Goal: Task Accomplishment & Management: Complete application form

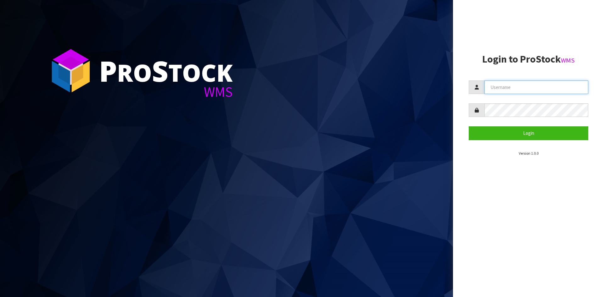
type input "YOURREFORMER"
drag, startPoint x: 494, startPoint y: 141, endPoint x: 453, endPoint y: 127, distance: 44.2
click at [238, 102] on section "Login to ProStock WMS YOURREFORMER Login Version 1.0.0" at bounding box center [529, 105] width 120 height 103
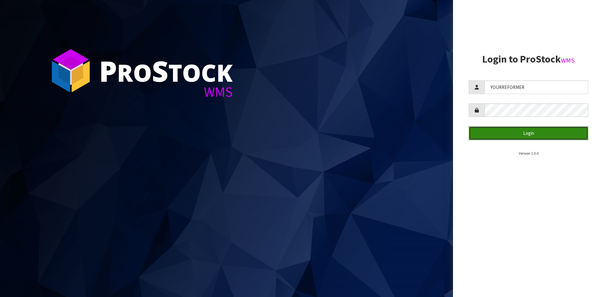
click at [238, 102] on button "Login" at bounding box center [529, 133] width 120 height 14
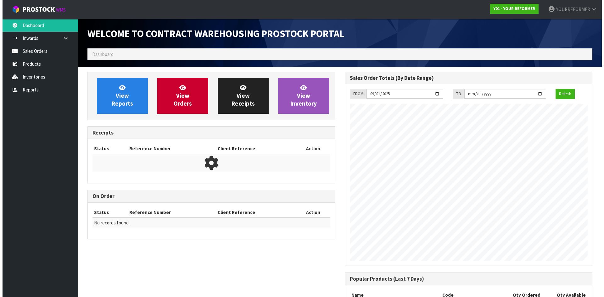
scroll to position [308, 257]
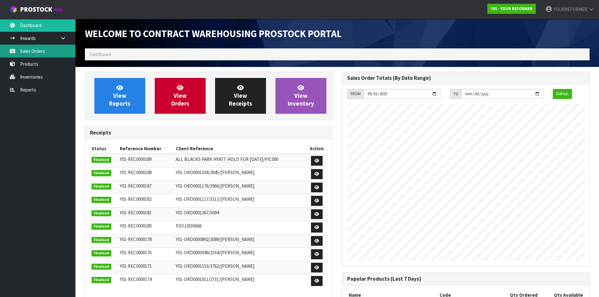
drag, startPoint x: 37, startPoint y: 53, endPoint x: 14, endPoint y: 57, distance: 23.6
click at [37, 53] on link "Sales Orders" at bounding box center [37, 51] width 75 height 13
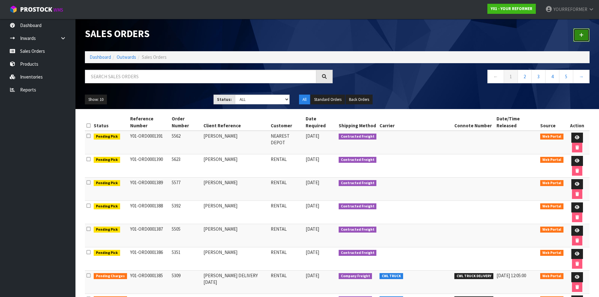
click at [238, 32] on link at bounding box center [581, 35] width 16 height 14
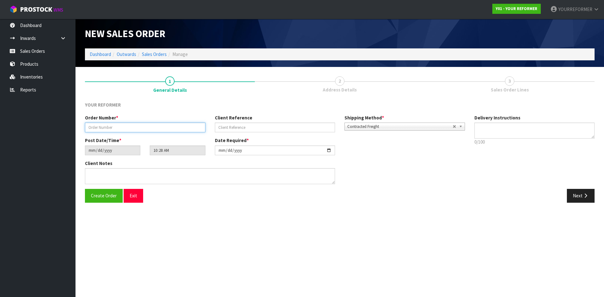
click at [146, 102] on input "text" at bounding box center [145, 128] width 120 height 10
paste input "5269"
type input "5269"
click at [238, 102] on input "text" at bounding box center [275, 128] width 120 height 10
paste input "[PERSON_NAME]"
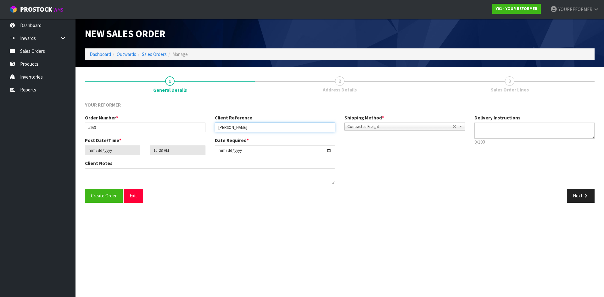
type input "[PERSON_NAME]"
click at [238, 102] on textarea at bounding box center [534, 131] width 120 height 16
paste textarea "+64 210 437 535"
type textarea "RENTAL +64 210 437 535"
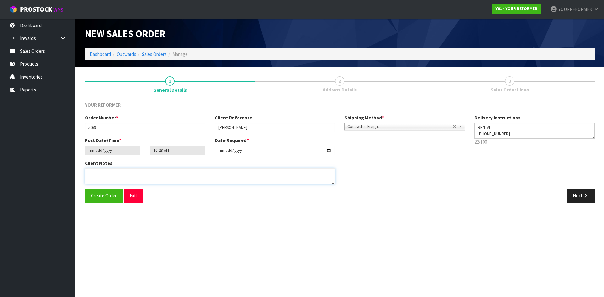
click at [170, 102] on textarea at bounding box center [210, 176] width 250 height 16
paste textarea "ELLA KLINAC 59 WANGANUI AVENUE PONSONBY AUK AUCKLAND 1011 NEW ZEALAND +64 210 4…"
type textarea "ELLA KLINAC 59 WANGANUI AVENUE PONSONBY AUK AUCKLAND 1011 NEW ZEALAND +64 210 4…"
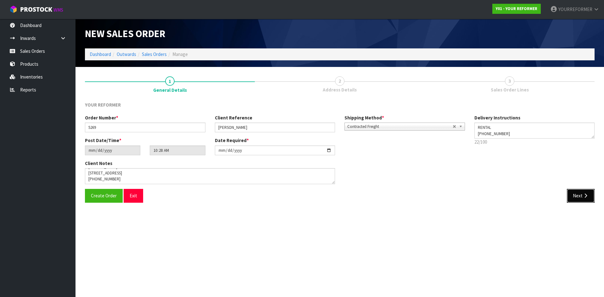
click at [238, 102] on button "Next" at bounding box center [581, 196] width 28 height 14
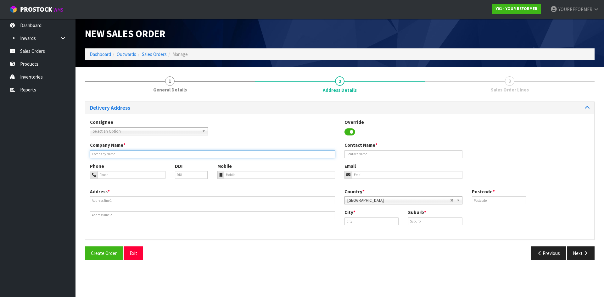
click at [125, 102] on input "text" at bounding box center [212, 154] width 245 height 8
type input "RENTAL"
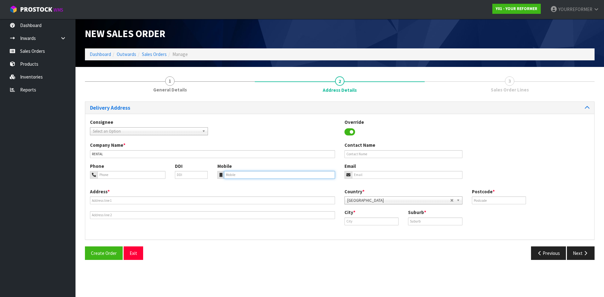
click at [238, 102] on input "tel" at bounding box center [279, 175] width 111 height 8
drag, startPoint x: 240, startPoint y: 176, endPoint x: 194, endPoint y: 183, distance: 46.8
click at [238, 102] on input "tel" at bounding box center [279, 175] width 111 height 8
paste input "+64 210 437 535"
type input "+64 210 437 535"
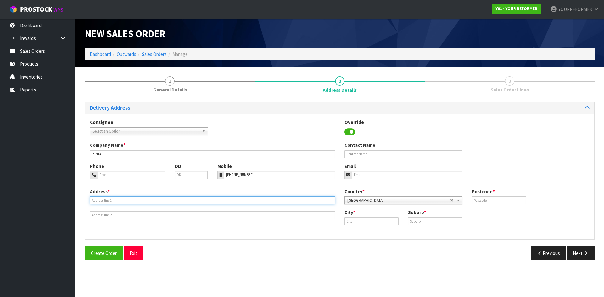
click at [158, 102] on input "text" at bounding box center [212, 201] width 245 height 8
paste input "59 WANGANUI AVENUE PONSONBY AUK AUCKLAND 1011 NEW ZEALAND"
type input "59 WANGANUI AVENUE PONSONBY AUK AUCKLAND 1011 NEW ZEALAND"
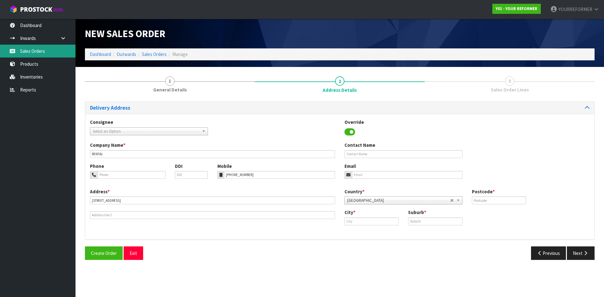
drag, startPoint x: 69, startPoint y: 47, endPoint x: 120, endPoint y: 65, distance: 53.7
click at [69, 47] on link "Sales Orders" at bounding box center [37, 51] width 75 height 13
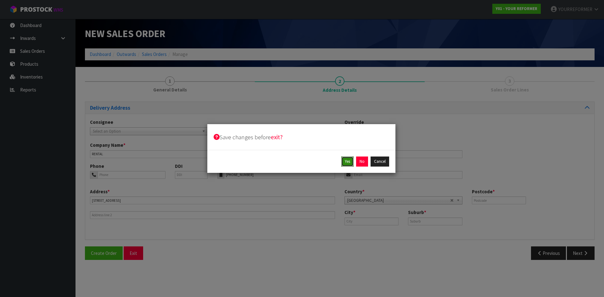
drag, startPoint x: 350, startPoint y: 161, endPoint x: 261, endPoint y: 160, distance: 89.0
click at [238, 102] on button "Yes" at bounding box center [347, 162] width 12 height 10
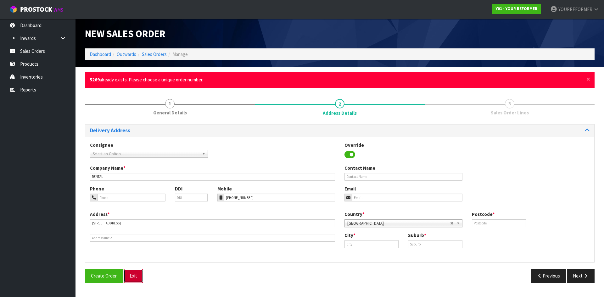
click at [134, 102] on button "Exit" at bounding box center [134, 276] width 20 height 14
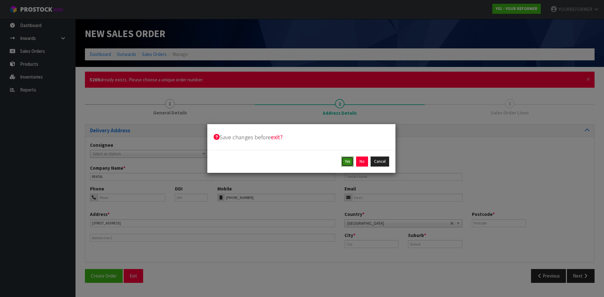
click at [238, 102] on button "Yes" at bounding box center [347, 162] width 12 height 10
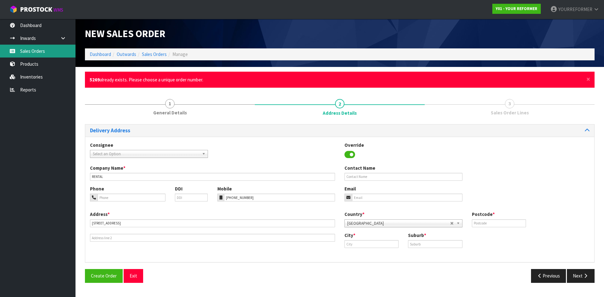
drag, startPoint x: 44, startPoint y: 50, endPoint x: 212, endPoint y: 84, distance: 171.0
click at [44, 51] on link "Sales Orders" at bounding box center [37, 51] width 75 height 13
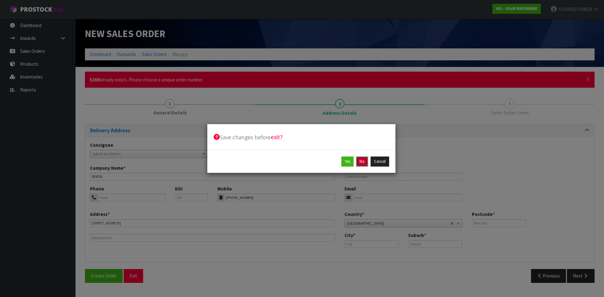
drag, startPoint x: 366, startPoint y: 164, endPoint x: 347, endPoint y: 162, distance: 19.3
click at [238, 102] on button "No" at bounding box center [362, 162] width 12 height 10
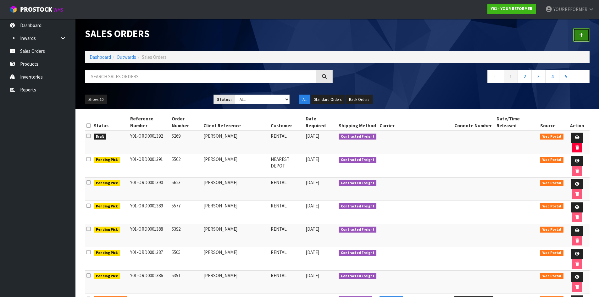
click at [238, 33] on icon at bounding box center [581, 35] width 4 height 5
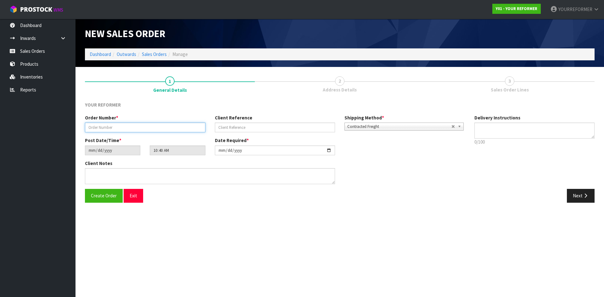
click at [110, 102] on input "text" at bounding box center [145, 128] width 120 height 10
paste input "5389"
type input "5389"
drag, startPoint x: 254, startPoint y: 137, endPoint x: 93, endPoint y: 136, distance: 161.0
click at [238, 102] on div "Order Number * 5389 Client Reference Shipping Method * Pickup Contracted Freigh…" at bounding box center [274, 125] width 389 height 23
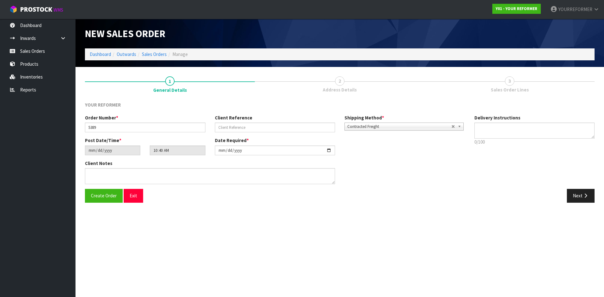
click at [238, 102] on label "Client Reference" at bounding box center [233, 117] width 37 height 7
click at [238, 102] on input "text" at bounding box center [275, 128] width 120 height 10
paste input "[PERSON_NAME]"
type input "[PERSON_NAME]"
click at [238, 102] on textarea at bounding box center [534, 131] width 120 height 16
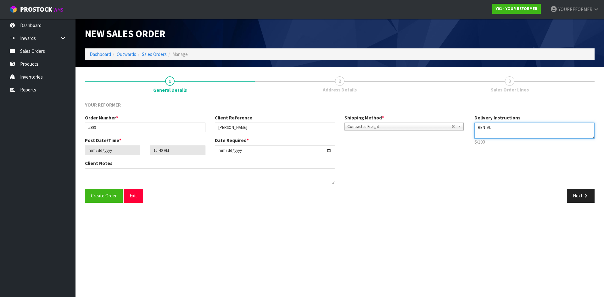
click at [238, 102] on textarea at bounding box center [534, 131] width 120 height 16
paste textarea "+64 21 420 609"
type textarea "RENTAL +64 21 420 609"
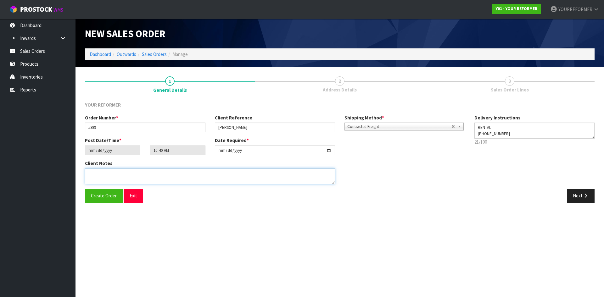
drag, startPoint x: 184, startPoint y: 177, endPoint x: 207, endPoint y: 178, distance: 23.3
click at [185, 102] on textarea at bounding box center [210, 176] width 250 height 16
paste textarea "ELLE MCDONAGH 109 PERRY ROAD RD 3 AUK WARKWORTH 0983 NEW ZEALAND +64 21 420 609"
type textarea "ELLE MCDONAGH 109 PERRY ROAD RD 3 AUK WARKWORTH 0983 NEW ZEALAND +64 21 420 609"
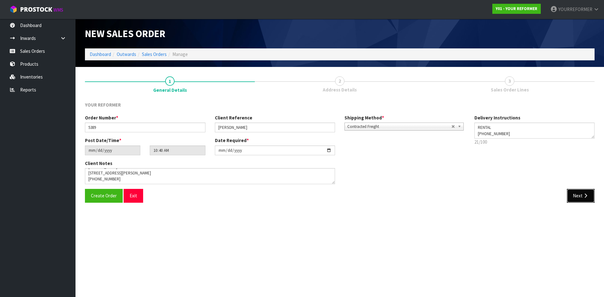
drag, startPoint x: 582, startPoint y: 191, endPoint x: 138, endPoint y: 159, distance: 445.3
click at [238, 102] on button "Next" at bounding box center [581, 196] width 28 height 14
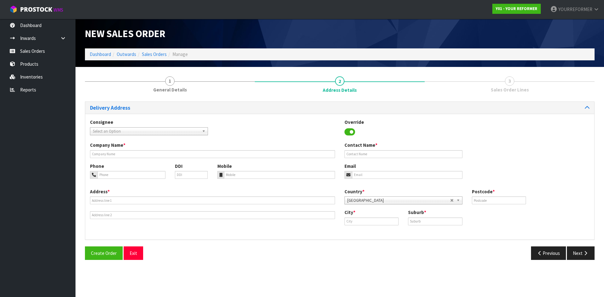
click at [121, 102] on div "Company Name * Contact Name *" at bounding box center [339, 152] width 509 height 21
click at [128, 102] on input "text" at bounding box center [212, 154] width 245 height 8
type input "RENTAL"
click at [226, 102] on input "tel" at bounding box center [279, 175] width 111 height 8
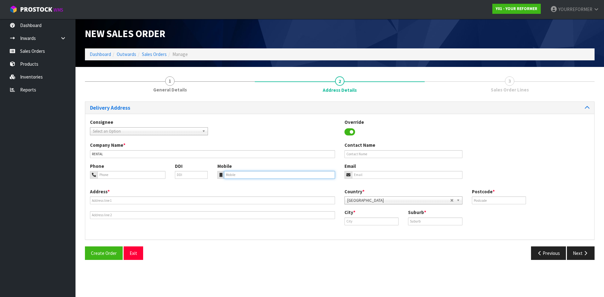
click at [238, 102] on input "tel" at bounding box center [279, 175] width 111 height 8
paste input "+64 21 420 609"
type input "+64 21 420 609"
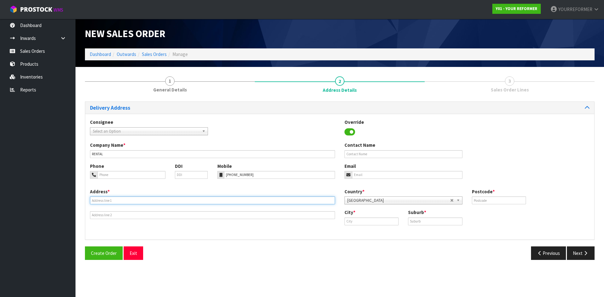
drag, startPoint x: 98, startPoint y: 197, endPoint x: 107, endPoint y: 199, distance: 8.8
click at [99, 102] on input "text" at bounding box center [212, 201] width 245 height 8
paste input "109 PERRY ROAD RD 3 AUK WARKWORTH 0983 NEW ZEALAND"
type input "109 PERRY ROAD RD 3 AUK WARKWORTH 0983 NEW ZEALAND"
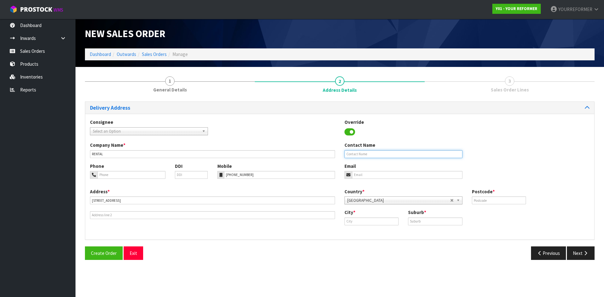
click at [238, 102] on input "text" at bounding box center [403, 154] width 118 height 8
paste input "[PERSON_NAME]"
type input "[PERSON_NAME]"
drag, startPoint x: 363, startPoint y: 176, endPoint x: 285, endPoint y: 177, distance: 77.7
click at [238, 102] on input "email" at bounding box center [407, 175] width 110 height 8
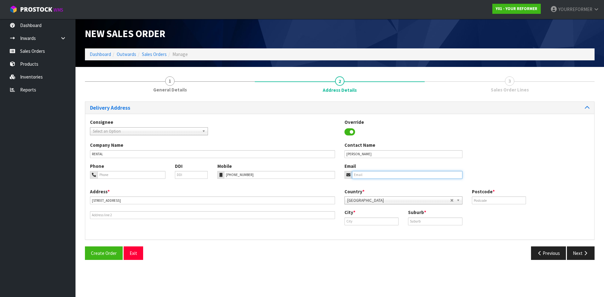
click at [238, 102] on input "email" at bounding box center [407, 175] width 110 height 8
paste input "ellemcdonagh25@gmail.com"
type input "ellemcdonagh25@gmail.com"
click at [238, 102] on input "text" at bounding box center [499, 201] width 54 height 8
type input "0983"
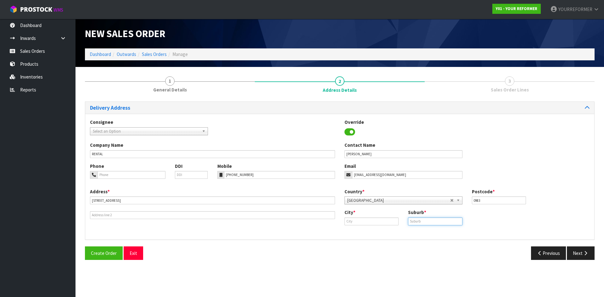
drag, startPoint x: 425, startPoint y: 222, endPoint x: 418, endPoint y: 224, distance: 7.3
click at [238, 102] on input "text" at bounding box center [435, 222] width 54 height 8
paste input "WARKWORTH"
type input "WARKWORTH"
click at [238, 102] on input "text" at bounding box center [371, 222] width 54 height 8
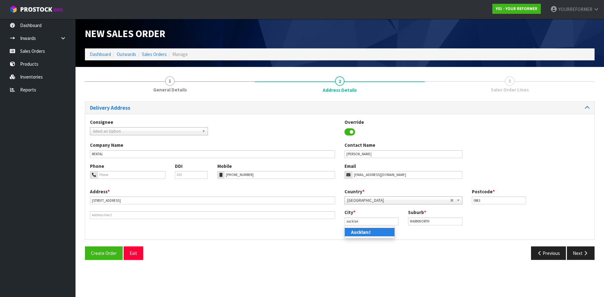
click at [238, 102] on link "Aucklan d" at bounding box center [370, 232] width 50 height 8
type input "[GEOGRAPHIC_DATA]"
drag, startPoint x: 582, startPoint y: 250, endPoint x: 561, endPoint y: 245, distance: 21.0
click at [238, 102] on button "Next" at bounding box center [581, 254] width 28 height 14
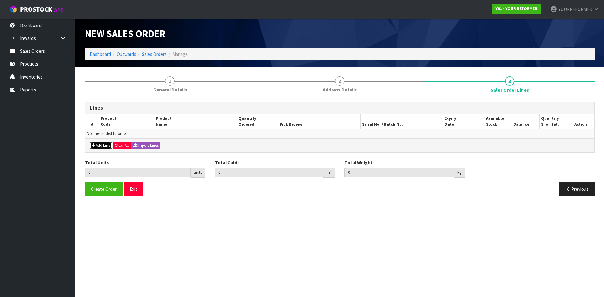
click at [100, 102] on button "Add Line" at bounding box center [101, 146] width 22 height 8
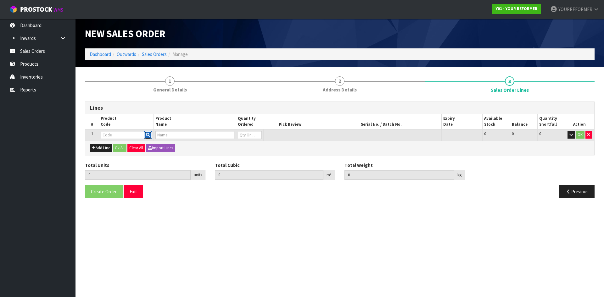
click at [147, 102] on button "button" at bounding box center [148, 135] width 8 height 8
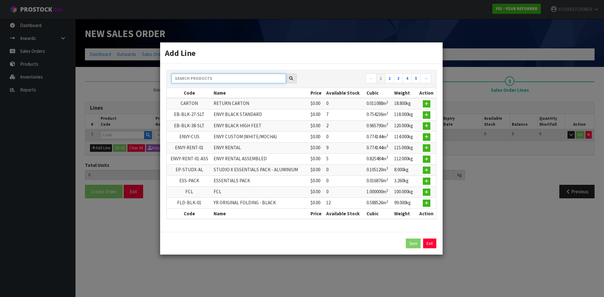
click at [196, 82] on input "text" at bounding box center [228, 79] width 114 height 10
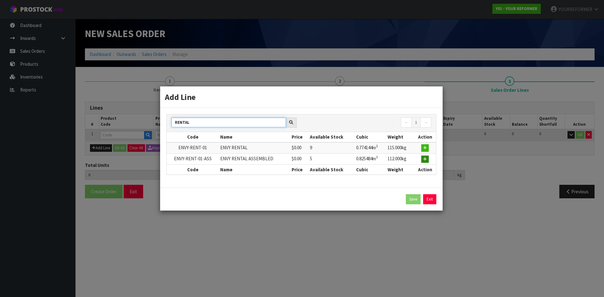
type input "RENTAL"
drag, startPoint x: 422, startPoint y: 159, endPoint x: 411, endPoint y: 162, distance: 10.9
click at [238, 102] on button "button" at bounding box center [425, 160] width 8 height 8
type input "0.000000"
type input "0.000"
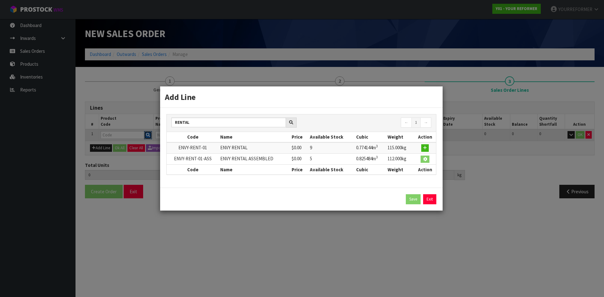
type input "ENVY-RENT-01-ASS"
type input "ENVY RENTAL ASSEMBLED"
type input "0"
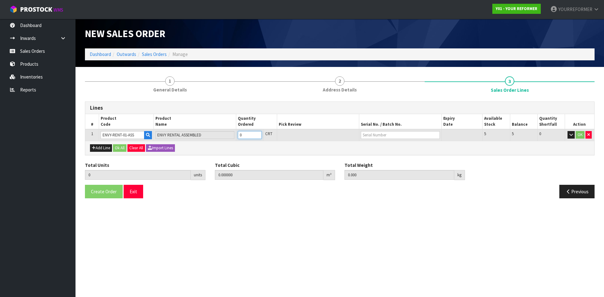
type input "1"
type input "0.825484"
type input "112"
drag, startPoint x: 255, startPoint y: 134, endPoint x: 205, endPoint y: 152, distance: 53.6
type input "1"
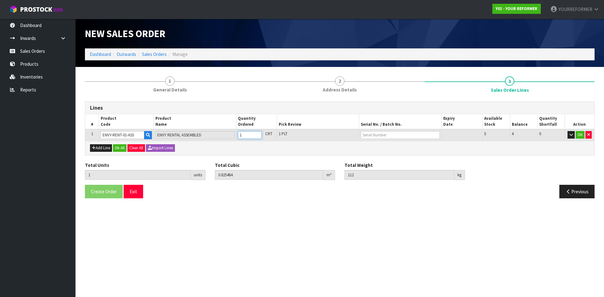
click at [238, 102] on input "1" at bounding box center [250, 135] width 24 height 8
drag, startPoint x: 124, startPoint y: 150, endPoint x: 117, endPoint y: 169, distance: 20.4
click at [124, 102] on button "Ok All" at bounding box center [120, 148] width 14 height 8
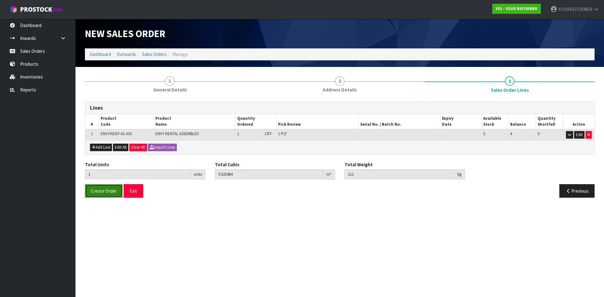
click at [106, 102] on span "Create Order" at bounding box center [104, 191] width 26 height 6
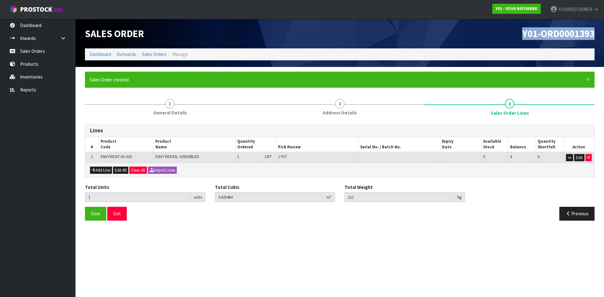
drag, startPoint x: 594, startPoint y: 34, endPoint x: 318, endPoint y: 91, distance: 282.0
click at [238, 38] on div "Y01-ORD0001393" at bounding box center [469, 34] width 259 height 30
copy span "Y01-ORD0001393"
click at [39, 51] on link "Sales Orders" at bounding box center [37, 51] width 75 height 13
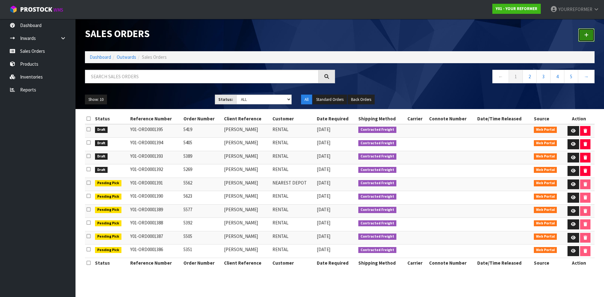
click at [238, 31] on link at bounding box center [586, 35] width 16 height 14
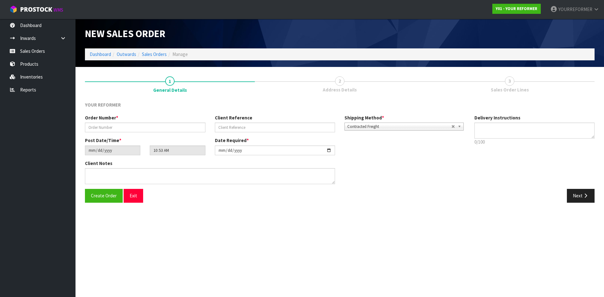
click at [148, 102] on div "Order Number *" at bounding box center [145, 123] width 130 height 18
drag, startPoint x: 148, startPoint y: 126, endPoint x: 243, endPoint y: 129, distance: 95.1
click at [148, 102] on input "text" at bounding box center [145, 128] width 120 height 10
paste input "5510"
type input "5510"
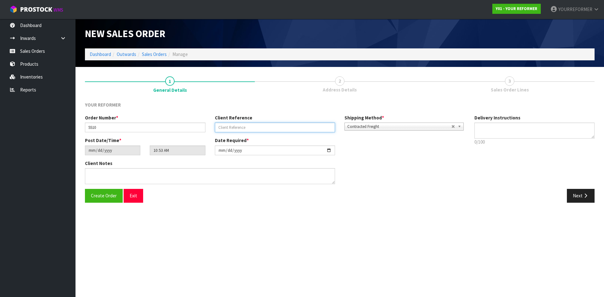
click at [238, 102] on input "text" at bounding box center [275, 128] width 120 height 10
paste input "LEXI [PERSON_NAME]"
type input "LEXI [PERSON_NAME]"
click at [238, 102] on textarea at bounding box center [534, 131] width 120 height 16
drag, startPoint x: 481, startPoint y: 132, endPoint x: 418, endPoint y: 146, distance: 64.1
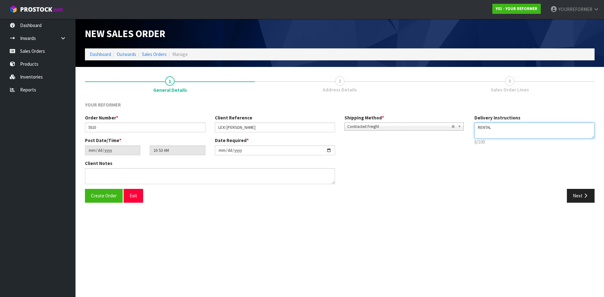
click at [238, 102] on textarea at bounding box center [534, 131] width 120 height 16
paste textarea "+64 21 535 541"
type textarea "RENTAL +64 21 535 541"
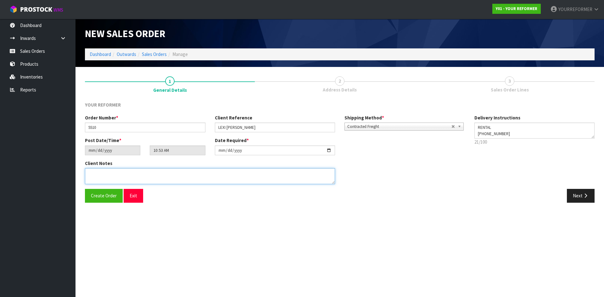
drag, startPoint x: 122, startPoint y: 174, endPoint x: 171, endPoint y: 177, distance: 49.5
click at [122, 102] on textarea at bounding box center [210, 176] width 250 height 16
paste textarea "LEXI WOODS 3 COCKLE BAY ROAD COCKLE BAY AUK AUCKLAND 2014 NEW ZEALAND +64 21 53…"
type textarea "LEXI WOODS 3 COCKLE BAY ROAD COCKLE BAY AUK AUCKLAND 2014 NEW ZEALAND +64 21 53…"
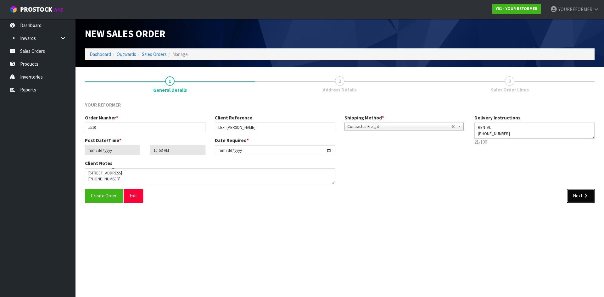
drag, startPoint x: 577, startPoint y: 197, endPoint x: 61, endPoint y: 157, distance: 517.4
click at [238, 102] on button "Next" at bounding box center [581, 196] width 28 height 14
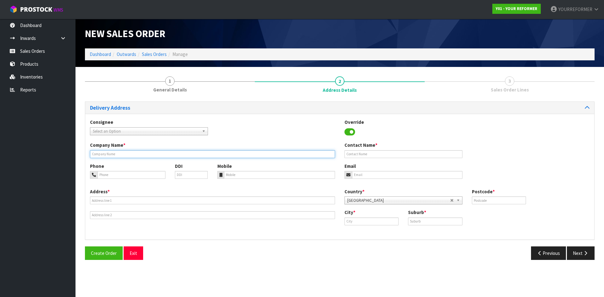
click at [123, 102] on input "text" at bounding box center [212, 154] width 245 height 8
type input "RENTAL"
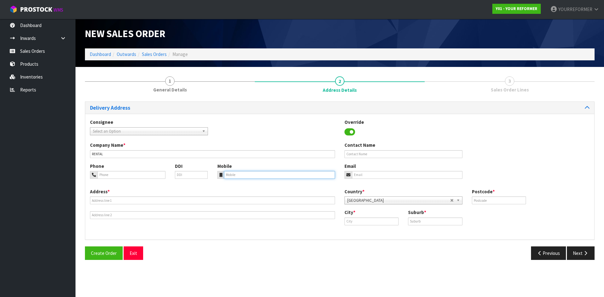
click at [238, 102] on input "tel" at bounding box center [279, 175] width 111 height 8
paste input "64 21 535 541"
type input "64 21 535 541"
click at [133, 102] on div "Address *" at bounding box center [212, 203] width 254 height 31
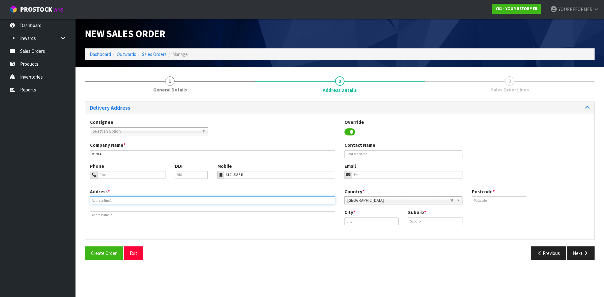
click at [130, 102] on input "text" at bounding box center [212, 201] width 245 height 8
paste input "3 COCKLE BAY ROAD COCKLE BAY AUK AUCKLAND 2014 NEW ZEALAND"
type input "3 COCKLE BAY ROAD COCKLE BAY AUK AUCKLAND 2014 NEW ZEALAND"
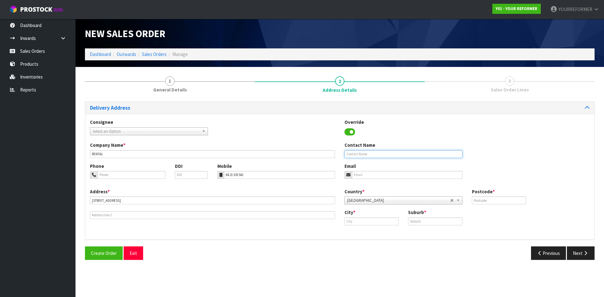
click at [238, 102] on input "text" at bounding box center [403, 154] width 118 height 8
paste input "LEXI [PERSON_NAME]"
type input "LEXI [PERSON_NAME]"
click at [238, 102] on input "email" at bounding box center [407, 175] width 110 height 8
drag, startPoint x: 396, startPoint y: 177, endPoint x: 409, endPoint y: 179, distance: 13.3
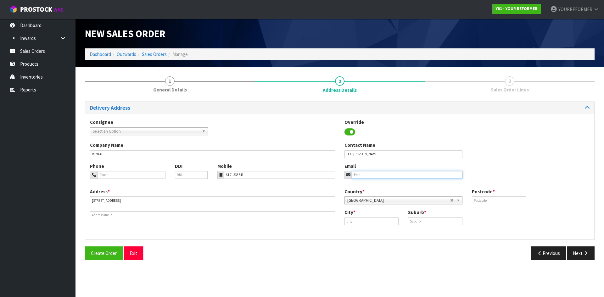
click at [238, 102] on input "email" at bounding box center [407, 175] width 110 height 8
paste input "lexikwoods@gmail.com"
type input "lexikwoods@gmail.com"
click at [238, 102] on input "text" at bounding box center [499, 201] width 54 height 8
type input "2014"
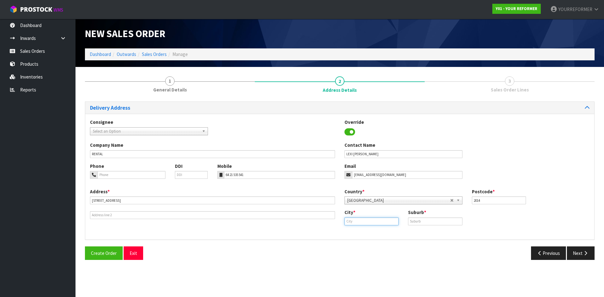
drag, startPoint x: 371, startPoint y: 220, endPoint x: 379, endPoint y: 222, distance: 9.0
click at [238, 102] on input "text" at bounding box center [371, 222] width 54 height 8
paste input "Cockle Bay"
type input "Cockle Bay"
drag, startPoint x: 425, startPoint y: 224, endPoint x: 403, endPoint y: 229, distance: 23.2
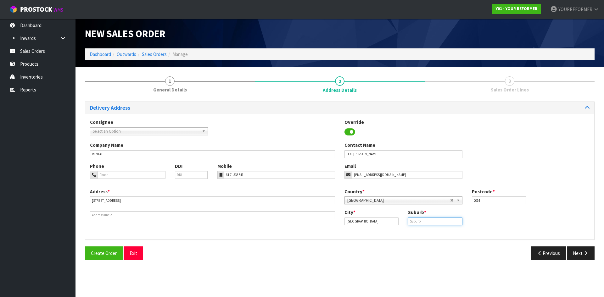
click at [238, 102] on input "text" at bounding box center [435, 222] width 54 height 8
paste input "COCKLE BAY"
type input "COCKLE BAY"
drag, startPoint x: 377, startPoint y: 223, endPoint x: 276, endPoint y: 222, distance: 101.3
click at [238, 102] on div "Address * 3 COCKLE BAY ROAD COCKLE BAY AUK AUCKLAND 2014 NEW ZEALAND Country * …" at bounding box center [339, 211] width 509 height 47
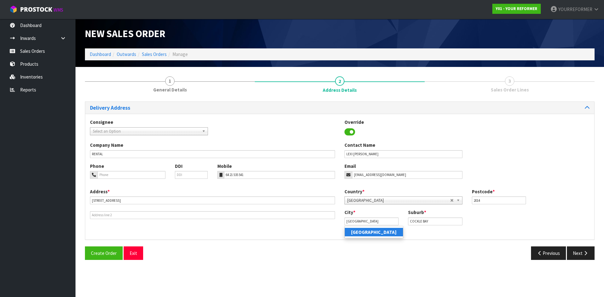
click at [238, 102] on link "[GEOGRAPHIC_DATA]" at bounding box center [374, 232] width 58 height 8
type input "[GEOGRAPHIC_DATA]"
click at [238, 102] on icon "button" at bounding box center [586, 253] width 6 height 5
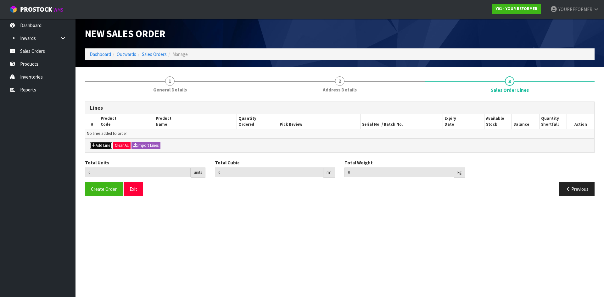
click at [100, 102] on button "Add Line" at bounding box center [101, 146] width 22 height 8
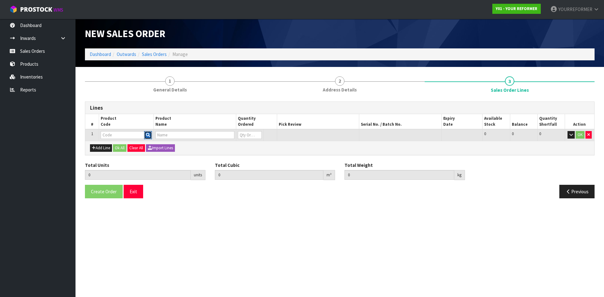
click at [152, 102] on button "button" at bounding box center [148, 135] width 8 height 8
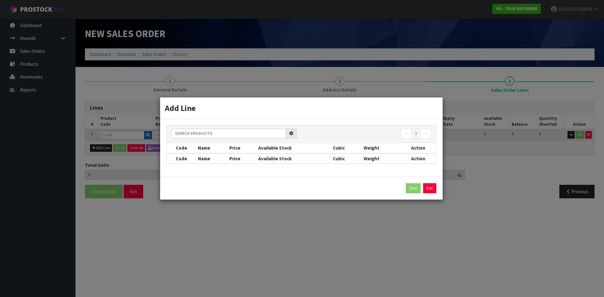
click at [150, 102] on div "Add Line ← 1 → Code Name Price Available Stock Cubic Weight Action Code Name Pr…" at bounding box center [302, 148] width 604 height 297
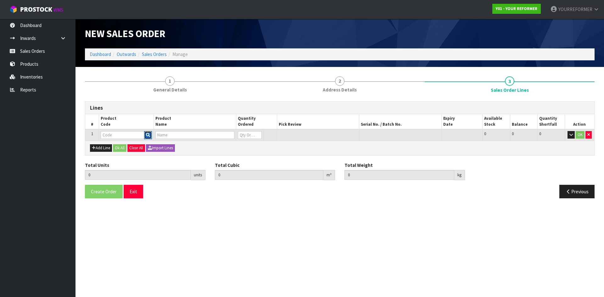
click at [147, 102] on icon "button" at bounding box center [148, 135] width 4 height 4
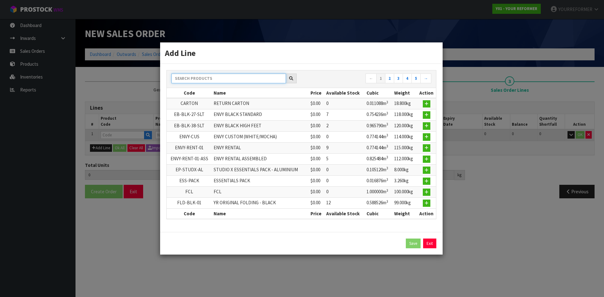
click at [200, 78] on input "text" at bounding box center [228, 79] width 114 height 10
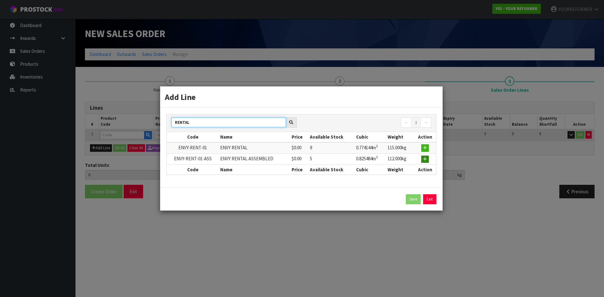
type input "RENTAL"
click at [238, 102] on icon "button" at bounding box center [425, 159] width 4 height 4
type input "0.000000"
type input "0.000"
type input "ENVY-RENT-01-ASS"
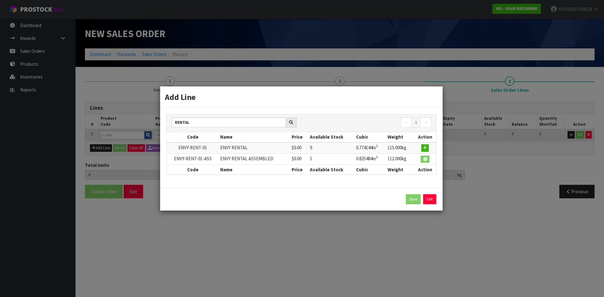
type input "ENVY RENTAL ASSEMBLED"
type input "0"
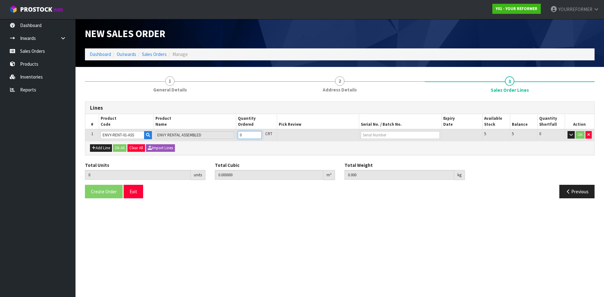
type input "1"
type input "0.825484"
type input "112"
type input "1"
click at [238, 102] on input "1" at bounding box center [250, 135] width 24 height 8
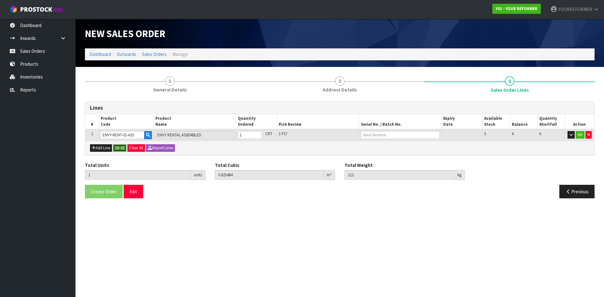
click at [124, 102] on button "Ok All" at bounding box center [120, 148] width 14 height 8
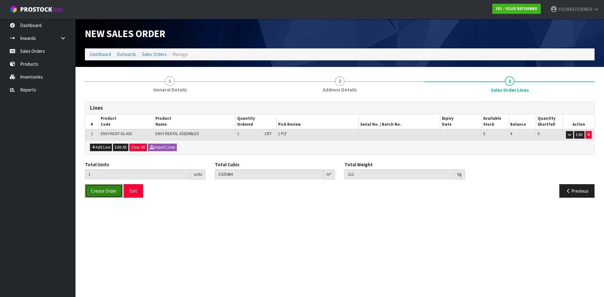
click at [105, 102] on span "Create Order" at bounding box center [104, 191] width 26 height 6
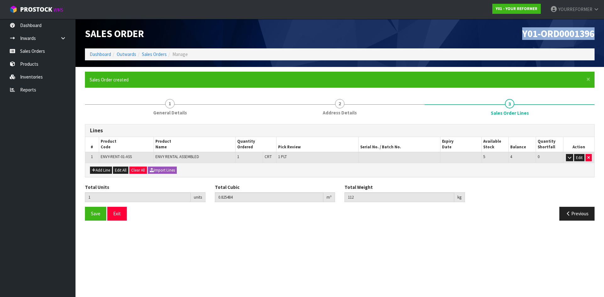
drag, startPoint x: 595, startPoint y: 35, endPoint x: 23, endPoint y: 138, distance: 581.1
click at [238, 36] on div "Y01-ORD0001396" at bounding box center [469, 34] width 259 height 30
copy span "Y01-ORD0001396"
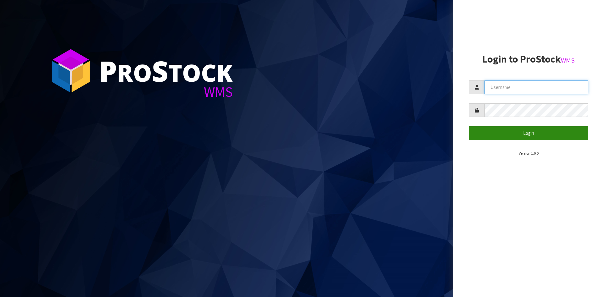
type input "YOURREFORMER"
click at [517, 131] on button "Login" at bounding box center [529, 133] width 120 height 14
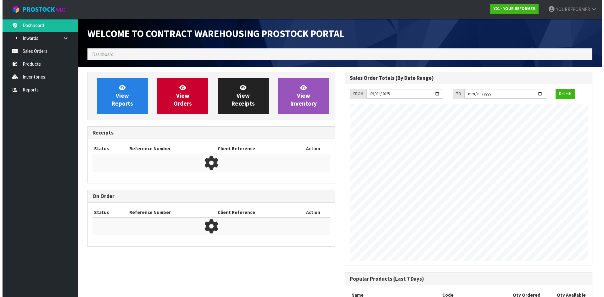
scroll to position [308, 257]
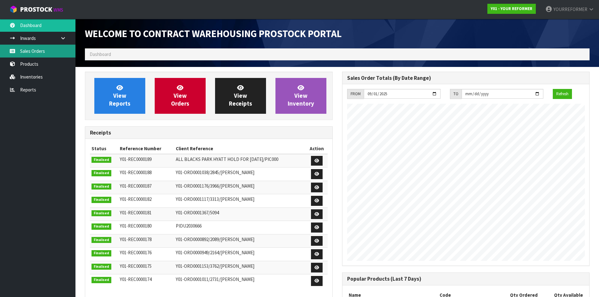
drag, startPoint x: 44, startPoint y: 56, endPoint x: 44, endPoint y: 53, distance: 3.2
click at [44, 55] on link "Sales Orders" at bounding box center [37, 51] width 75 height 13
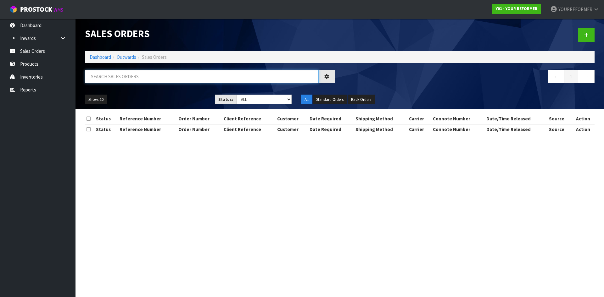
click at [116, 77] on input "text" at bounding box center [202, 77] width 234 height 14
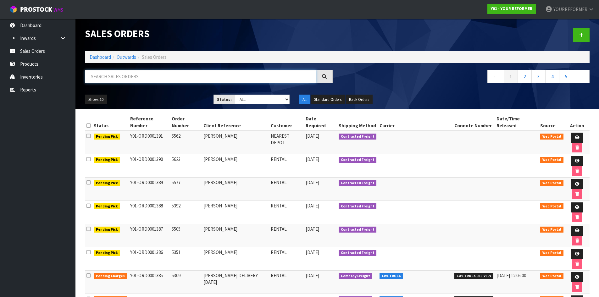
paste input "5269"
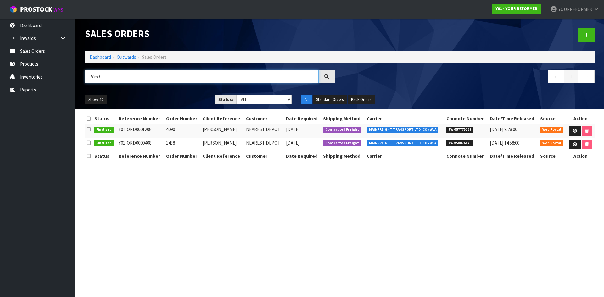
type input "5269"
click at [320, 198] on section "Sales Orders Dashboard Outwards Sales Orders 5269 ← 1 → Show: 10 5 10 25 50 Sta…" at bounding box center [302, 148] width 604 height 297
click at [588, 35] on icon at bounding box center [586, 35] width 4 height 5
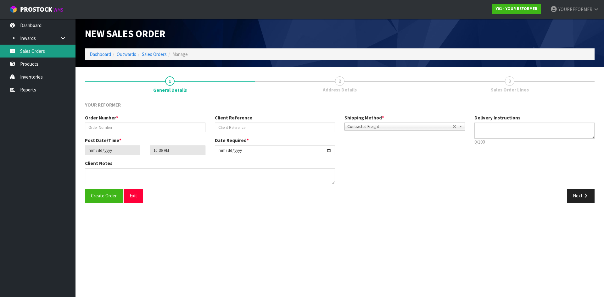
click at [45, 53] on link "Sales Orders" at bounding box center [37, 51] width 75 height 13
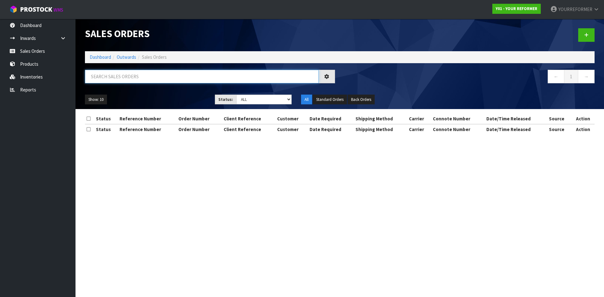
click at [135, 76] on input "text" at bounding box center [202, 77] width 234 height 14
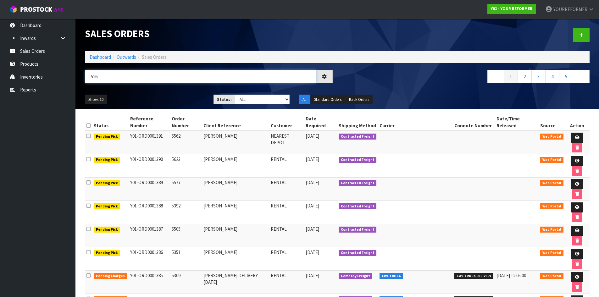
type input "5269"
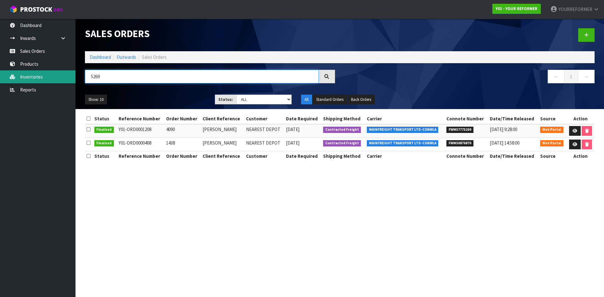
drag, startPoint x: 106, startPoint y: 78, endPoint x: 53, endPoint y: 75, distance: 52.6
click at [53, 75] on body "Toggle navigation ProStock WMS Y01 - YOUR REFORMER YOURREFORMER Logout Dashboar…" at bounding box center [302, 148] width 604 height 297
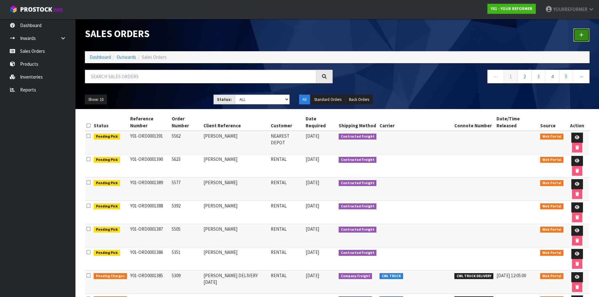
click at [581, 34] on icon at bounding box center [581, 35] width 4 height 5
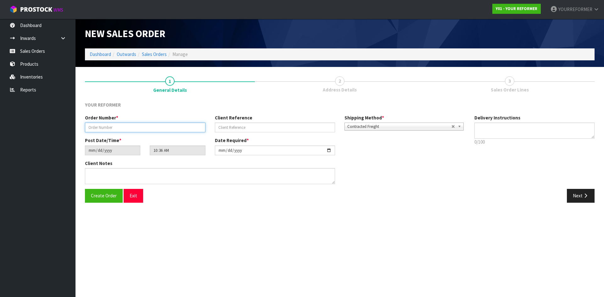
drag, startPoint x: 133, startPoint y: 128, endPoint x: 234, endPoint y: 138, distance: 101.2
click at [133, 128] on input "text" at bounding box center [145, 128] width 120 height 10
paste input "5269"
type input "5269"
click at [269, 129] on input "text" at bounding box center [275, 128] width 120 height 10
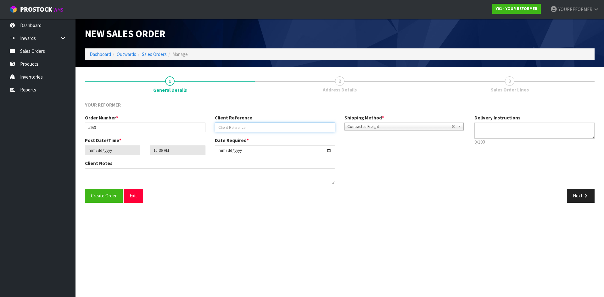
drag, startPoint x: 244, startPoint y: 127, endPoint x: 263, endPoint y: 132, distance: 19.1
click at [244, 128] on input "text" at bounding box center [275, 128] width 120 height 10
paste input "[PERSON_NAME]"
type input "[PERSON_NAME]"
click at [511, 129] on textarea at bounding box center [534, 131] width 120 height 16
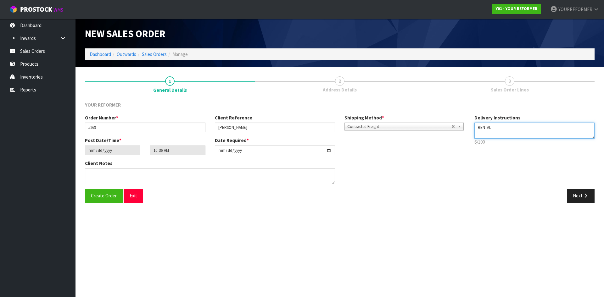
click at [494, 131] on textarea at bounding box center [534, 131] width 120 height 16
click at [506, 137] on textarea at bounding box center [534, 131] width 120 height 16
paste textarea "+64 210 437 535"
type textarea "RENTAL +64 210 437 535"
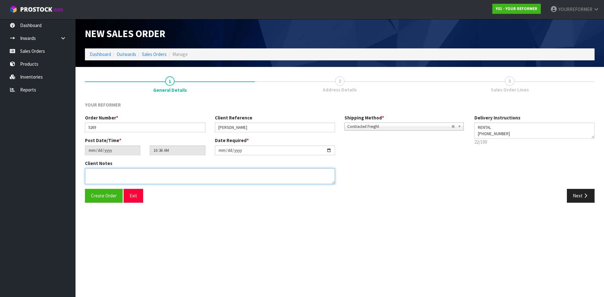
drag, startPoint x: 139, startPoint y: 180, endPoint x: 165, endPoint y: 187, distance: 26.5
click at [139, 180] on textarea at bounding box center [210, 176] width 250 height 16
paste textarea "ELLA KLINAC 59 WANGANUI AVENUE PONSONBY AUK AUCKLAND 1011 NEW ZEALAND +64 210 4…"
type textarea "ELLA KLINAC 59 WANGANUI AVENUE PONSONBY AUK AUCKLAND 1011 NEW ZEALAND +64 210 4…"
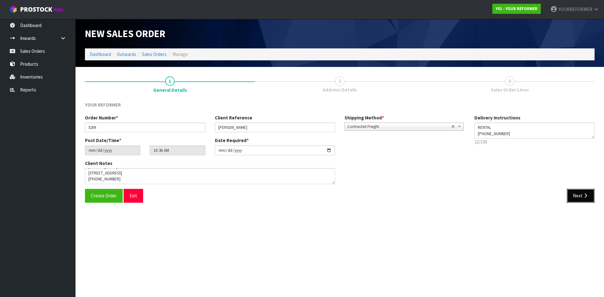
click at [571, 197] on button "Next" at bounding box center [581, 196] width 28 height 14
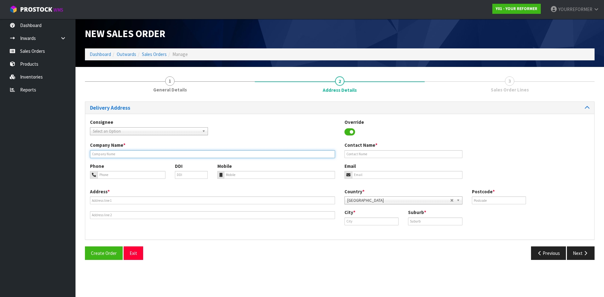
click at [114, 152] on input "text" at bounding box center [212, 154] width 245 height 8
type input "RENTAL"
click at [279, 180] on div "Phone DDI Mobile Email" at bounding box center [339, 175] width 509 height 25
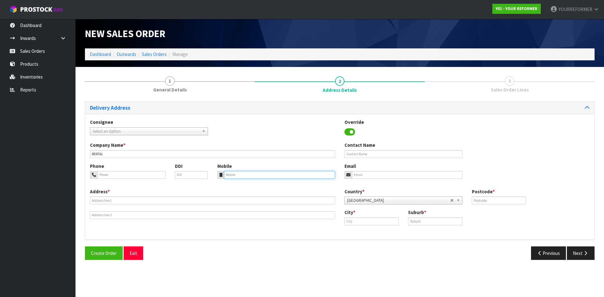
click at [242, 172] on input "tel" at bounding box center [279, 175] width 111 height 8
drag, startPoint x: 236, startPoint y: 177, endPoint x: 185, endPoint y: 195, distance: 54.4
click at [235, 178] on input "tel" at bounding box center [279, 175] width 111 height 8
paste input "+64 210 437 535"
type input "+64 210 437 535"
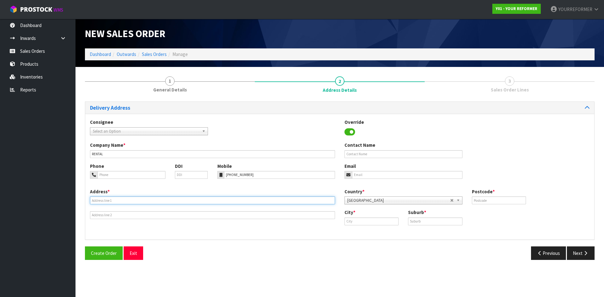
click at [111, 198] on input "text" at bounding box center [212, 201] width 245 height 8
click at [105, 203] on input "text" at bounding box center [212, 201] width 245 height 8
paste input "59 WANGANUI AVENUE PONSONBY AUK AUCKLAND 1011 NEW ZEALAND"
type input "59 WANGANUI AVENUE PONSONBY AUK AUCKLAND 1011 NEW ZEALAND"
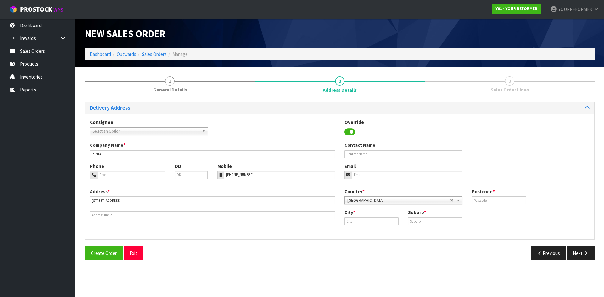
click at [386, 143] on div "Contact Name" at bounding box center [403, 150] width 127 height 16
drag, startPoint x: 355, startPoint y: 161, endPoint x: 356, endPoint y: 155, distance: 6.5
click at [355, 161] on div "Company Name * RENTAL Contact Name" at bounding box center [339, 152] width 509 height 21
drag, startPoint x: 356, startPoint y: 155, endPoint x: 316, endPoint y: 157, distance: 40.0
click at [356, 154] on input "text" at bounding box center [403, 154] width 118 height 8
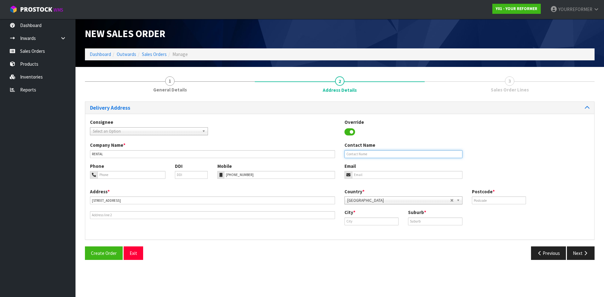
click at [372, 155] on input "text" at bounding box center [403, 154] width 118 height 8
paste input "[PERSON_NAME]"
type input "[PERSON_NAME]"
drag, startPoint x: 347, startPoint y: 179, endPoint x: 360, endPoint y: 176, distance: 13.8
click at [347, 178] on div at bounding box center [348, 175] width 8 height 8
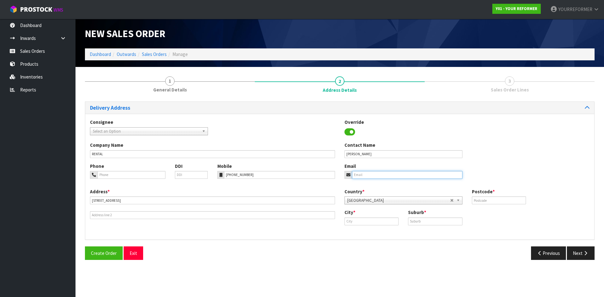
click at [360, 176] on input "email" at bounding box center [407, 175] width 110 height 8
click at [380, 176] on input "email" at bounding box center [407, 175] width 110 height 8
paste input "ellarose@shockwatch.co.nz"
type input "ellarose@shockwatch.co.nz"
drag, startPoint x: 476, startPoint y: 202, endPoint x: 481, endPoint y: 199, distance: 5.2
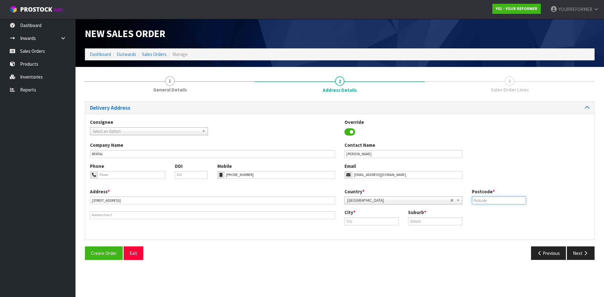
click at [476, 201] on input "text" at bounding box center [499, 201] width 54 height 8
type input "1011"
drag, startPoint x: 361, startPoint y: 223, endPoint x: 323, endPoint y: 232, distance: 38.8
click at [361, 223] on input "text" at bounding box center [371, 222] width 54 height 8
drag, startPoint x: 356, startPoint y: 226, endPoint x: 360, endPoint y: 229, distance: 5.0
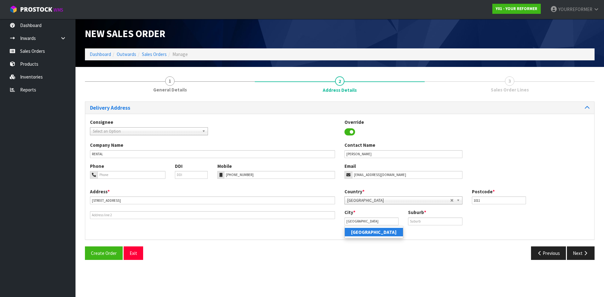
click at [356, 226] on ul "[GEOGRAPHIC_DATA]" at bounding box center [373, 232] width 59 height 12
click at [361, 230] on div "City * auckland Suburb *" at bounding box center [467, 219] width 254 height 21
click at [388, 219] on input "[GEOGRAPHIC_DATA]" at bounding box center [371, 222] width 54 height 8
type input "[GEOGRAPHIC_DATA]"
drag, startPoint x: 374, startPoint y: 223, endPoint x: 451, endPoint y: 224, distance: 77.1
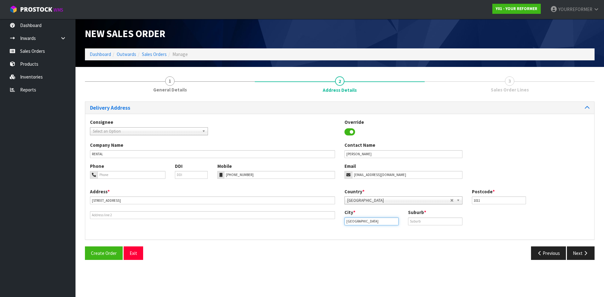
click at [377, 223] on input "[GEOGRAPHIC_DATA]" at bounding box center [371, 222] width 54 height 8
click at [456, 224] on input "text" at bounding box center [435, 222] width 54 height 8
type input "A"
drag, startPoint x: 427, startPoint y: 222, endPoint x: 398, endPoint y: 222, distance: 28.9
click at [398, 222] on div "City * auckland Suburb * PON" at bounding box center [467, 219] width 254 height 21
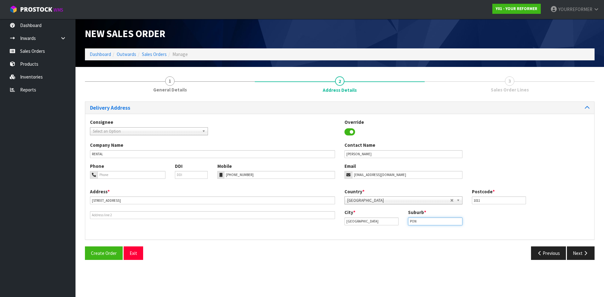
paste input "SONBY"
type input "PONSONBY"
click at [572, 250] on button "Next" at bounding box center [581, 254] width 28 height 14
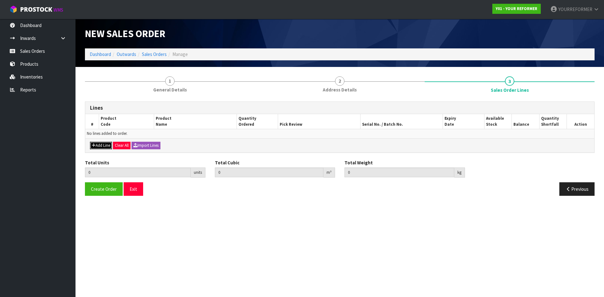
click at [96, 147] on button "Add Line" at bounding box center [101, 146] width 22 height 8
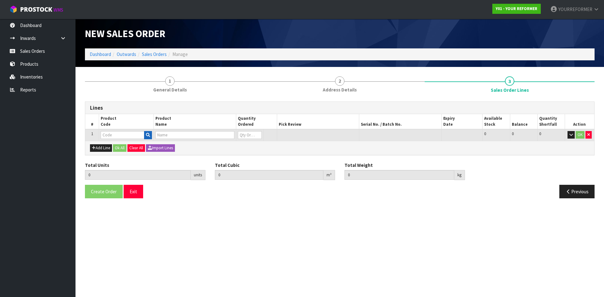
click at [151, 131] on td at bounding box center [126, 135] width 55 height 12
click at [148, 133] on icon "button" at bounding box center [148, 135] width 4 height 4
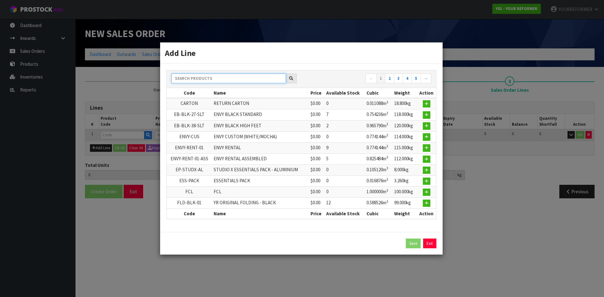
click at [198, 78] on input "text" at bounding box center [228, 79] width 114 height 10
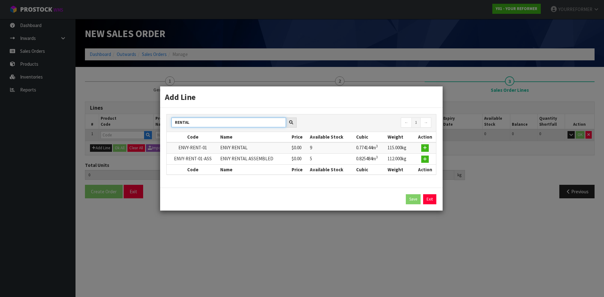
type input "RENTAL"
click at [429, 149] on td at bounding box center [425, 147] width 22 height 11
click at [427, 147] on icon "button" at bounding box center [425, 148] width 4 height 4
type input "0.000000"
type input "0.000"
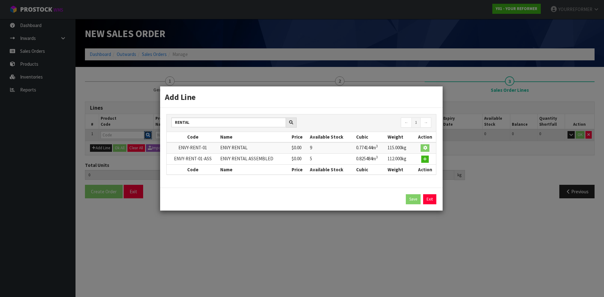
type input "ENVY-RENT-01"
type input "ENVY RENTAL"
type input "0"
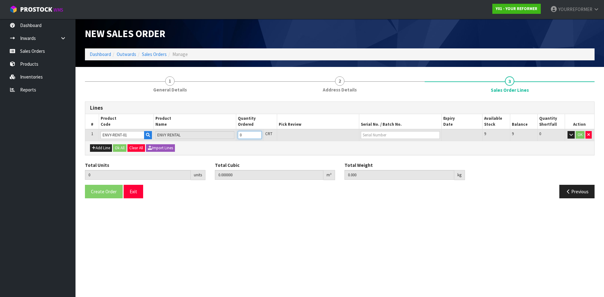
click at [260, 131] on input "0" at bounding box center [250, 135] width 24 height 8
type input "1"
type input "0.774144"
type input "115"
type input "1"
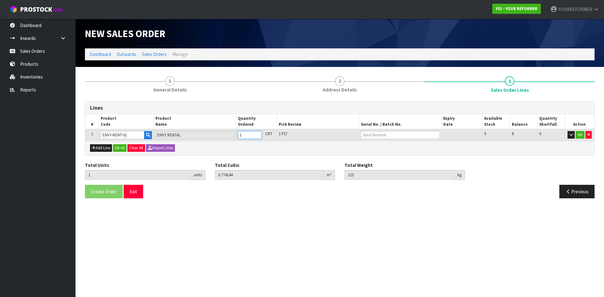
click at [257, 133] on input "1" at bounding box center [250, 135] width 24 height 8
click at [122, 146] on button "Ok All" at bounding box center [120, 148] width 14 height 8
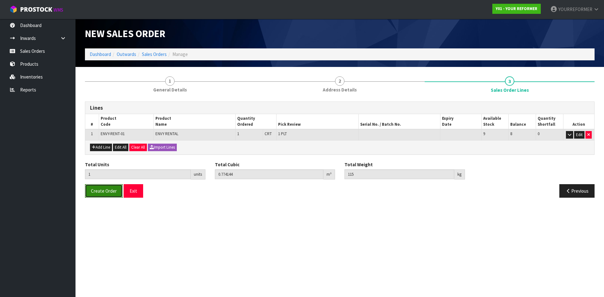
click at [110, 193] on span "Create Order" at bounding box center [104, 191] width 26 height 6
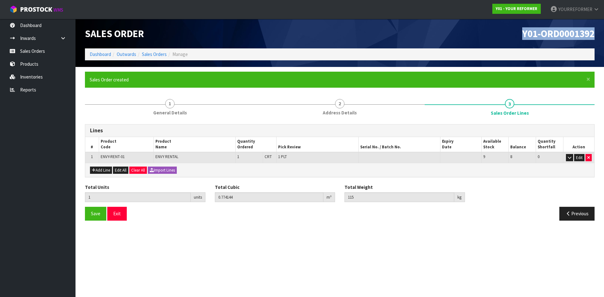
drag, startPoint x: 596, startPoint y: 35, endPoint x: 486, endPoint y: 36, distance: 109.8
click at [486, 36] on div "Y01-ORD0001392" at bounding box center [469, 34] width 259 height 30
copy span "Y01-ORD0001392"
click at [53, 50] on link "Sales Orders" at bounding box center [37, 51] width 75 height 13
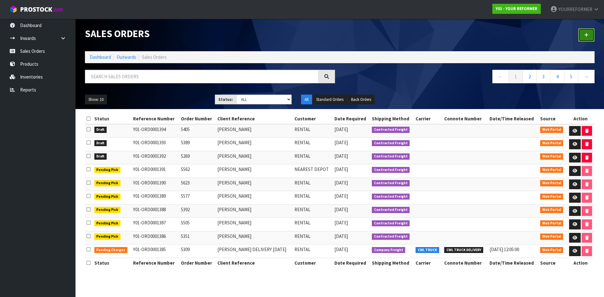
click at [590, 37] on link at bounding box center [586, 35] width 16 height 14
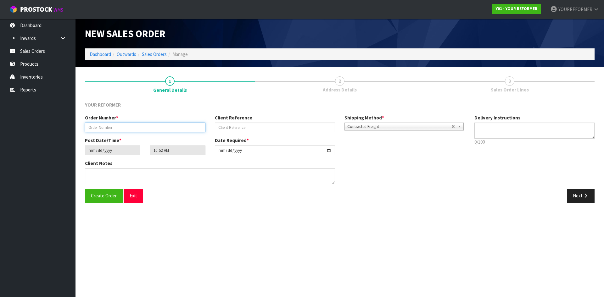
click at [120, 129] on input "text" at bounding box center [145, 128] width 120 height 10
paste input "5419"
type input "5419"
click at [233, 122] on div "Client Reference" at bounding box center [275, 123] width 130 height 18
drag, startPoint x: 247, startPoint y: 126, endPoint x: 436, endPoint y: 126, distance: 189.0
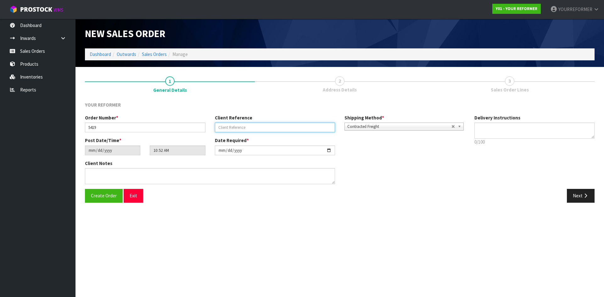
click at [247, 126] on input "text" at bounding box center [275, 128] width 120 height 10
paste input "[PERSON_NAME]"
type input "[PERSON_NAME]"
click at [547, 137] on textarea at bounding box center [534, 131] width 120 height 16
click at [496, 133] on textarea at bounding box center [534, 131] width 120 height 16
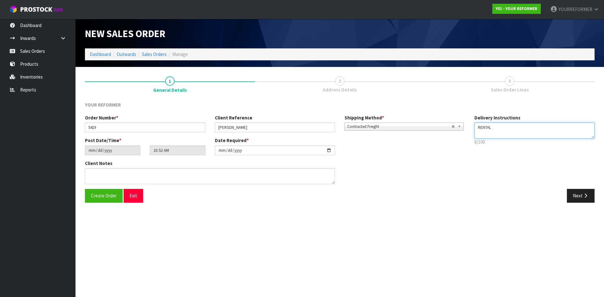
paste textarea "+64 210 854 0045"
type textarea "RENTAL +64 210 854 0045"
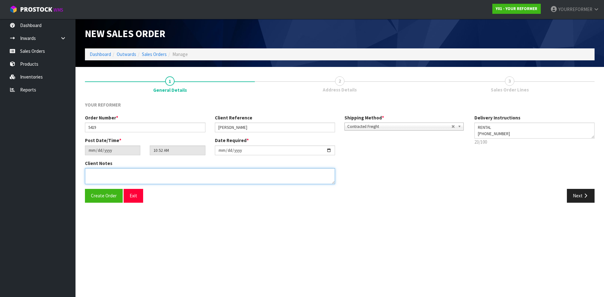
click at [119, 174] on textarea at bounding box center [210, 176] width 250 height 16
paste textarea "SWETHA GOPI 76A SEAVIEW ROAD GLENFIELD AUK AUCKLAND 0629 NEW ZEALAND +64 210 85…"
type textarea "SWETHA GOPI 76A SEAVIEW ROAD GLENFIELD AUK AUCKLAND 0629 NEW ZEALAND +64 210 85…"
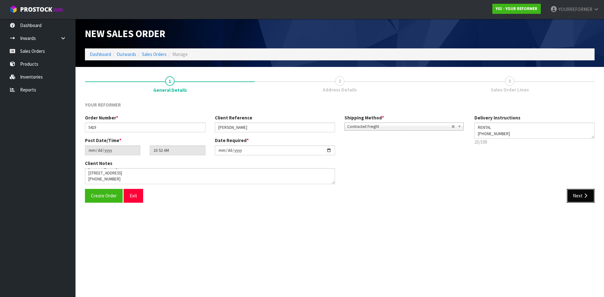
click at [580, 191] on button "Next" at bounding box center [581, 196] width 28 height 14
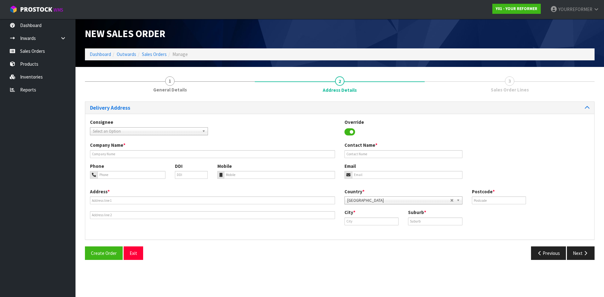
click at [107, 159] on div "Company Name * Contact Name *" at bounding box center [339, 152] width 509 height 21
drag, startPoint x: 112, startPoint y: 156, endPoint x: 118, endPoint y: 160, distance: 7.4
click at [112, 156] on input "text" at bounding box center [212, 154] width 245 height 8
type input "RENTAL"
click at [231, 171] on input "tel" at bounding box center [279, 175] width 111 height 8
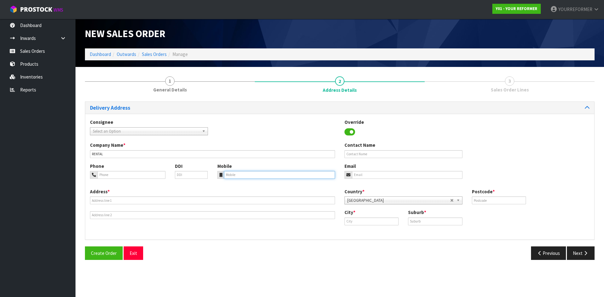
paste input "+64 210 854 0045"
type input "+64 210 854 0045"
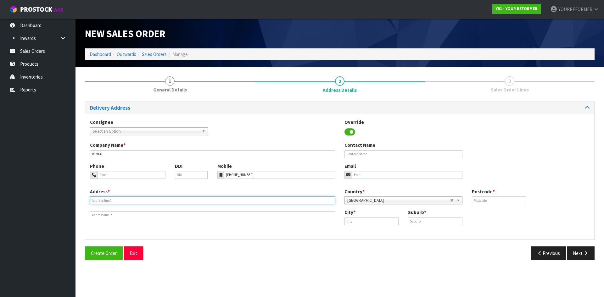
drag, startPoint x: 115, startPoint y: 202, endPoint x: 77, endPoint y: 195, distance: 38.9
click at [115, 202] on input "text" at bounding box center [212, 201] width 245 height 8
click at [105, 199] on input "text" at bounding box center [212, 201] width 245 height 8
paste input "76A SEAVIEW ROAD GLENFIELD AUK AUCKLAND 0629 NEW ZEALAND"
type input "76A SEAVIEW ROAD GLENFIELD AUK AUCKLAND 0629 NEW ZEALAND"
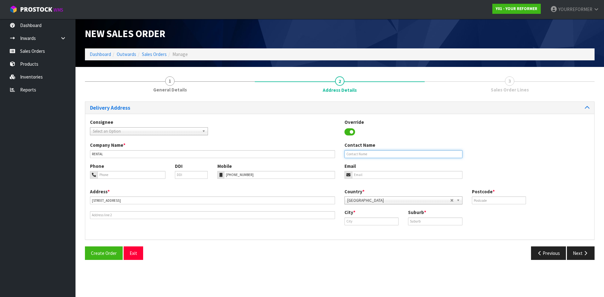
click at [364, 153] on input "text" at bounding box center [403, 154] width 118 height 8
paste input "[PERSON_NAME]"
type input "[PERSON_NAME]"
drag, startPoint x: 370, startPoint y: 172, endPoint x: 198, endPoint y: 157, distance: 173.1
click at [370, 172] on input "email" at bounding box center [407, 175] width 110 height 8
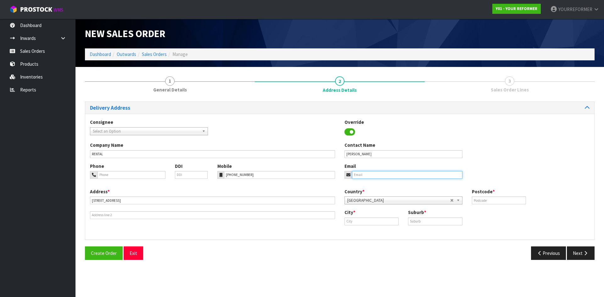
click at [383, 177] on input "email" at bounding box center [407, 175] width 110 height 8
paste input "sgswethagopi44@gmail.com"
type input "sgswethagopi44@gmail.com"
click at [479, 194] on label "Postcode *" at bounding box center [483, 191] width 23 height 7
click at [498, 198] on input "text" at bounding box center [499, 201] width 54 height 8
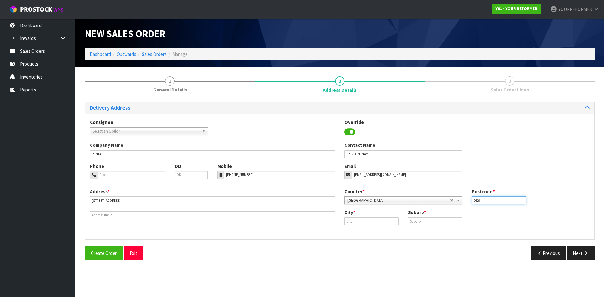
type input "0629"
click at [357, 220] on input "text" at bounding box center [371, 222] width 54 height 8
paste input "[GEOGRAPHIC_DATA]"
type input "[GEOGRAPHIC_DATA]"
click at [377, 230] on link "[GEOGRAPHIC_DATA]" at bounding box center [374, 232] width 58 height 8
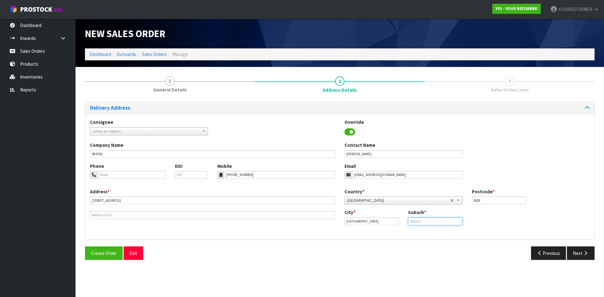
click at [427, 219] on input "text" at bounding box center [435, 222] width 54 height 8
paste input "GLENFIELD"
type input "GLENFIELD"
click at [587, 257] on button "Next" at bounding box center [581, 254] width 28 height 14
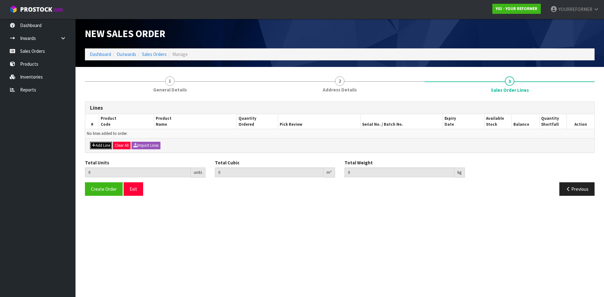
click at [97, 147] on button "Add Line" at bounding box center [101, 146] width 22 height 8
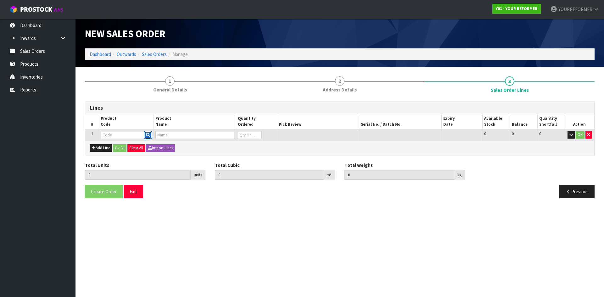
click at [149, 135] on icon "button" at bounding box center [148, 135] width 4 height 4
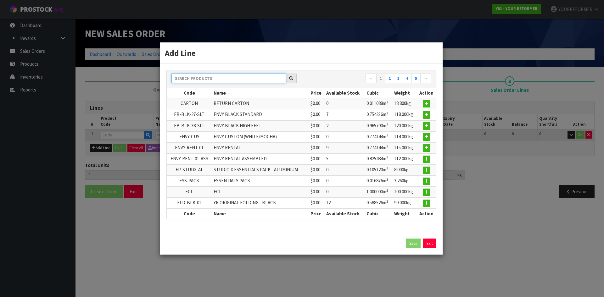
click at [204, 83] on input "text" at bounding box center [228, 79] width 114 height 10
click at [205, 80] on input "text" at bounding box center [228, 79] width 114 height 10
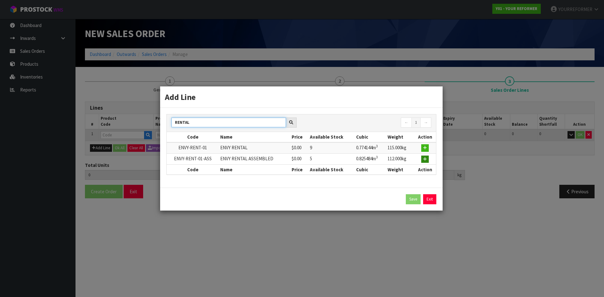
type input "RENTAL"
click at [428, 156] on button "button" at bounding box center [425, 160] width 8 height 8
type input "0.000000"
type input "0.000"
type input "ENVY-RENT-01-ASS"
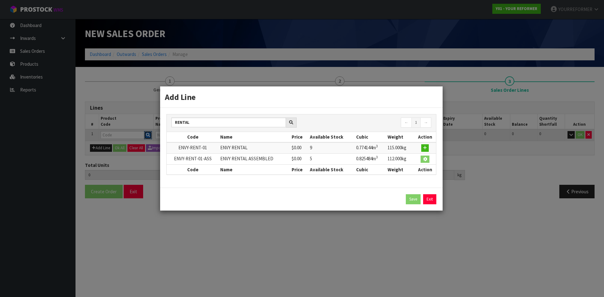
type input "ENVY RENTAL ASSEMBLED"
type input "0"
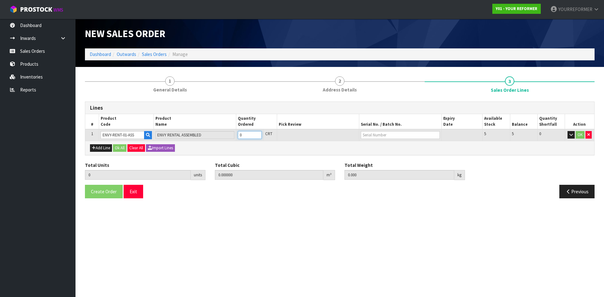
type input "1"
type input "0.825484"
type input "112"
type input "1"
click at [258, 134] on input "1" at bounding box center [250, 135] width 24 height 8
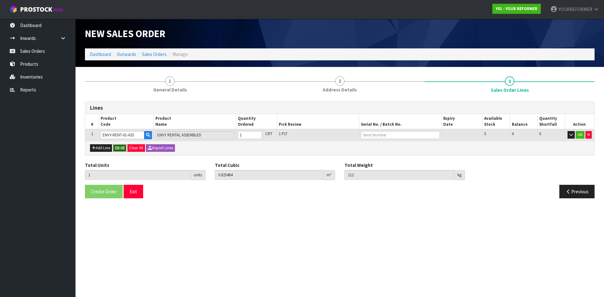
click at [121, 147] on button "Ok All" at bounding box center [120, 148] width 14 height 8
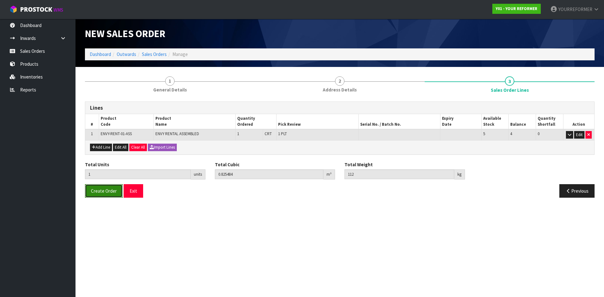
click at [113, 189] on span "Create Order" at bounding box center [104, 191] width 26 height 6
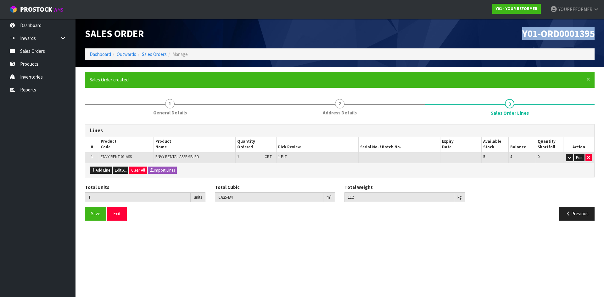
drag, startPoint x: 595, startPoint y: 37, endPoint x: 423, endPoint y: 36, distance: 171.7
click at [423, 36] on div "Y01-ORD0001395" at bounding box center [469, 34] width 259 height 30
copy span "Y01-ORD0001395"
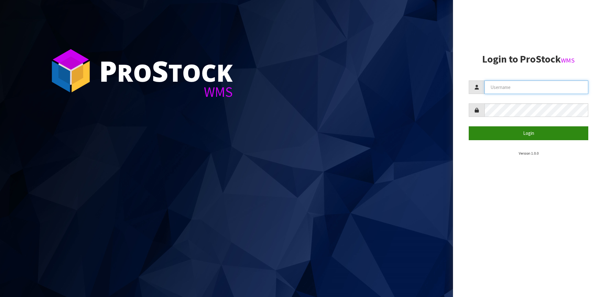
type input "YOURREFORMER"
drag, startPoint x: 523, startPoint y: 135, endPoint x: 516, endPoint y: 138, distance: 7.3
click at [238, 102] on button "Login" at bounding box center [529, 133] width 120 height 14
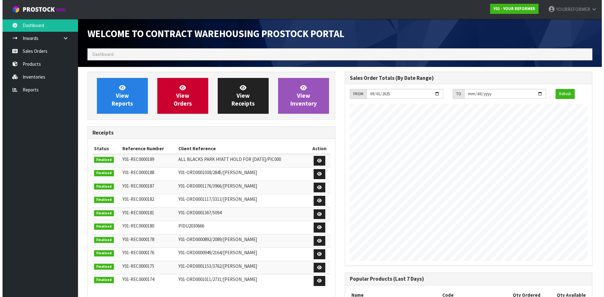
scroll to position [319, 257]
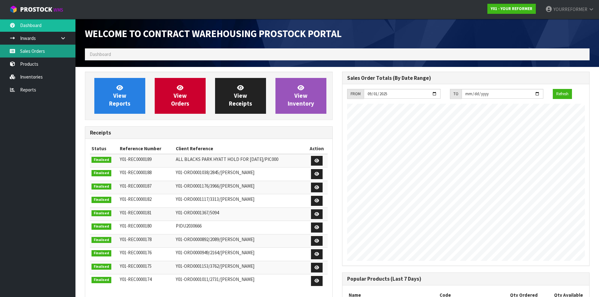
click at [36, 49] on link "Sales Orders" at bounding box center [37, 51] width 75 height 13
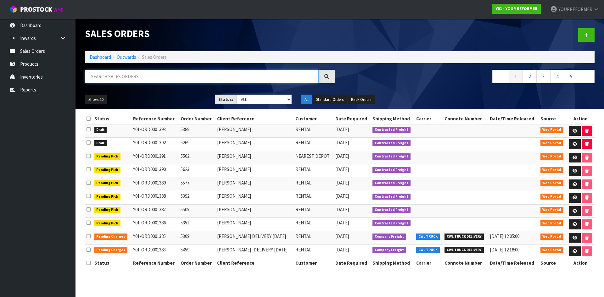
click at [144, 76] on input "text" at bounding box center [202, 77] width 234 height 14
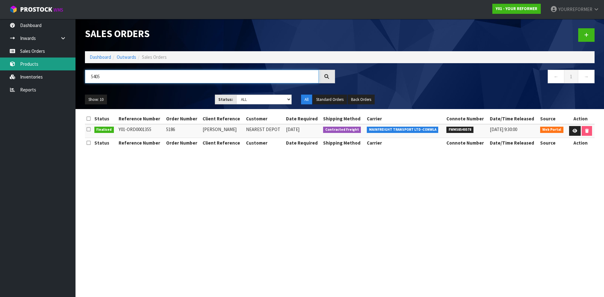
drag, startPoint x: 137, startPoint y: 81, endPoint x: 47, endPoint y: 66, distance: 90.9
click at [53, 67] on body "Toggle navigation ProStock WMS Y01 - YOUR REFORMER YOURREFORMER Logout Dashboar…" at bounding box center [302, 148] width 604 height 297
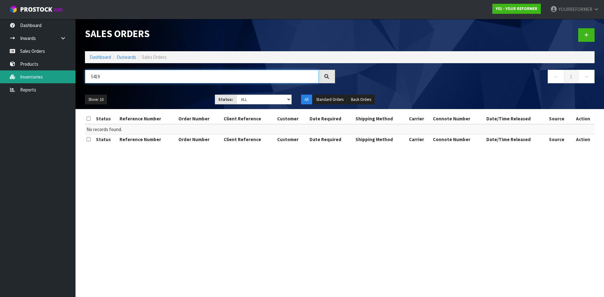
drag, startPoint x: 110, startPoint y: 78, endPoint x: 61, endPoint y: 77, distance: 49.7
click at [61, 77] on body "Toggle navigation ProStock WMS Y01 - YOUR REFORMER YOURREFORMER Logout Dashboar…" at bounding box center [302, 148] width 604 height 297
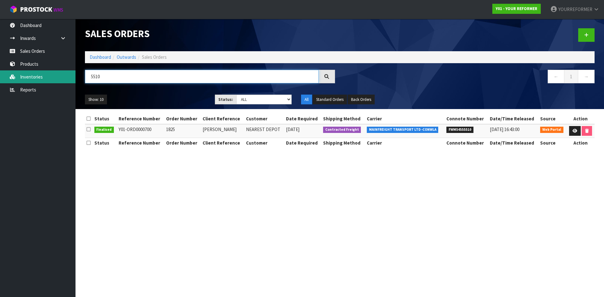
click at [59, 79] on body "Toggle navigation ProStock WMS Y01 - YOUR REFORMER YOURREFORMER Logout Dashboar…" at bounding box center [302, 148] width 604 height 297
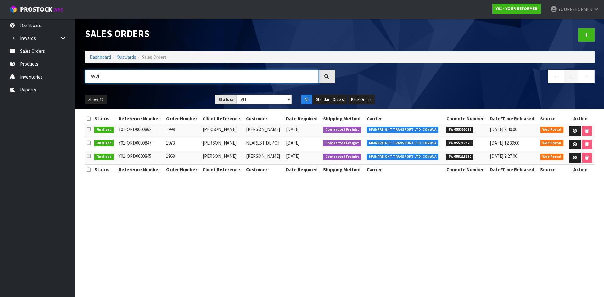
type input "5521"
click at [37, 53] on link "Sales Orders" at bounding box center [37, 51] width 75 height 13
click at [64, 50] on link "Sales Orders" at bounding box center [37, 51] width 75 height 13
drag, startPoint x: 591, startPoint y: 31, endPoint x: 537, endPoint y: 55, distance: 59.4
click at [238, 31] on link at bounding box center [586, 35] width 16 height 14
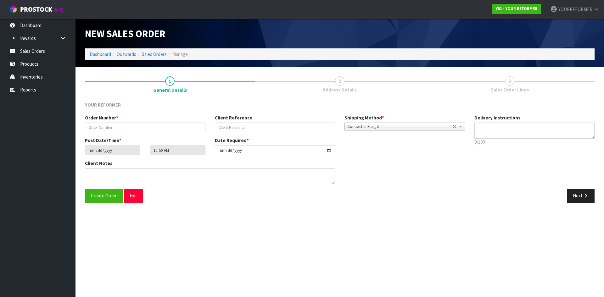
click at [142, 102] on div "Order Number *" at bounding box center [145, 123] width 130 height 18
click at [141, 102] on input "text" at bounding box center [145, 128] width 120 height 10
paste input "5405"
type input "5405"
drag, startPoint x: 231, startPoint y: 126, endPoint x: 370, endPoint y: 129, distance: 138.4
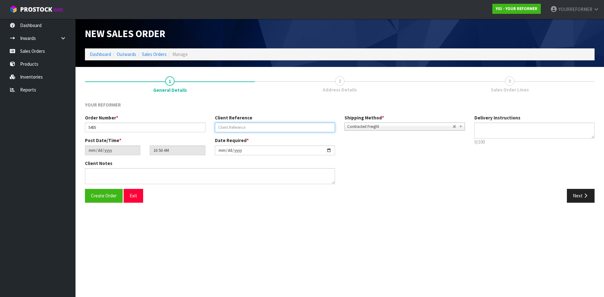
click at [231, 102] on input "text" at bounding box center [275, 128] width 120 height 10
paste input "[PERSON_NAME]"
type input "[PERSON_NAME]"
click at [238, 102] on textarea at bounding box center [534, 131] width 120 height 16
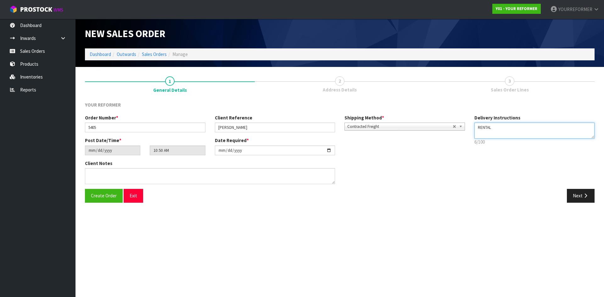
paste textarea "+64 210 531 220"
type textarea "RENTAL +64 210 531 220"
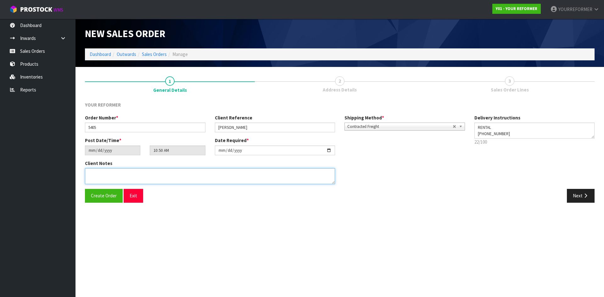
click at [163, 102] on textarea at bounding box center [210, 176] width 250 height 16
paste textarea "JULIETA LAVAGNINO 400 SEA VIEW ROAD ONETANGI AUK WAIHEKE ISLAND 1081 NEW ZEALAN…"
type textarea "JULIETA LAVAGNINO 400 SEA VIEW ROAD ONETANGI AUK WAIHEKE ISLAND 1081 NEW ZEALAN…"
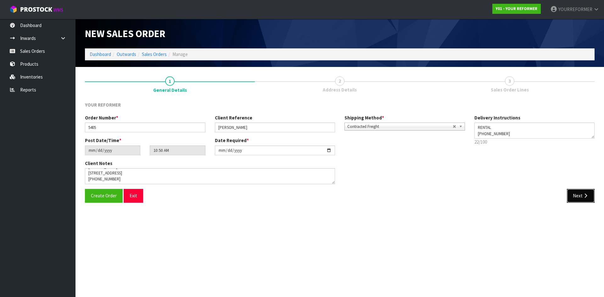
click at [238, 102] on button "Next" at bounding box center [581, 196] width 28 height 14
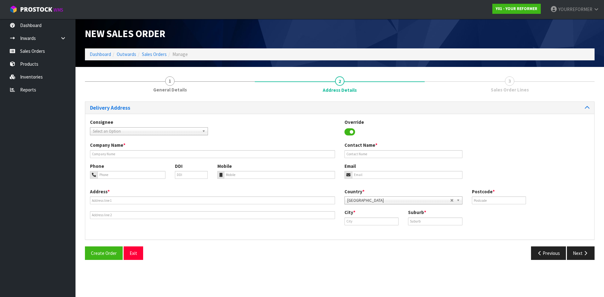
click at [117, 102] on div "Company Name *" at bounding box center [212, 150] width 254 height 16
drag, startPoint x: 118, startPoint y: 153, endPoint x: 146, endPoint y: 158, distance: 28.3
click at [118, 102] on input "text" at bounding box center [212, 154] width 245 height 8
type input "RENTAL"
drag, startPoint x: 232, startPoint y: 170, endPoint x: 233, endPoint y: 174, distance: 4.5
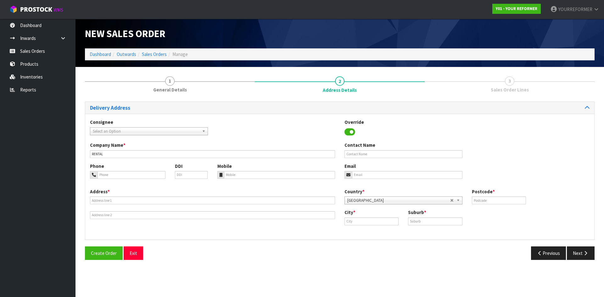
click at [232, 102] on div "Mobile" at bounding box center [276, 171] width 127 height 16
click at [233, 102] on input "tel" at bounding box center [279, 175] width 111 height 8
paste input "+64 210 531 220"
type input "+64 210 531 220"
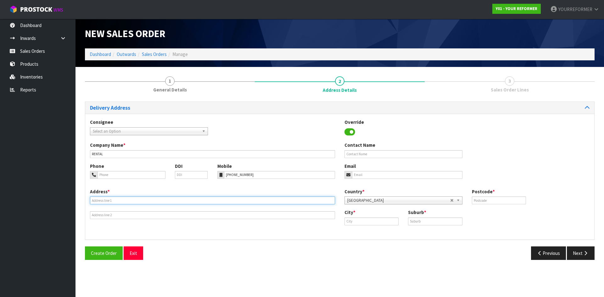
click at [113, 102] on input "text" at bounding box center [212, 201] width 245 height 8
paste input "400 SEA VIEW ROAD ONETANGI AUK WAIHEKE ISLAND 1081 NEW ZEALAND"
type input "400 SEA VIEW ROAD ONETANGI AUK WAIHEKE ISLAND 1081 NEW ZEALAND"
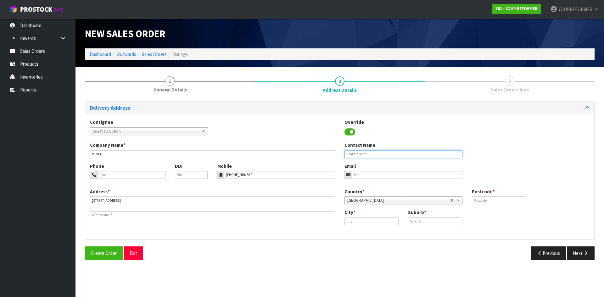
click at [238, 102] on input "text" at bounding box center [403, 154] width 118 height 8
paste input "[PERSON_NAME]"
type input "[PERSON_NAME]"
drag, startPoint x: 367, startPoint y: 171, endPoint x: 383, endPoint y: 179, distance: 18.3
click at [238, 102] on input "email" at bounding box center [407, 175] width 110 height 8
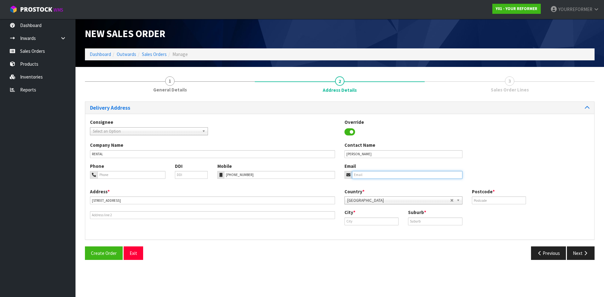
paste input "julieta.lavagnino@gmail.com"
type input "julieta.lavagnino@gmail.com"
click at [238, 102] on input "text" at bounding box center [499, 201] width 54 height 8
drag, startPoint x: 481, startPoint y: 200, endPoint x: 488, endPoint y: 205, distance: 8.2
click at [238, 102] on input "text" at bounding box center [499, 201] width 54 height 8
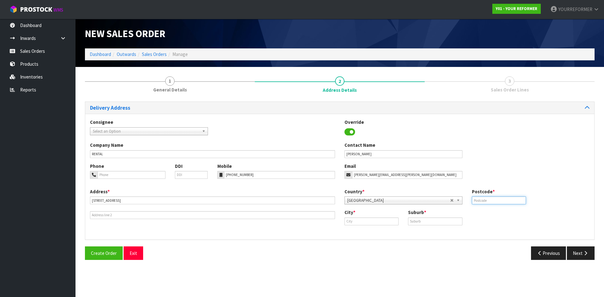
paste input "1081"
type input "1081"
click at [238, 102] on input "text" at bounding box center [371, 222] width 54 height 8
click at [238, 102] on link "[GEOGRAPHIC_DATA]" at bounding box center [374, 232] width 58 height 8
type input "[GEOGRAPHIC_DATA]"
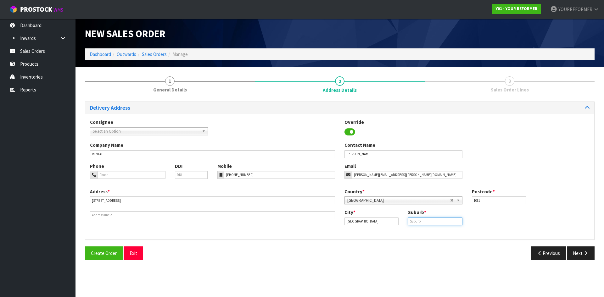
click at [238, 102] on input "text" at bounding box center [435, 222] width 54 height 8
paste input "ONETANGI"
type input "ONETANGI"
click at [238, 102] on button "Next" at bounding box center [581, 254] width 28 height 14
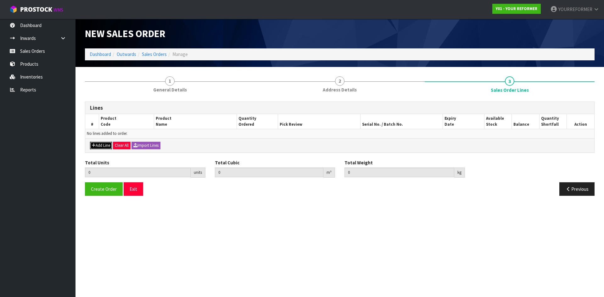
click at [110, 102] on button "Add Line" at bounding box center [101, 146] width 22 height 8
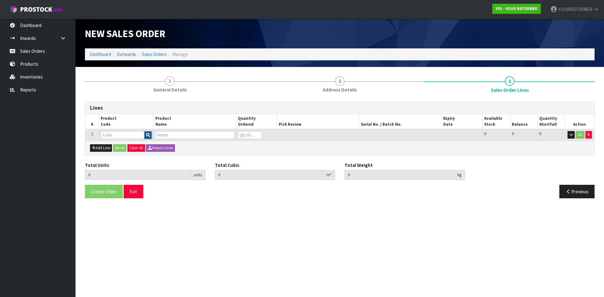
click at [151, 102] on button "button" at bounding box center [148, 135] width 8 height 8
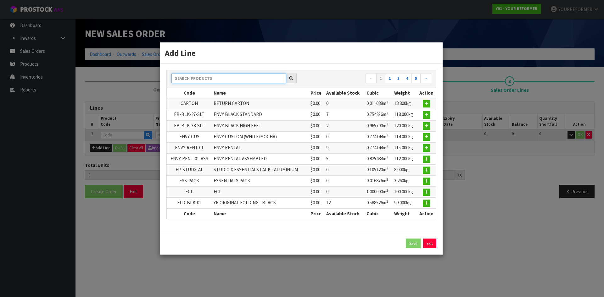
click at [197, 79] on input "text" at bounding box center [228, 79] width 114 height 10
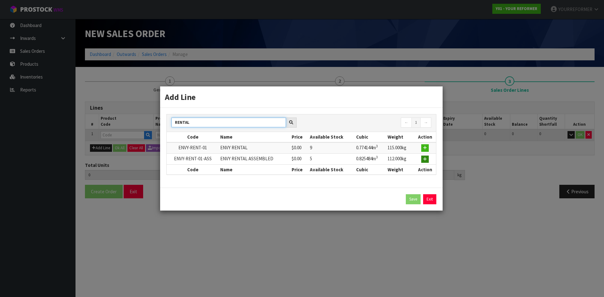
type input "RENTAL"
click at [238, 102] on button "button" at bounding box center [425, 160] width 8 height 8
type input "0.000000"
type input "0.000"
type input "ENVY-RENT-01-ASS"
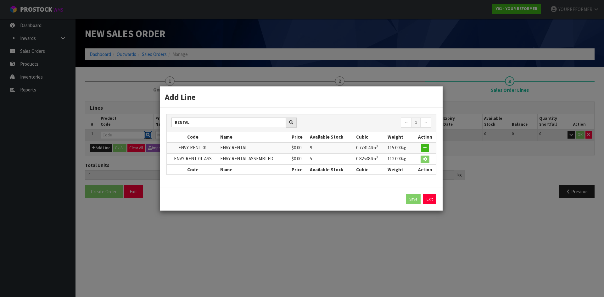
type input "ENVY RENTAL ASSEMBLED"
type input "0"
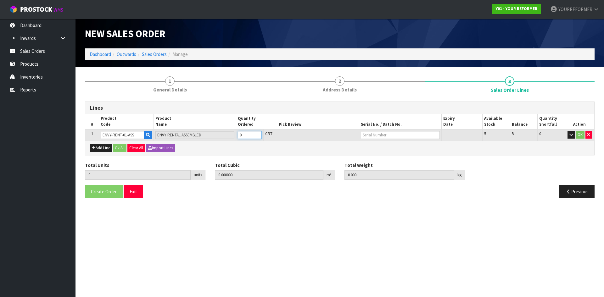
type input "1"
type input "0.825484"
type input "112"
type input "1"
click at [238, 102] on input "1" at bounding box center [250, 135] width 24 height 8
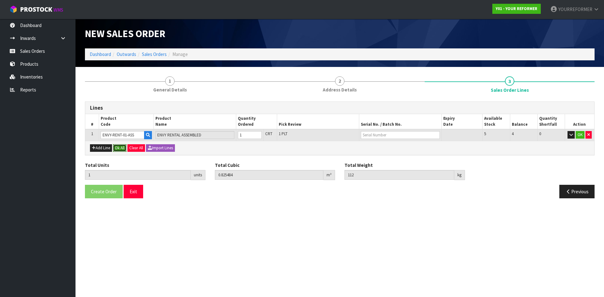
click at [120, 102] on button "Ok All" at bounding box center [120, 148] width 14 height 8
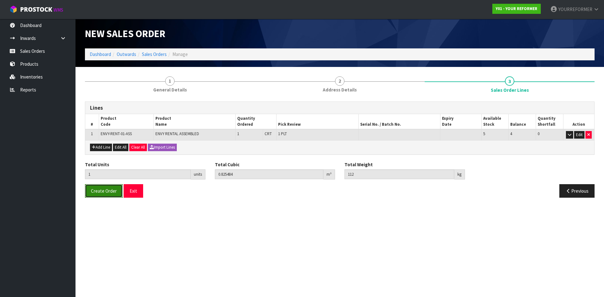
click at [111, 102] on button "Create Order" at bounding box center [104, 191] width 38 height 14
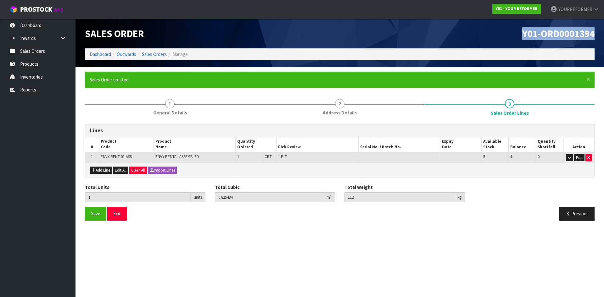
drag, startPoint x: 599, startPoint y: 31, endPoint x: 360, endPoint y: 58, distance: 241.1
click at [238, 36] on header "Sales Order Y01-ORD0001394 Dashboard Outwards Sales Orders Manage" at bounding box center [339, 43] width 528 height 48
copy span "Y01-ORD0001394"
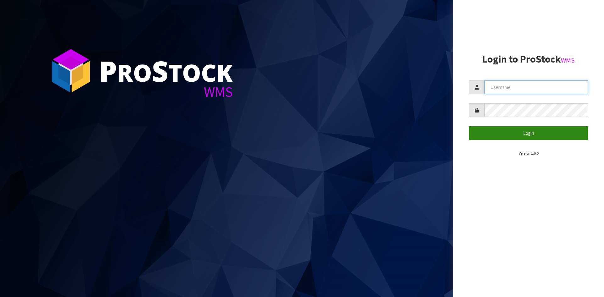
type input "YOURREFORMER"
click at [483, 137] on button "Login" at bounding box center [529, 133] width 120 height 14
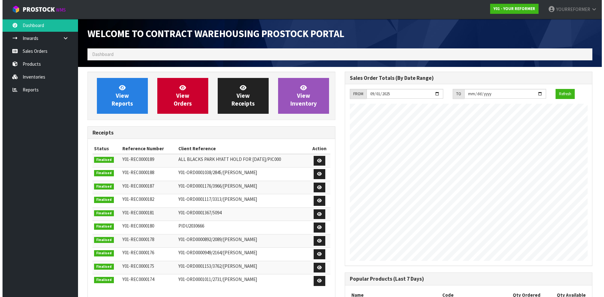
scroll to position [319, 257]
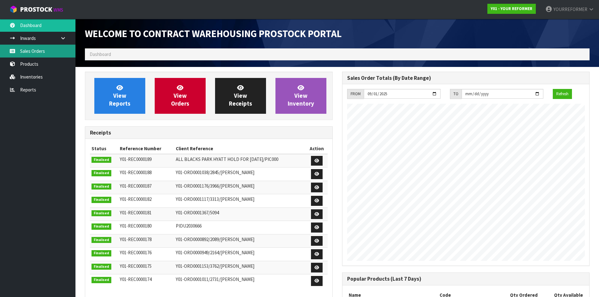
click at [48, 53] on link "Sales Orders" at bounding box center [37, 51] width 75 height 13
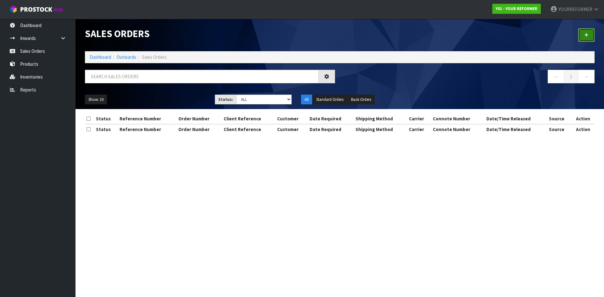
click at [483, 39] on link at bounding box center [586, 35] width 16 height 14
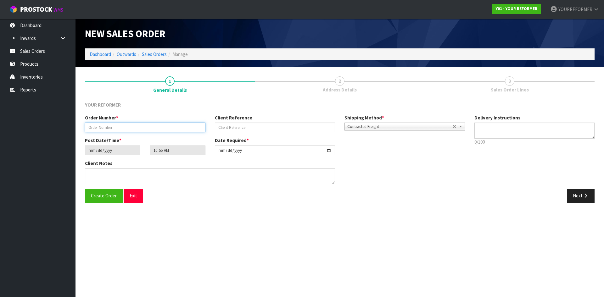
click at [131, 130] on input "text" at bounding box center [145, 128] width 120 height 10
paste input "5521"
type input "5521"
drag, startPoint x: 276, startPoint y: 126, endPoint x: 292, endPoint y: 130, distance: 16.9
click at [276, 127] on input "text" at bounding box center [275, 128] width 120 height 10
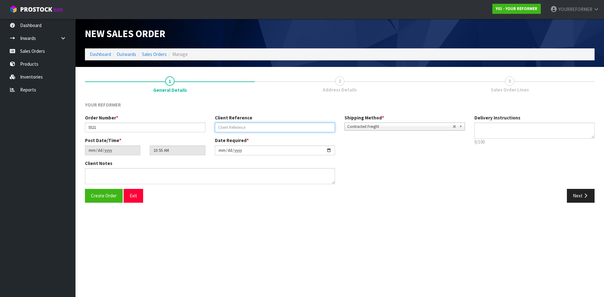
paste input "[PERSON_NAME]"
type input "[PERSON_NAME]"
click at [483, 139] on p "0/100" at bounding box center [534, 142] width 120 height 7
click at [483, 126] on textarea at bounding box center [534, 131] width 120 height 16
drag, startPoint x: 532, startPoint y: 136, endPoint x: 527, endPoint y: 137, distance: 5.2
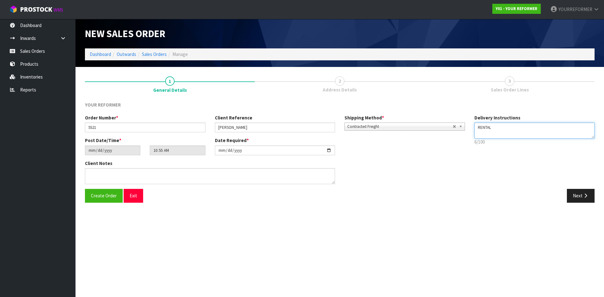
click at [483, 136] on textarea at bounding box center [534, 131] width 120 height 16
paste textarea "[PHONE_NUMBER]"
type textarea "RENTAL [PHONE_NUMBER]"
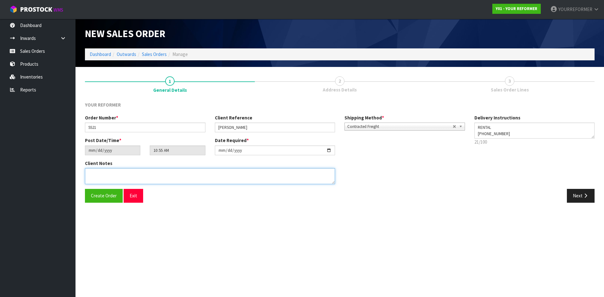
click at [217, 178] on textarea at bounding box center [210, 176] width 250 height 16
paste textarea "[PERSON_NAME] [STREET_ADDRESS][PERSON_NAME] [PHONE_NUMBER]"
type textarea "[PERSON_NAME] [STREET_ADDRESS][PERSON_NAME] [PHONE_NUMBER]"
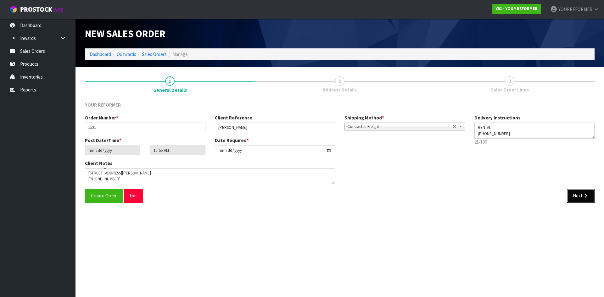
click at [483, 193] on button "Next" at bounding box center [581, 196] width 28 height 14
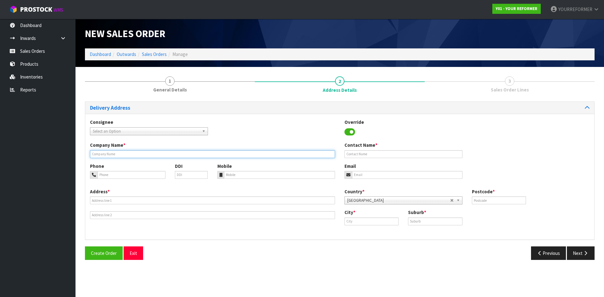
click at [112, 156] on input "text" at bounding box center [212, 154] width 245 height 8
type input "RENTAL"
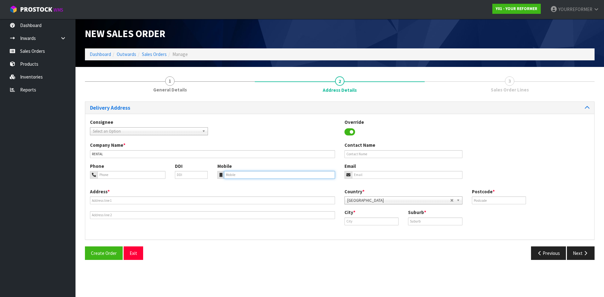
drag, startPoint x: 252, startPoint y: 178, endPoint x: 131, endPoint y: 196, distance: 122.5
click at [252, 177] on input "tel" at bounding box center [279, 175] width 111 height 8
click at [235, 171] on input "tel" at bounding box center [279, 175] width 111 height 8
paste input "[PHONE_NUMBER]"
type input "[PHONE_NUMBER]"
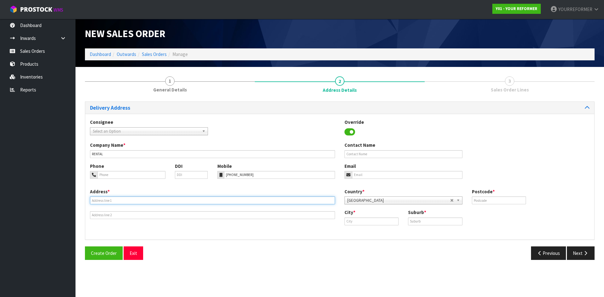
click at [133, 198] on input "text" at bounding box center [212, 201] width 245 height 8
paste input "[STREET_ADDRESS][PERSON_NAME]"
type input "[STREET_ADDRESS][PERSON_NAME]"
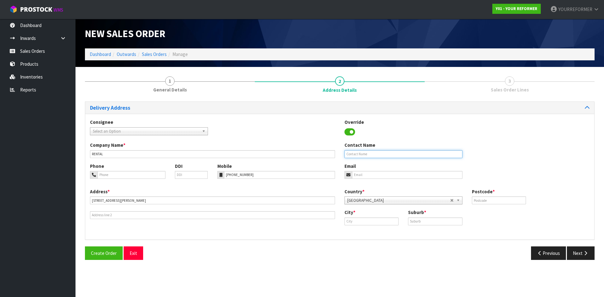
click at [380, 157] on input "text" at bounding box center [403, 154] width 118 height 8
paste input "[PERSON_NAME]"
type input "[PERSON_NAME]"
drag, startPoint x: 365, startPoint y: 174, endPoint x: 215, endPoint y: 177, distance: 150.4
click at [364, 175] on input "email" at bounding box center [407, 175] width 110 height 8
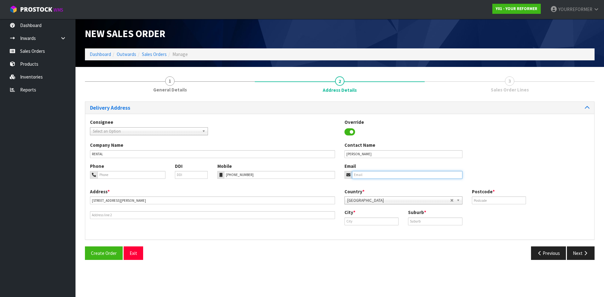
drag, startPoint x: 390, startPoint y: 174, endPoint x: 412, endPoint y: 179, distance: 22.5
click at [390, 174] on input "email" at bounding box center [407, 175] width 110 height 8
paste input "[EMAIL_ADDRESS][DOMAIN_NAME]"
type input "[EMAIL_ADDRESS][DOMAIN_NAME]"
click at [483, 200] on input "text" at bounding box center [499, 201] width 54 height 8
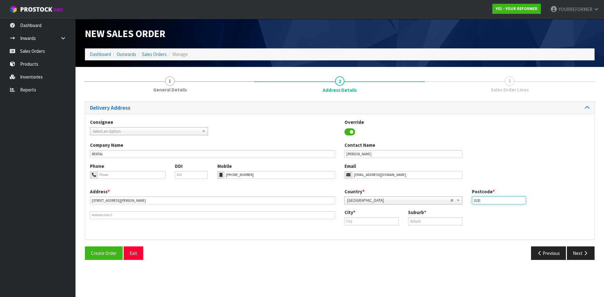
type input "2120"
click at [373, 224] on input "text" at bounding box center [371, 222] width 54 height 8
click at [369, 233] on strong "[GEOGRAPHIC_DATA]" at bounding box center [374, 232] width 46 height 6
type input "[GEOGRAPHIC_DATA]"
click at [439, 221] on input "text" at bounding box center [435, 222] width 54 height 8
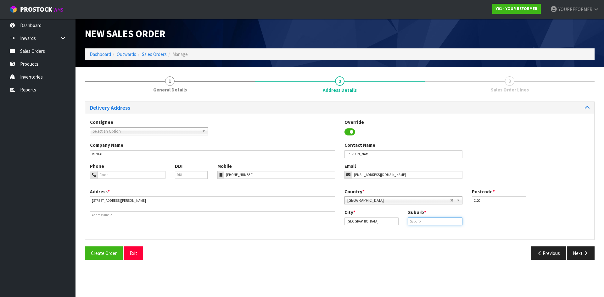
paste input "PUKEKOHE"
type input "PUKEKOHE"
click at [483, 256] on button "Next" at bounding box center [581, 254] width 28 height 14
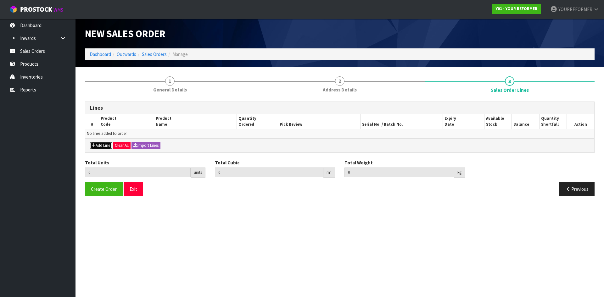
click at [98, 147] on button "Add Line" at bounding box center [101, 146] width 22 height 8
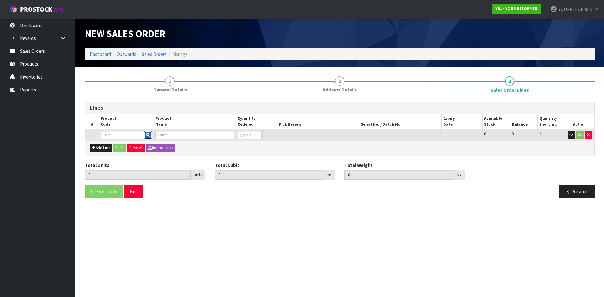
click at [148, 133] on icon "button" at bounding box center [148, 135] width 4 height 4
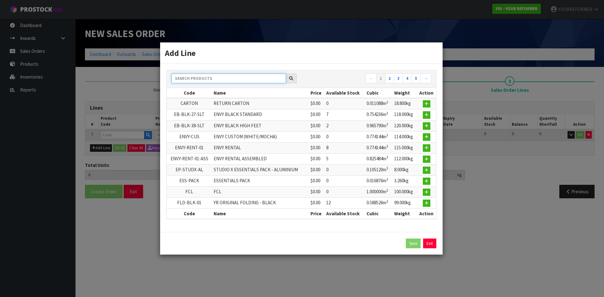
click at [196, 81] on input "text" at bounding box center [228, 79] width 114 height 10
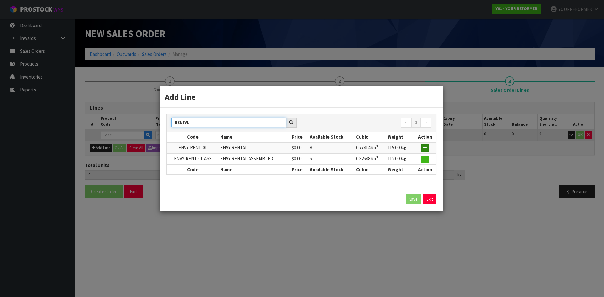
type input "RENTAL"
click at [425, 149] on icon "button" at bounding box center [425, 148] width 4 height 4
type input "0.000000"
type input "0.000"
type input "ENVY-RENT-01"
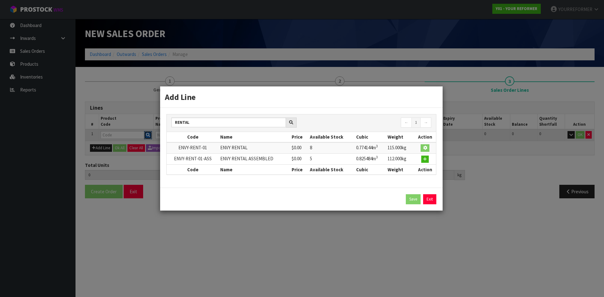
type input "ENVY RENTAL"
type input "0"
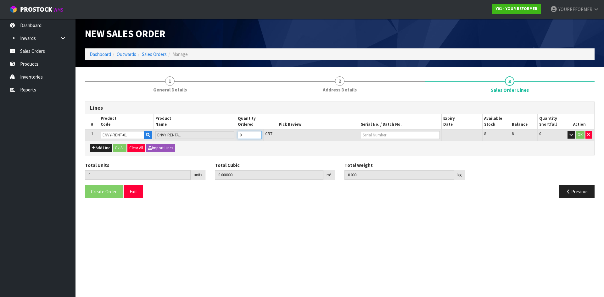
type input "1"
type input "0.774144"
type input "115"
type input "1"
click at [257, 133] on input "1" at bounding box center [250, 135] width 24 height 8
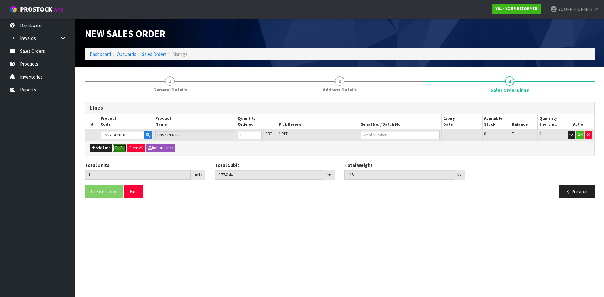
click at [120, 150] on button "Ok All" at bounding box center [120, 148] width 14 height 8
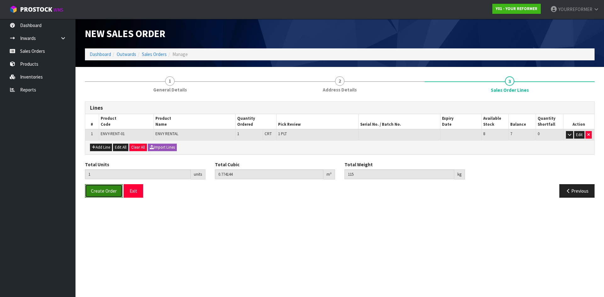
click at [107, 192] on span "Create Order" at bounding box center [104, 191] width 26 height 6
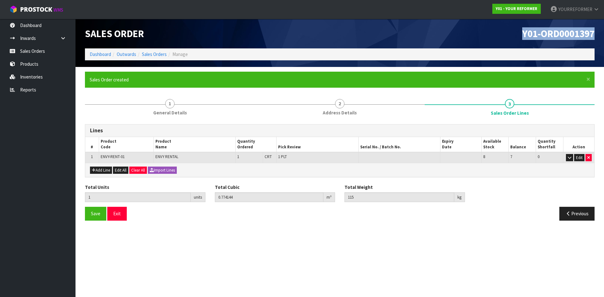
drag, startPoint x: 594, startPoint y: 34, endPoint x: 413, endPoint y: 37, distance: 181.5
click at [423, 34] on div "Y01-ORD0001397" at bounding box center [469, 34] width 259 height 30
copy span "Y01-ORD0001397"
click at [43, 52] on link "Sales Orders" at bounding box center [37, 51] width 75 height 13
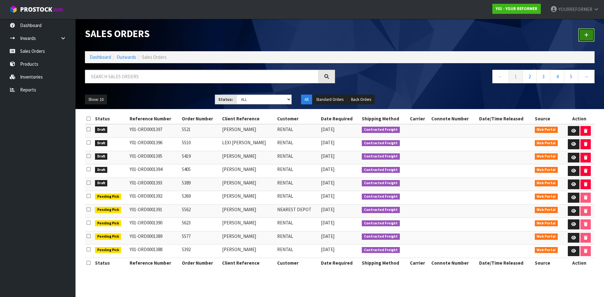
click at [483, 31] on link at bounding box center [586, 35] width 16 height 14
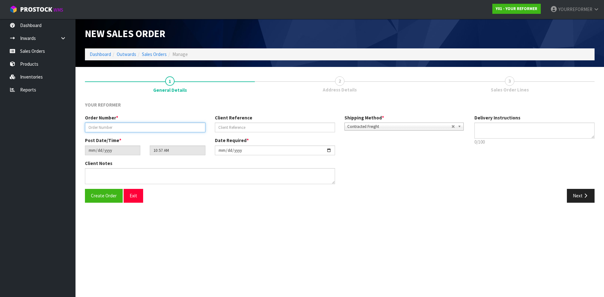
drag, startPoint x: 184, startPoint y: 127, endPoint x: 217, endPoint y: 130, distance: 33.8
click at [184, 127] on input "text" at bounding box center [145, 128] width 120 height 10
paste input "5522"
type input "5522"
click at [240, 129] on input "text" at bounding box center [275, 128] width 120 height 10
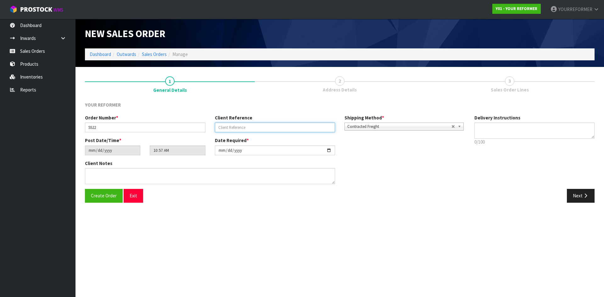
drag, startPoint x: 259, startPoint y: 127, endPoint x: 279, endPoint y: 129, distance: 20.3
click at [259, 127] on input "text" at bounding box center [275, 128] width 120 height 10
paste input "[PERSON_NAME]"
type input "[PERSON_NAME]"
click at [483, 122] on div "Delivery Instructions 0/100 Delivery instructions has exceeded maximum length!" at bounding box center [535, 131] width 130 height 34
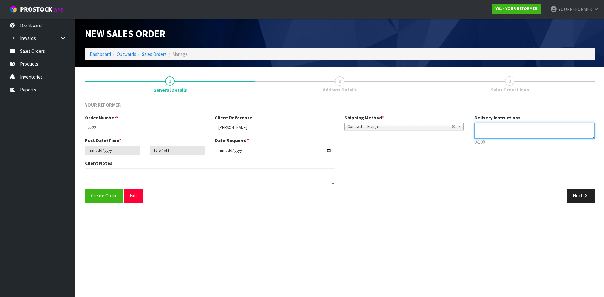
click at [483, 132] on textarea at bounding box center [534, 131] width 120 height 16
click at [483, 134] on textarea at bounding box center [534, 131] width 120 height 16
paste textarea "[PHONE_NUMBER]"
type textarea "RENTAL [PHONE_NUMBER]"
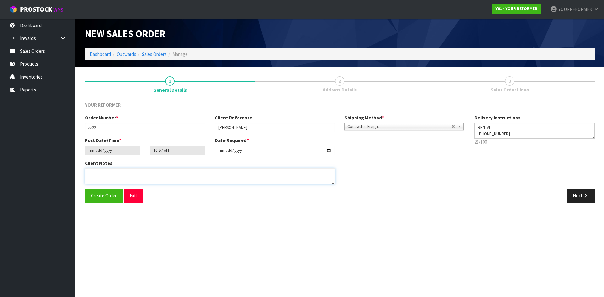
click at [105, 180] on textarea at bounding box center [210, 176] width 250 height 16
paste textarea "[PERSON_NAME] 5 [PERSON_NAME] HEIGHTS VIEW AUK [GEOGRAPHIC_DATA] 0930 [GEOGRAPH…"
type textarea "[PERSON_NAME] 5 [PERSON_NAME] HEIGHTS VIEW AUK [GEOGRAPHIC_DATA] 0930 [GEOGRAPH…"
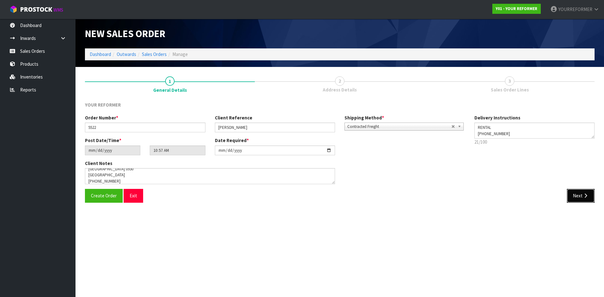
drag, startPoint x: 582, startPoint y: 192, endPoint x: 227, endPoint y: 143, distance: 358.5
click at [483, 192] on button "Next" at bounding box center [581, 196] width 28 height 14
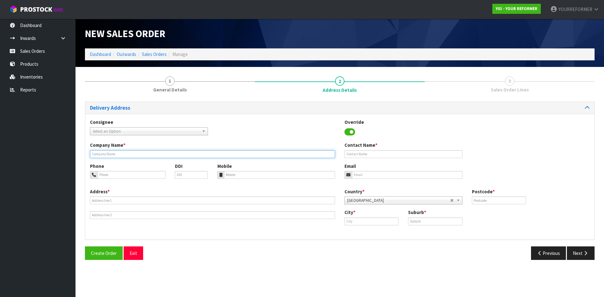
click at [118, 154] on input "text" at bounding box center [212, 154] width 245 height 8
type input "RENTAL"
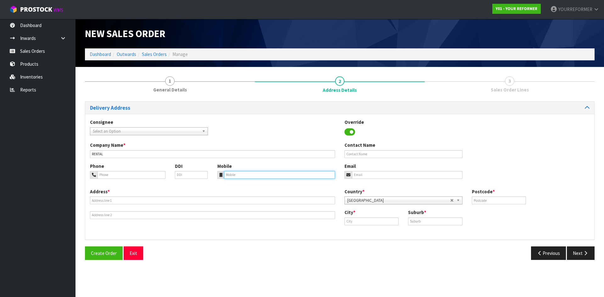
click at [259, 174] on input "tel" at bounding box center [279, 175] width 111 height 8
drag, startPoint x: 229, startPoint y: 176, endPoint x: 194, endPoint y: 190, distance: 37.3
click at [229, 176] on input "tel" at bounding box center [279, 175] width 111 height 8
paste input "[PHONE_NUMBER]"
type input "[PHONE_NUMBER]"
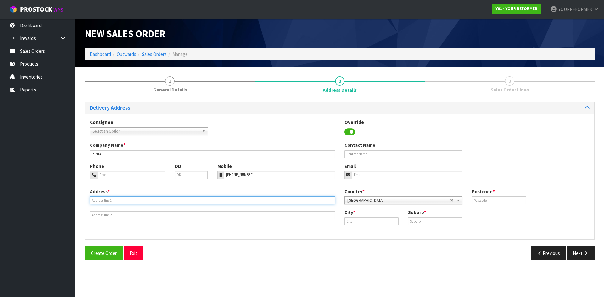
click at [117, 198] on input "text" at bounding box center [212, 201] width 245 height 8
click at [101, 199] on input "text" at bounding box center [212, 201] width 245 height 8
paste input "5 [PERSON_NAME] HEIGHTS VIEW AUK [GEOGRAPHIC_DATA] 0930 [GEOGRAPHIC_DATA]"
type input "5 [PERSON_NAME] HEIGHTS VIEW AUK [GEOGRAPHIC_DATA] 0930 [GEOGRAPHIC_DATA]"
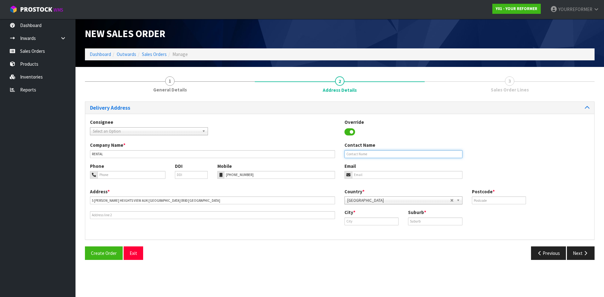
click at [355, 153] on input "text" at bounding box center [403, 154] width 118 height 8
paste input "[PERSON_NAME]"
type input "[PERSON_NAME]"
click at [361, 177] on input "email" at bounding box center [407, 175] width 110 height 8
click at [399, 173] on input "email" at bounding box center [407, 175] width 110 height 8
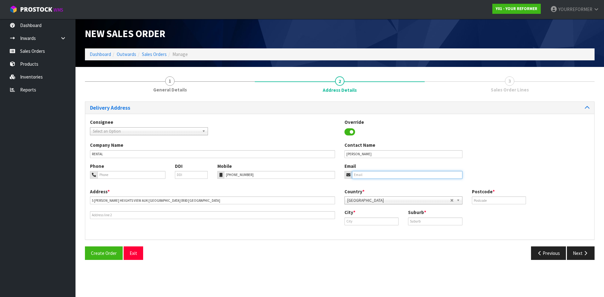
paste input "[PERSON_NAME][EMAIL_ADDRESS][PERSON_NAME][DOMAIN_NAME]"
type input "[PERSON_NAME][EMAIL_ADDRESS][PERSON_NAME][DOMAIN_NAME]"
drag, startPoint x: 503, startPoint y: 199, endPoint x: 507, endPoint y: 200, distance: 3.5
click at [483, 200] on input "text" at bounding box center [499, 201] width 54 height 8
type input "0930"
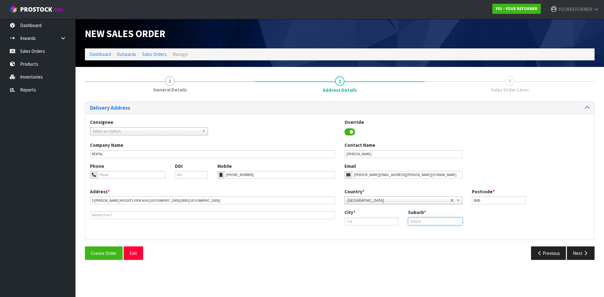
drag, startPoint x: 413, startPoint y: 223, endPoint x: 401, endPoint y: 223, distance: 12.3
click at [413, 223] on input "text" at bounding box center [435, 222] width 54 height 8
paste input "[GEOGRAPHIC_DATA]"
type input "[GEOGRAPHIC_DATA]"
click at [382, 222] on input "text" at bounding box center [371, 222] width 54 height 8
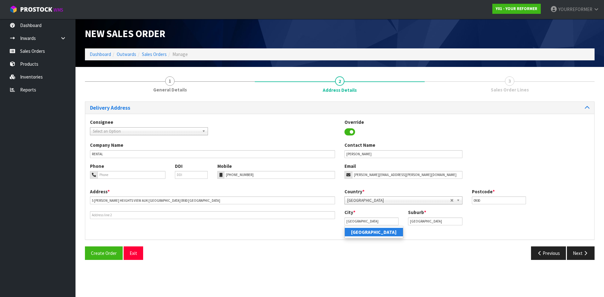
click at [364, 234] on strong "[GEOGRAPHIC_DATA]" at bounding box center [374, 232] width 46 height 6
type input "[GEOGRAPHIC_DATA]"
drag, startPoint x: 581, startPoint y: 258, endPoint x: 555, endPoint y: 259, distance: 26.1
click at [483, 258] on button "Next" at bounding box center [581, 254] width 28 height 14
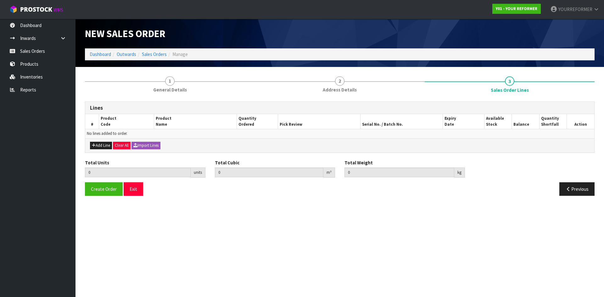
click at [100, 141] on div "Add Line Clear All Import Lines" at bounding box center [339, 145] width 509 height 14
click at [105, 145] on button "Add Line" at bounding box center [101, 146] width 22 height 8
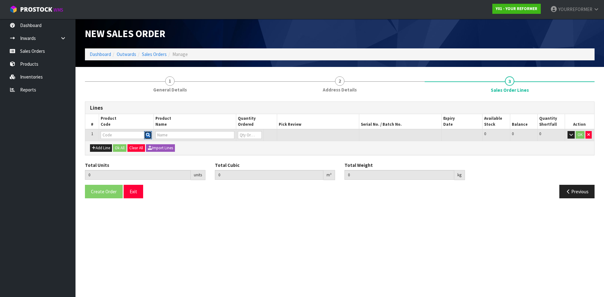
click at [145, 137] on button "button" at bounding box center [148, 135] width 8 height 8
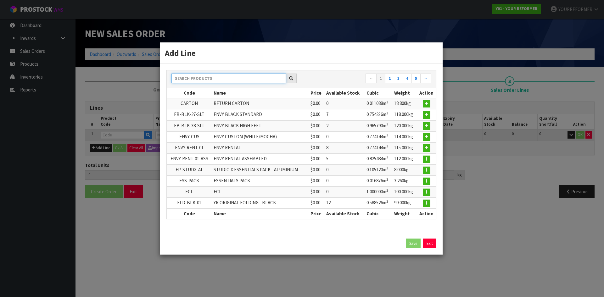
click at [202, 80] on input "text" at bounding box center [228, 79] width 114 height 10
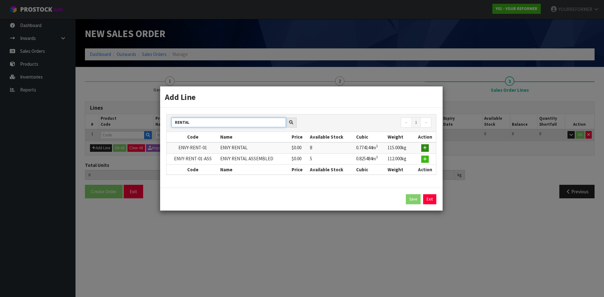
type input "RENTAL"
click at [429, 147] on button "button" at bounding box center [425, 148] width 8 height 8
type input "0.000000"
type input "0.000"
type input "ENVY-RENT-01"
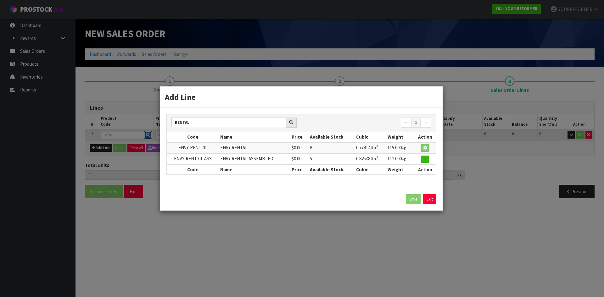
type input "ENVY RENTAL"
type input "0"
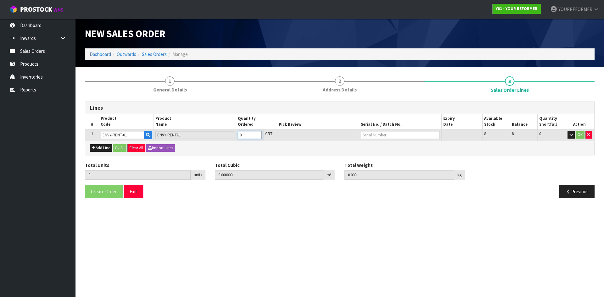
type input "1"
type input "0.774144"
type input "115"
type input "1"
click at [258, 134] on input "1" at bounding box center [250, 135] width 24 height 8
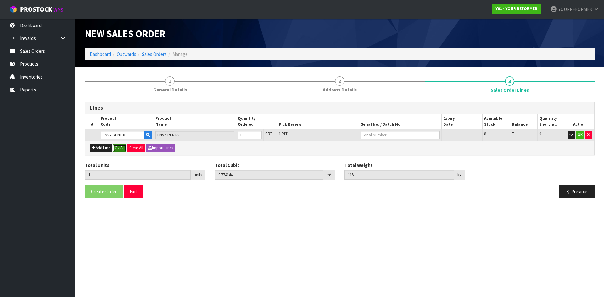
drag, startPoint x: 120, startPoint y: 149, endPoint x: 117, endPoint y: 178, distance: 29.1
click at [120, 150] on button "Ok All" at bounding box center [120, 148] width 14 height 8
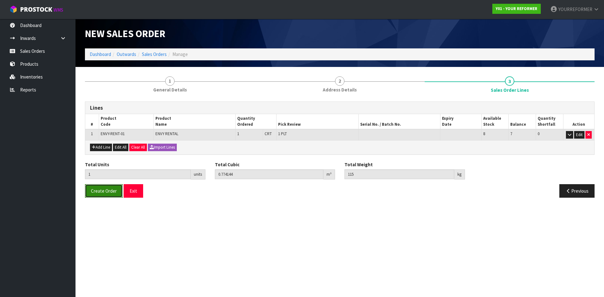
drag, startPoint x: 105, startPoint y: 194, endPoint x: 109, endPoint y: 193, distance: 3.6
click at [105, 194] on button "Create Order" at bounding box center [104, 191] width 38 height 14
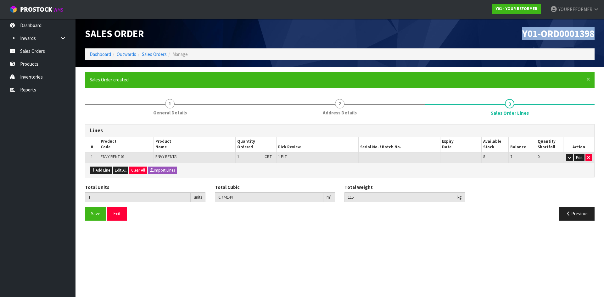
drag, startPoint x: 594, startPoint y: 37, endPoint x: 458, endPoint y: 36, distance: 136.5
click at [459, 36] on div "Y01-ORD0001398" at bounding box center [469, 34] width 259 height 30
copy span "Y01-ORD0001398"
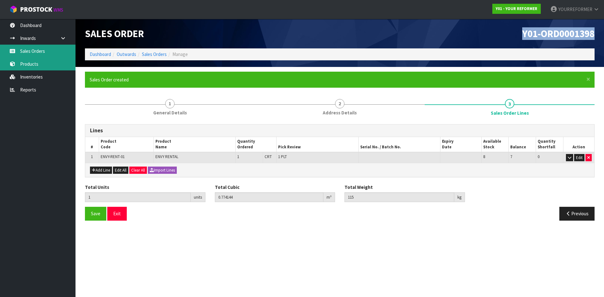
click at [44, 49] on link "Sales Orders" at bounding box center [37, 51] width 75 height 13
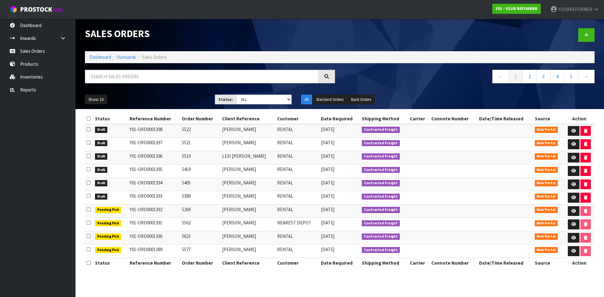
click at [88, 131] on icon at bounding box center [88, 129] width 4 height 5
click at [0, 0] on input "checkbox" at bounding box center [0, 0] width 0 height 0
click at [483, 133] on button "button" at bounding box center [585, 131] width 10 height 10
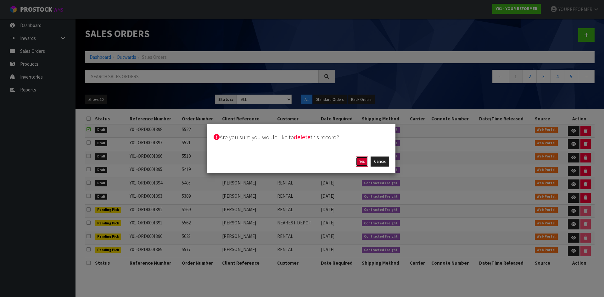
click at [358, 163] on button "Yes" at bounding box center [362, 162] width 12 height 10
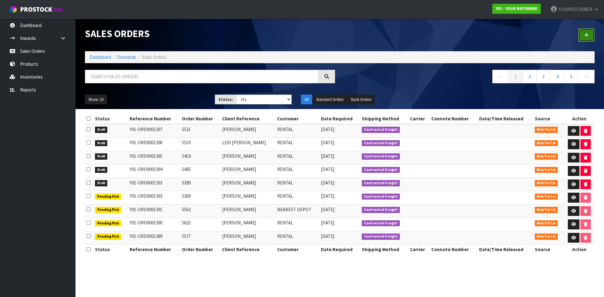
drag, startPoint x: 585, startPoint y: 35, endPoint x: 565, endPoint y: 41, distance: 20.7
click at [483, 35] on icon at bounding box center [586, 35] width 4 height 5
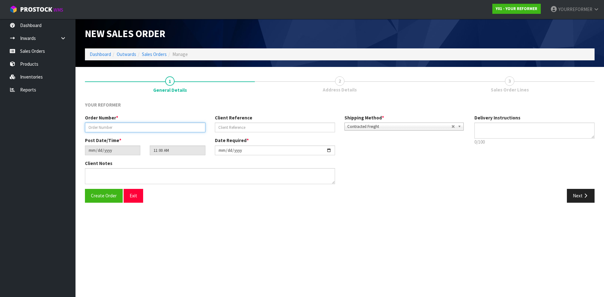
drag, startPoint x: 106, startPoint y: 126, endPoint x: 97, endPoint y: 129, distance: 9.8
click at [106, 127] on input "text" at bounding box center [145, 128] width 120 height 10
paste input "5536"
type input "5536"
click at [252, 126] on input "text" at bounding box center [275, 128] width 120 height 10
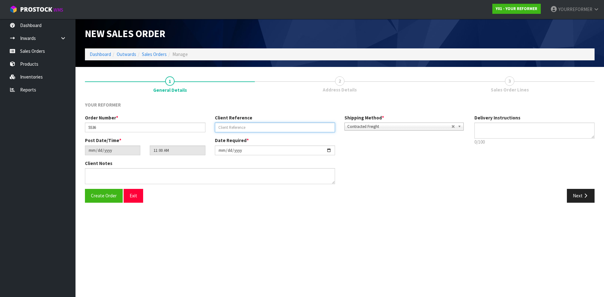
paste input "[PERSON_NAME] PLACE"
type input "[PERSON_NAME] PLACE"
click at [483, 135] on textarea at bounding box center [534, 131] width 120 height 16
type textarea "T"
drag, startPoint x: 485, startPoint y: 131, endPoint x: 291, endPoint y: 148, distance: 194.8
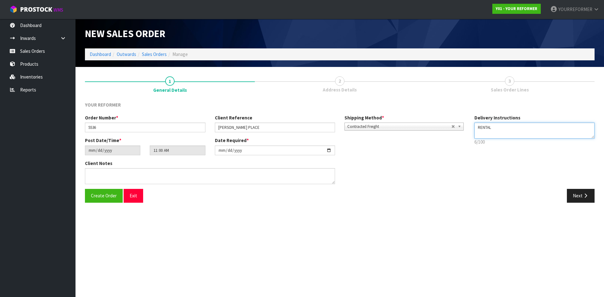
click at [483, 131] on textarea at bounding box center [534, 131] width 120 height 16
paste textarea "[PHONE_NUMBER]"
type textarea "RENTAL [PHONE_NUMBER]"
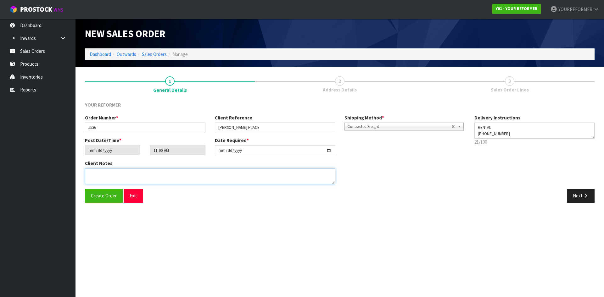
click at [136, 175] on textarea at bounding box center [210, 176] width 250 height 16
paste textarea "[PERSON_NAME] PLACE [STREET_ADDRESS][PERSON_NAME] [PHONE_NUMBER]"
type textarea "[PERSON_NAME] PLACE [STREET_ADDRESS][PERSON_NAME] [PHONE_NUMBER]"
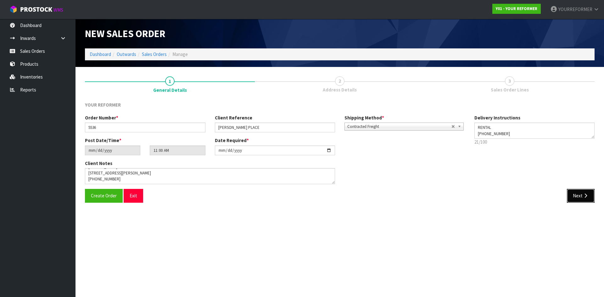
click at [483, 193] on button "Next" at bounding box center [581, 196] width 28 height 14
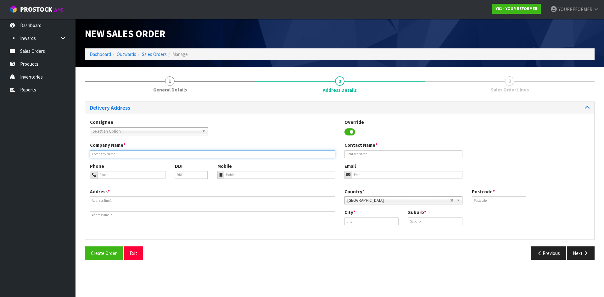
click at [111, 154] on input "text" at bounding box center [212, 154] width 245 height 8
type input "RENTAL"
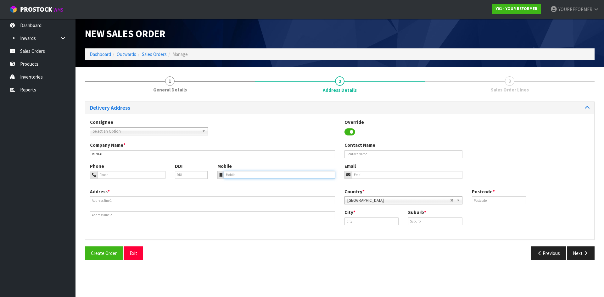
drag, startPoint x: 257, startPoint y: 173, endPoint x: 163, endPoint y: 175, distance: 94.1
click at [253, 174] on input "tel" at bounding box center [279, 175] width 111 height 8
drag, startPoint x: 245, startPoint y: 173, endPoint x: 160, endPoint y: 174, distance: 84.9
click at [245, 173] on input "tel" at bounding box center [279, 175] width 111 height 8
paste input "[PHONE_NUMBER]"
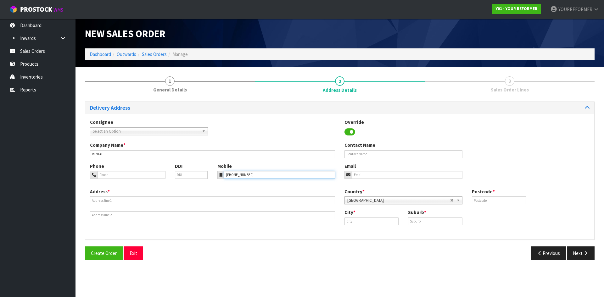
type input "[PHONE_NUMBER]"
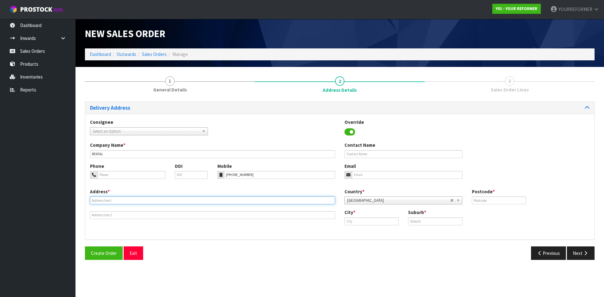
drag, startPoint x: 135, startPoint y: 202, endPoint x: 120, endPoint y: 203, distance: 14.2
click at [135, 202] on input "text" at bounding box center [212, 201] width 245 height 8
paste input "6 [PERSON_NAME] AUK MARAETAI 2018 [GEOGRAPHIC_DATA]"
type input "6 [PERSON_NAME] AUK MARAETAI 2018 [GEOGRAPHIC_DATA]"
click at [371, 159] on div "Company Name * RENTAL Contact Name" at bounding box center [339, 152] width 509 height 21
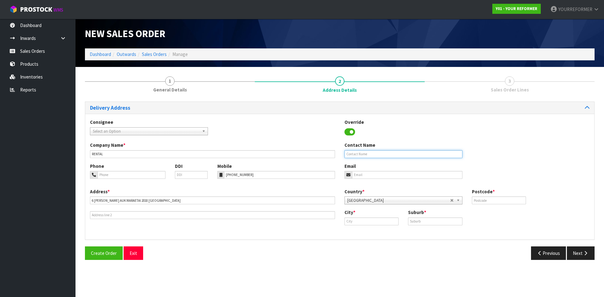
click at [371, 155] on input "text" at bounding box center [403, 154] width 118 height 8
paste input "[PERSON_NAME] PLACE"
type input "[PERSON_NAME] PLACE"
drag, startPoint x: 368, startPoint y: 178, endPoint x: 181, endPoint y: 181, distance: 187.5
click at [368, 178] on input "email" at bounding box center [407, 175] width 110 height 8
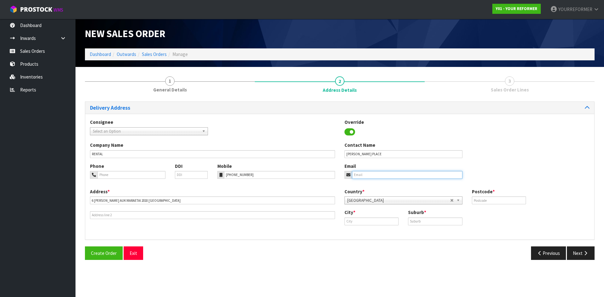
drag, startPoint x: 373, startPoint y: 173, endPoint x: 382, endPoint y: 176, distance: 8.8
click at [373, 174] on input "email" at bounding box center [407, 175] width 110 height 8
paste input "[EMAIL_ADDRESS][DOMAIN_NAME]"
type input "[EMAIL_ADDRESS][DOMAIN_NAME]"
click at [483, 200] on input "text" at bounding box center [499, 201] width 54 height 8
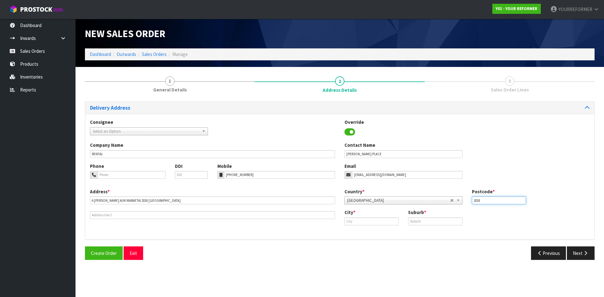
type input "2018"
click at [440, 223] on input "text" at bounding box center [435, 222] width 54 height 8
paste input "MARAETAI"
type input "MARAETAI"
click at [361, 222] on input "text" at bounding box center [371, 222] width 54 height 8
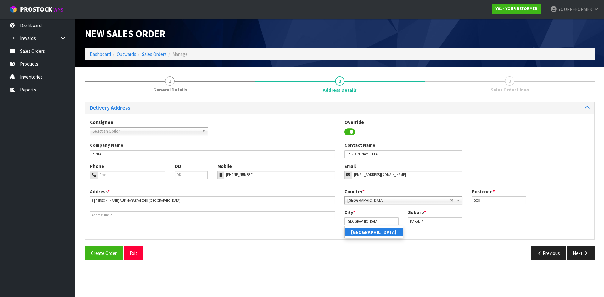
click at [362, 231] on strong "[GEOGRAPHIC_DATA]" at bounding box center [374, 232] width 46 height 6
type input "[GEOGRAPHIC_DATA]"
drag, startPoint x: 589, startPoint y: 254, endPoint x: 576, endPoint y: 254, distance: 13.5
click at [483, 254] on button "Next" at bounding box center [581, 254] width 28 height 14
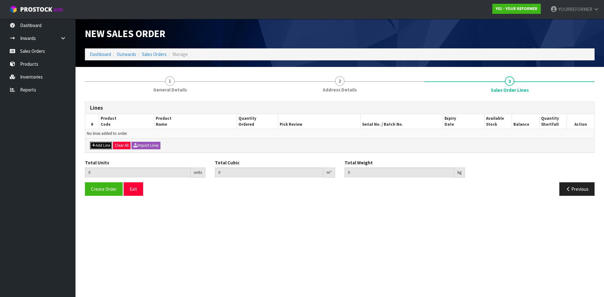
click at [99, 145] on button "Add Line" at bounding box center [101, 146] width 22 height 8
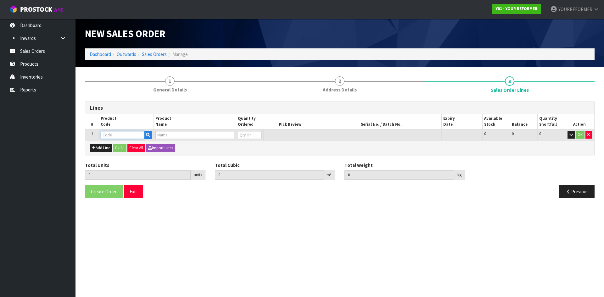
click at [144, 135] on input "text" at bounding box center [123, 135] width 44 height 8
click at [145, 135] on div at bounding box center [126, 135] width 51 height 8
click at [151, 133] on button "button" at bounding box center [148, 135] width 8 height 8
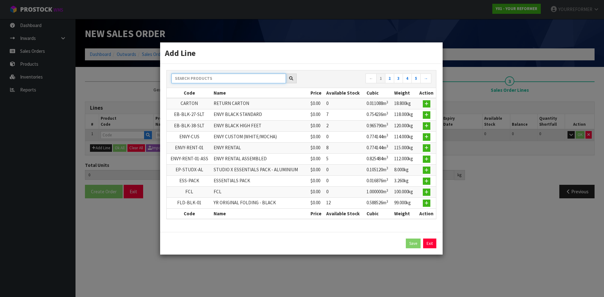
click at [203, 77] on input "text" at bounding box center [228, 79] width 114 height 10
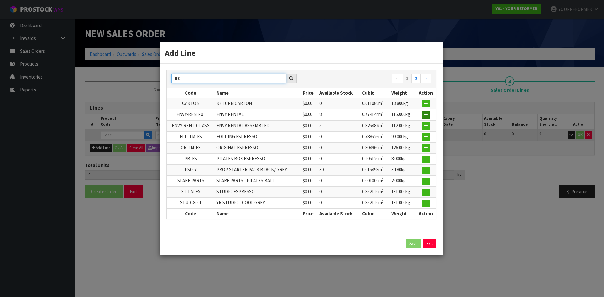
type input "RE"
click at [425, 113] on icon "button" at bounding box center [426, 115] width 4 height 4
type input "0.000000"
type input "0.000"
type input "ENVY-RENT-01"
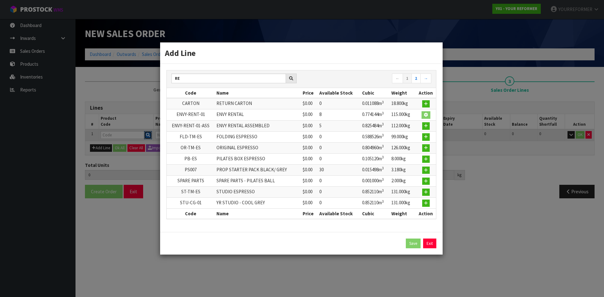
type input "ENVY RENTAL"
type input "0"
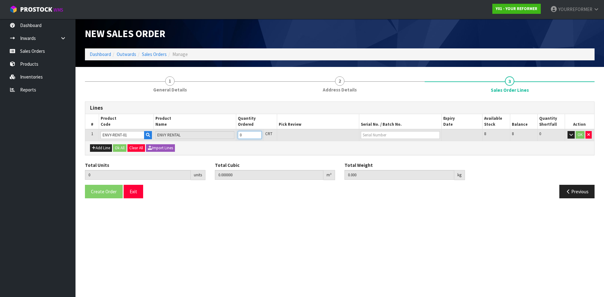
type input "1"
type input "0.774144"
type input "115"
type input "1"
click at [259, 133] on input "1" at bounding box center [250, 135] width 24 height 8
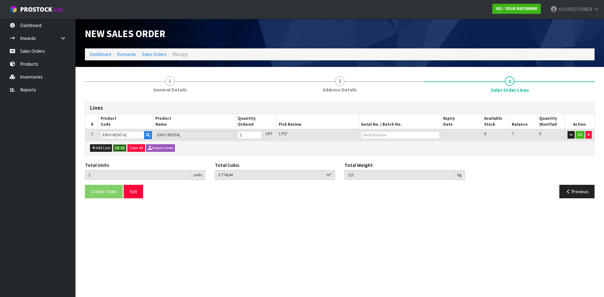
click at [124, 148] on button "Ok All" at bounding box center [120, 148] width 14 height 8
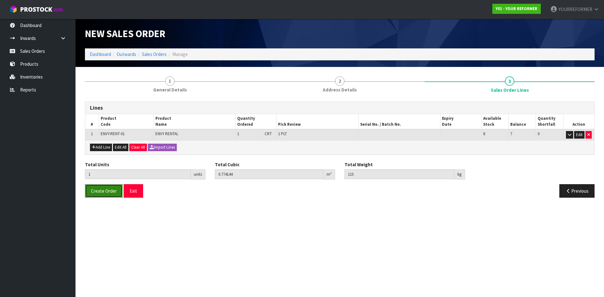
click at [112, 190] on span "Create Order" at bounding box center [104, 191] width 26 height 6
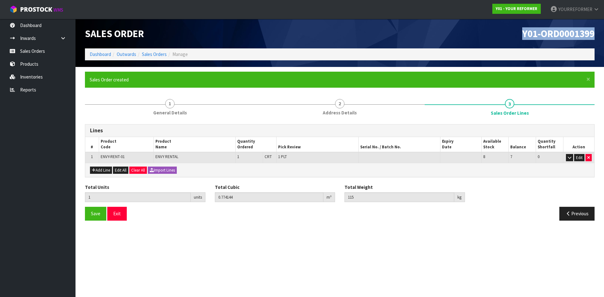
drag, startPoint x: 593, startPoint y: 32, endPoint x: 356, endPoint y: 64, distance: 239.4
click at [453, 38] on h1 "Y01-ORD0001399" at bounding box center [469, 33] width 250 height 11
click at [59, 54] on link "Sales Orders" at bounding box center [37, 51] width 75 height 13
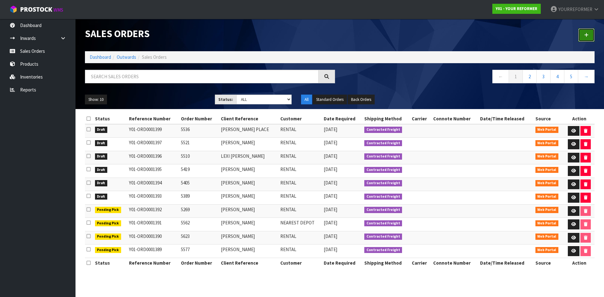
drag, startPoint x: 585, startPoint y: 30, endPoint x: 534, endPoint y: 29, distance: 50.6
click at [483, 29] on link at bounding box center [586, 35] width 16 height 14
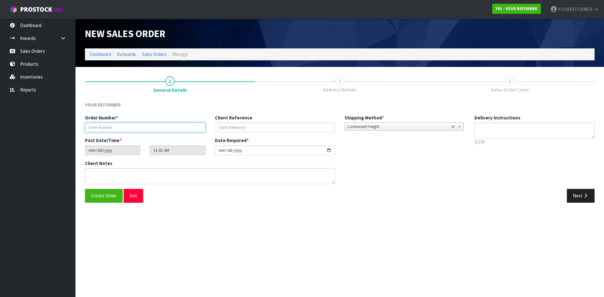
click at [120, 126] on input "text" at bounding box center [145, 128] width 120 height 10
paste input "5537"
type input "5537"
drag, startPoint x: 228, startPoint y: 130, endPoint x: 249, endPoint y: 132, distance: 21.5
click at [228, 129] on input "text" at bounding box center [275, 128] width 120 height 10
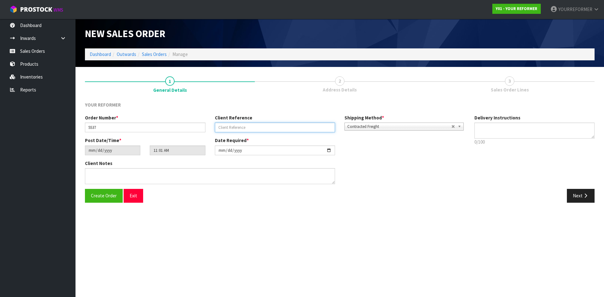
paste input "[PERSON_NAME]"
type input "[PERSON_NAME]"
click at [483, 128] on textarea at bounding box center [534, 131] width 120 height 16
click at [483, 134] on textarea at bounding box center [534, 131] width 120 height 16
paste textarea "[PHONE_NUMBER]"
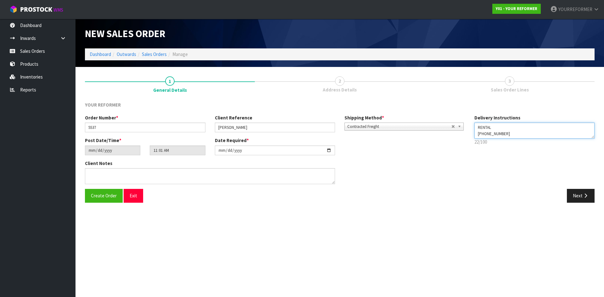
type textarea "RENTAL [PHONE_NUMBER]"
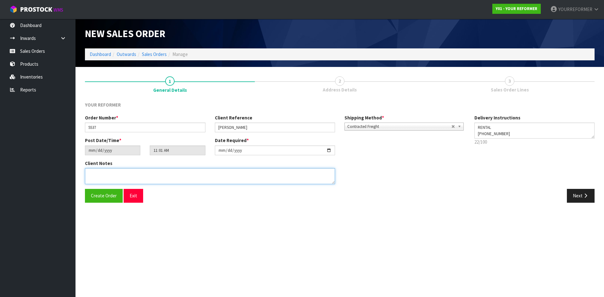
click at [198, 181] on textarea at bounding box center [210, 176] width 250 height 16
paste textarea "[PERSON_NAME] [STREET_ADDRESS] [PHONE_NUMBER]"
type textarea "[PERSON_NAME] [STREET_ADDRESS] [PHONE_NUMBER]"
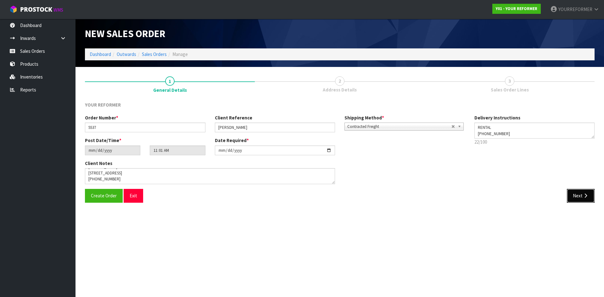
drag, startPoint x: 581, startPoint y: 196, endPoint x: 137, endPoint y: 142, distance: 447.1
click at [483, 196] on button "Next" at bounding box center [581, 196] width 28 height 14
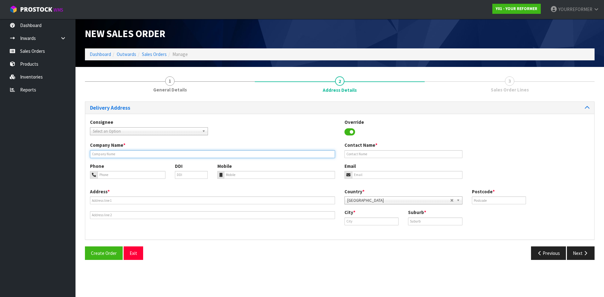
drag, startPoint x: 123, startPoint y: 153, endPoint x: 130, endPoint y: 158, distance: 8.7
click at [123, 153] on input "text" at bounding box center [212, 154] width 245 height 8
type input "RENTAL"
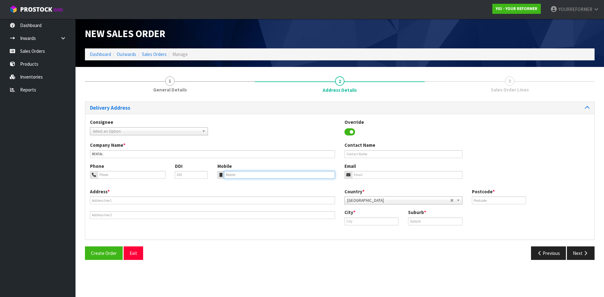
click at [251, 175] on input "tel" at bounding box center [279, 175] width 111 height 8
click at [272, 173] on input "tel" at bounding box center [279, 175] width 111 height 8
paste input "[PHONE_NUMBER]"
type input "[PHONE_NUMBER]"
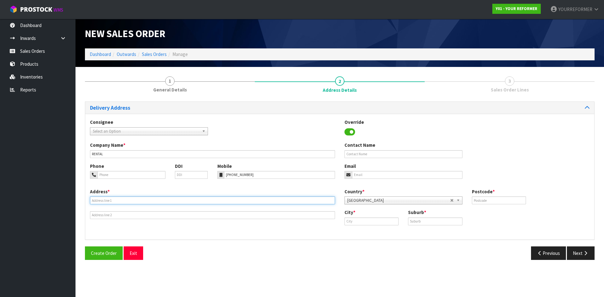
click at [94, 202] on input "text" at bounding box center [212, 201] width 245 height 8
paste input "[STREET_ADDRESS]"
type input "[STREET_ADDRESS]"
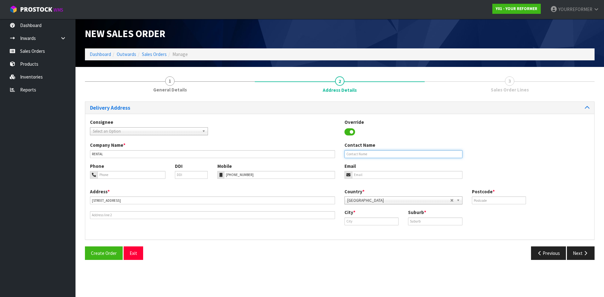
drag, startPoint x: 376, startPoint y: 154, endPoint x: 343, endPoint y: 164, distance: 34.2
click at [376, 154] on input "text" at bounding box center [403, 154] width 118 height 8
paste input "[PERSON_NAME]"
type input "[PERSON_NAME]"
click at [380, 173] on input "email" at bounding box center [407, 175] width 110 height 8
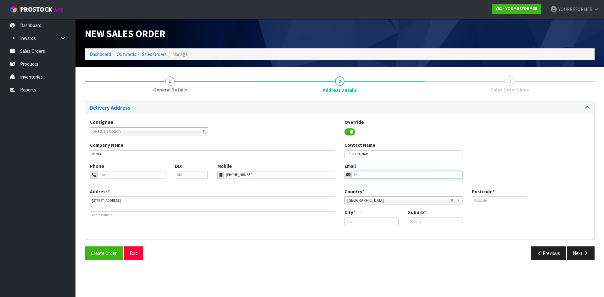
paste input "[EMAIL_ADDRESS][DOMAIN_NAME]"
type input "[EMAIL_ADDRESS][DOMAIN_NAME]"
click at [483, 202] on input "text" at bounding box center [499, 201] width 54 height 8
type input "2120"
drag, startPoint x: 429, startPoint y: 220, endPoint x: 409, endPoint y: 220, distance: 20.5
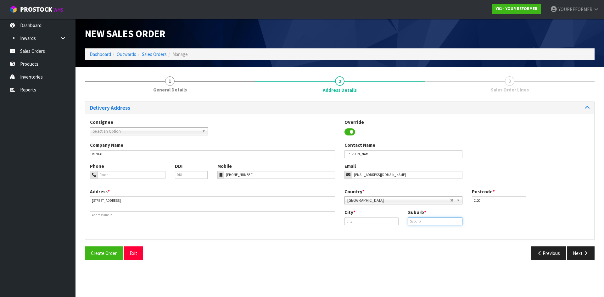
click at [427, 220] on input "text" at bounding box center [435, 222] width 54 height 8
paste input "PUKEKOHE"
type input "PUKEKOHE"
click at [381, 222] on input "text" at bounding box center [371, 222] width 54 height 8
click at [373, 233] on link "Aucklan d" at bounding box center [370, 232] width 50 height 8
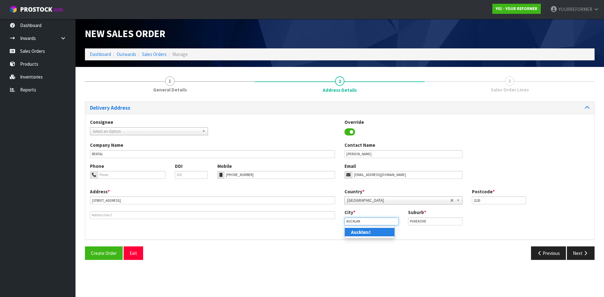
type input "[GEOGRAPHIC_DATA]"
click at [483, 258] on div "Previous Next" at bounding box center [469, 254] width 259 height 14
click at [483, 254] on button "Next" at bounding box center [581, 254] width 28 height 14
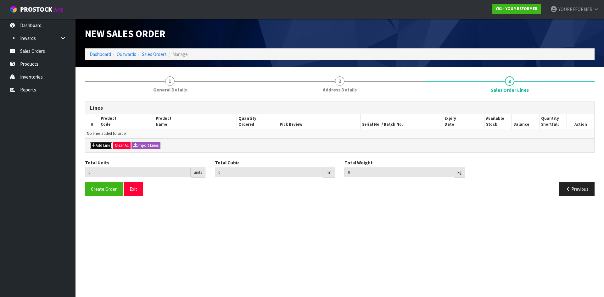
click at [102, 148] on button "Add Line" at bounding box center [101, 146] width 22 height 8
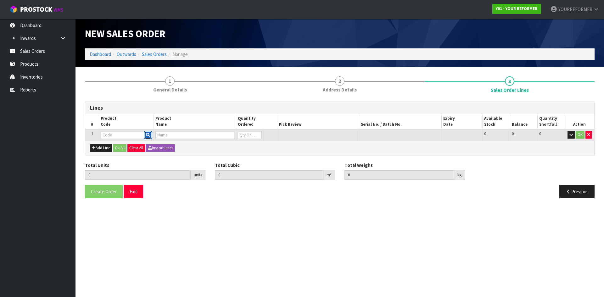
click at [147, 132] on button "button" at bounding box center [148, 135] width 8 height 8
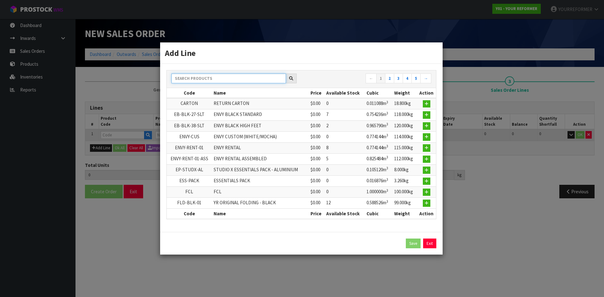
click at [203, 80] on input "text" at bounding box center [228, 79] width 114 height 10
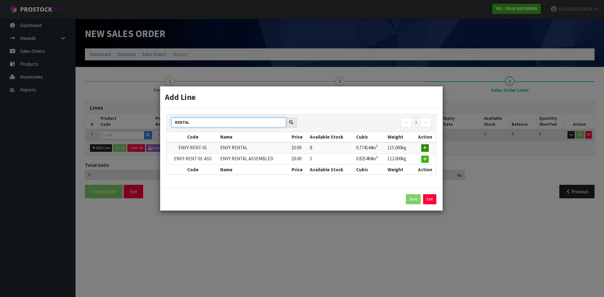
type input "RENTAL"
click at [427, 150] on button "button" at bounding box center [425, 148] width 8 height 8
type input "0.000000"
type input "0.000"
type input "ENVY-RENT-01"
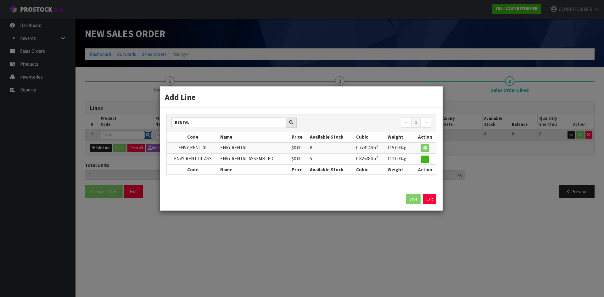
type input "ENVY RENTAL"
type input "0"
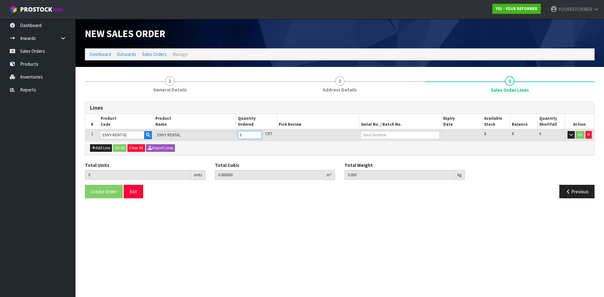
type input "1"
type input "0.774144"
type input "115"
type input "1"
click at [257, 134] on input "1" at bounding box center [250, 135] width 24 height 8
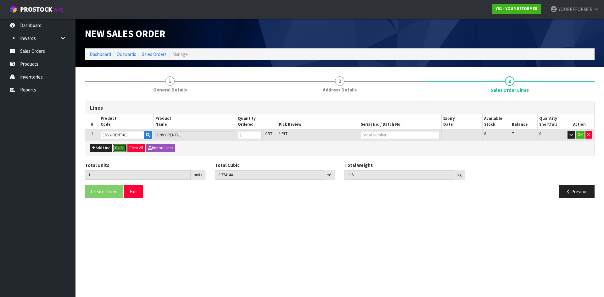
click at [126, 145] on button "Ok All" at bounding box center [120, 148] width 14 height 8
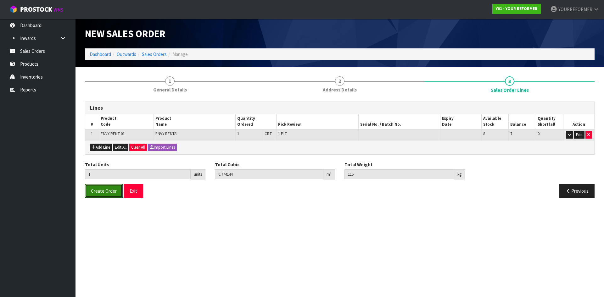
drag, startPoint x: 104, startPoint y: 194, endPoint x: 12, endPoint y: 147, distance: 104.1
click at [104, 194] on button "Create Order" at bounding box center [104, 191] width 38 height 14
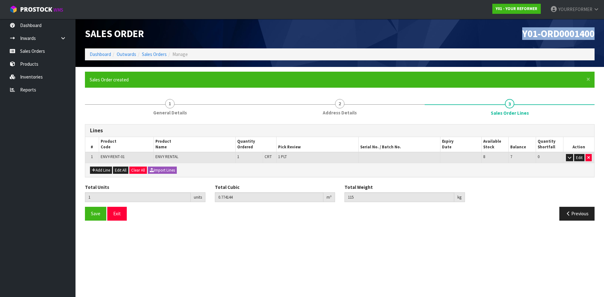
drag, startPoint x: 592, startPoint y: 35, endPoint x: 453, endPoint y: 36, distance: 138.7
click at [456, 36] on h1 "Y01-ORD0001400" at bounding box center [469, 33] width 250 height 11
copy span "Y01-ORD0001400"
drag, startPoint x: 55, startPoint y: 50, endPoint x: 130, endPoint y: 59, distance: 75.6
click at [55, 50] on link "Sales Orders" at bounding box center [37, 51] width 75 height 13
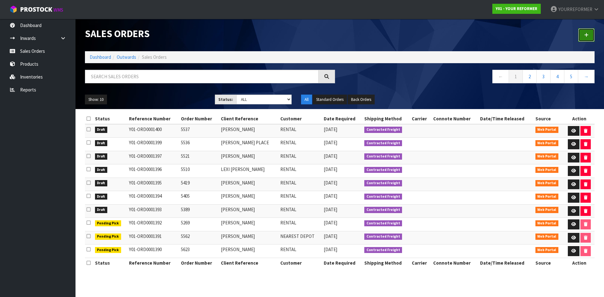
click at [483, 33] on link at bounding box center [586, 35] width 16 height 14
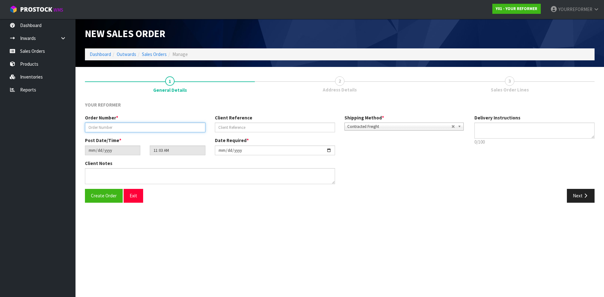
click at [112, 129] on input "text" at bounding box center [145, 128] width 120 height 10
paste input "5592"
type input "5592"
click at [269, 127] on input "text" at bounding box center [275, 128] width 120 height 10
paste input "[PERSON_NAME]"
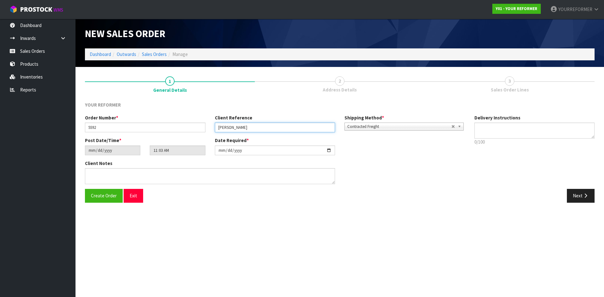
type input "[PERSON_NAME]"
click at [483, 130] on textarea at bounding box center [534, 131] width 120 height 16
click at [483, 126] on textarea at bounding box center [534, 131] width 120 height 16
click at [483, 131] on textarea at bounding box center [534, 131] width 120 height 16
paste textarea "[PHONE_NUMBER]"
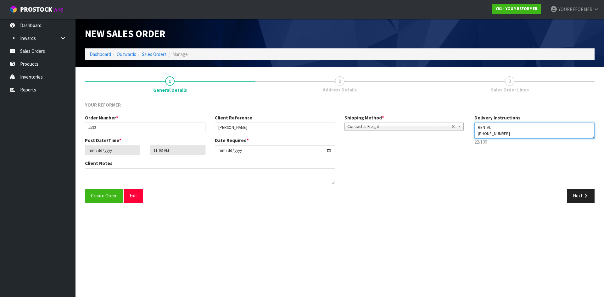
type textarea "RENTAL [PHONE_NUMBER]"
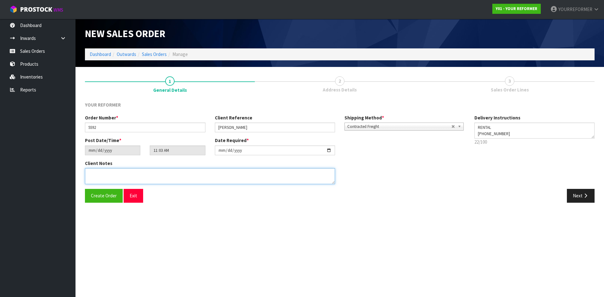
drag, startPoint x: 140, startPoint y: 176, endPoint x: 300, endPoint y: 180, distance: 159.5
click at [140, 175] on textarea at bounding box center [210, 176] width 250 height 16
paste textarea "[PERSON_NAME] [STREET_ADDRESS][PERSON_NAME] [PHONE_NUMBER]"
type textarea "[PERSON_NAME] [STREET_ADDRESS][PERSON_NAME] [PHONE_NUMBER]"
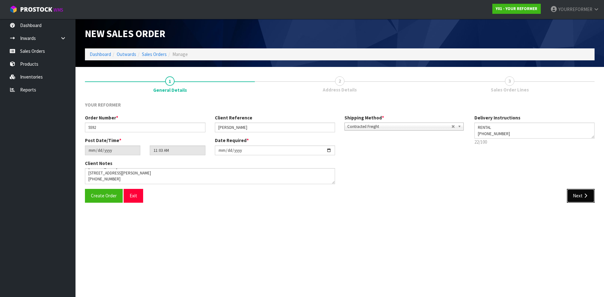
click at [483, 198] on button "Next" at bounding box center [581, 196] width 28 height 14
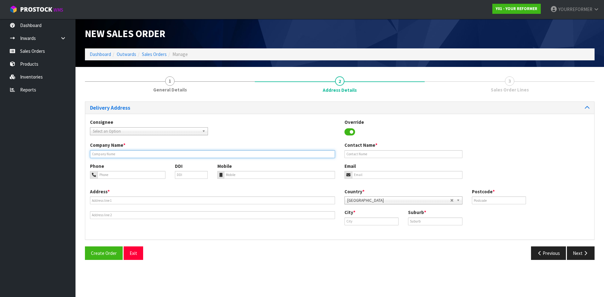
drag, startPoint x: 99, startPoint y: 154, endPoint x: 119, endPoint y: 167, distance: 23.6
click at [99, 154] on input "text" at bounding box center [212, 154] width 245 height 8
type input "RENTAL"
click at [222, 178] on div at bounding box center [220, 175] width 7 height 8
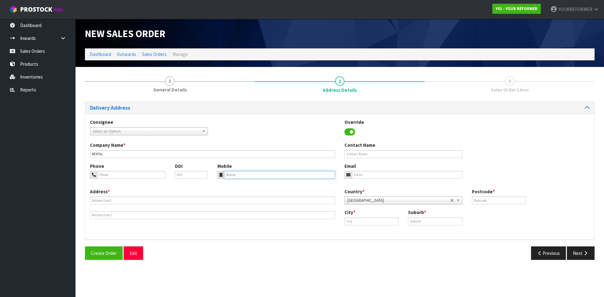
click at [266, 175] on input "tel" at bounding box center [279, 175] width 111 height 8
paste input "[PHONE_NUMBER]"
type input "[PHONE_NUMBER]"
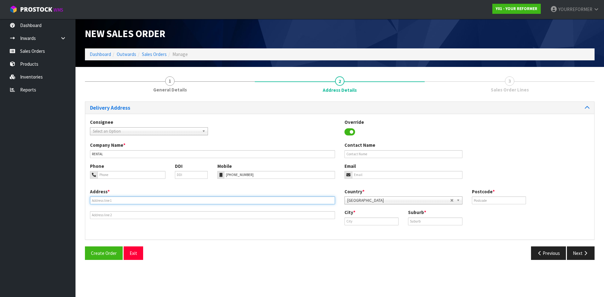
click at [99, 202] on input "text" at bounding box center [212, 201] width 245 height 8
paste input "[STREET_ADDRESS][PERSON_NAME]"
type input "[STREET_ADDRESS][PERSON_NAME]"
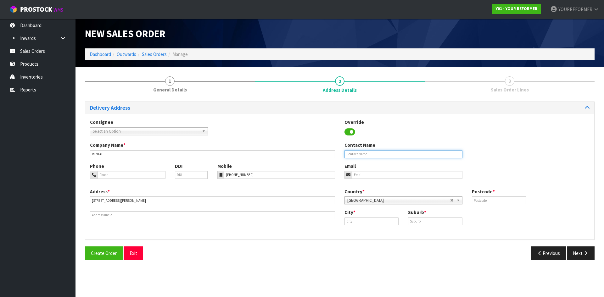
drag, startPoint x: 365, startPoint y: 151, endPoint x: 367, endPoint y: 155, distance: 4.1
click at [365, 151] on input "text" at bounding box center [403, 154] width 118 height 8
paste input "[PERSON_NAME]"
type input "[PERSON_NAME]"
drag, startPoint x: 361, startPoint y: 176, endPoint x: 273, endPoint y: 170, distance: 87.9
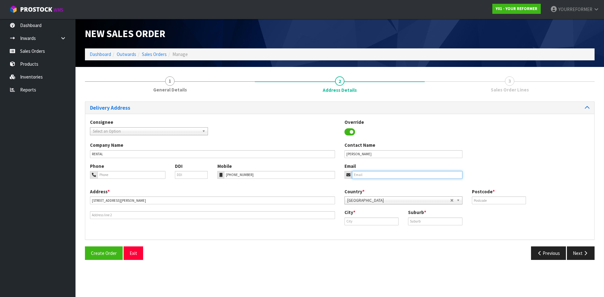
click at [361, 176] on input "email" at bounding box center [407, 175] width 110 height 8
click at [369, 172] on input "email" at bounding box center [407, 175] width 110 height 8
paste input "[EMAIL_ADDRESS][DOMAIN_NAME]"
type input "[EMAIL_ADDRESS][DOMAIN_NAME]"
click at [483, 199] on input "text" at bounding box center [499, 201] width 54 height 8
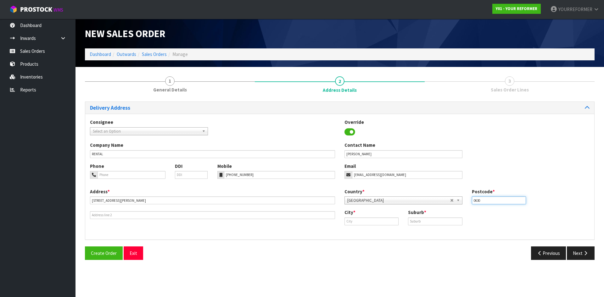
type input "0630"
click at [371, 222] on input "text" at bounding box center [371, 222] width 54 height 8
drag, startPoint x: 360, startPoint y: 232, endPoint x: 138, endPoint y: 207, distance: 223.5
click at [360, 232] on strong "[PERSON_NAME]" at bounding box center [369, 232] width 36 height 6
type input "[GEOGRAPHIC_DATA]"
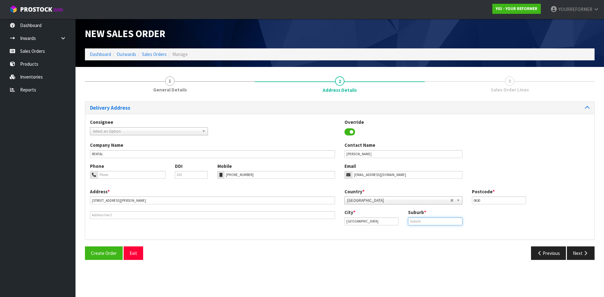
click at [458, 220] on input "text" at bounding box center [435, 222] width 54 height 8
paste input "TORBAY"
type input "TORBAY"
drag, startPoint x: 582, startPoint y: 254, endPoint x: 462, endPoint y: 237, distance: 121.1
click at [483, 253] on button "Next" at bounding box center [581, 254] width 28 height 14
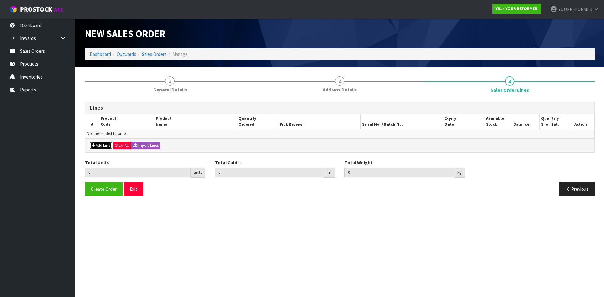
click at [103, 147] on button "Add Line" at bounding box center [101, 146] width 22 height 8
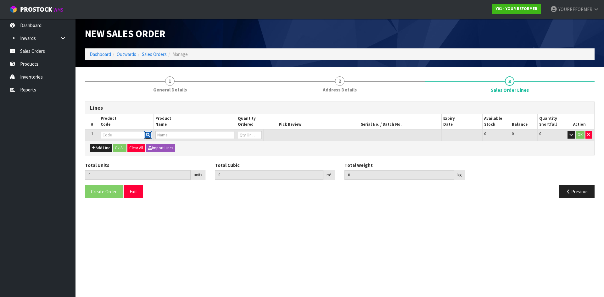
click at [145, 136] on button "button" at bounding box center [148, 135] width 8 height 8
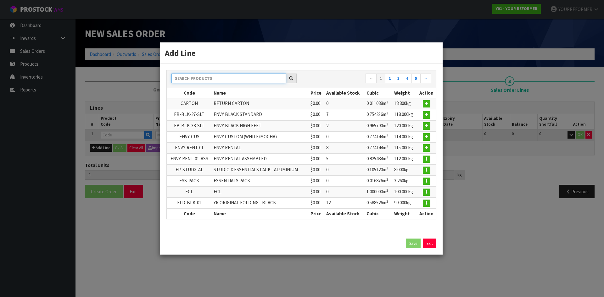
click at [193, 82] on input "text" at bounding box center [228, 79] width 114 height 10
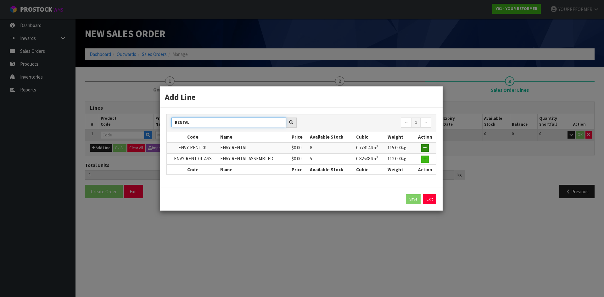
type input "RENTAL"
click at [424, 149] on icon "button" at bounding box center [425, 148] width 4 height 4
type input "0.000000"
type input "0.000"
type input "ENVY-RENT-01"
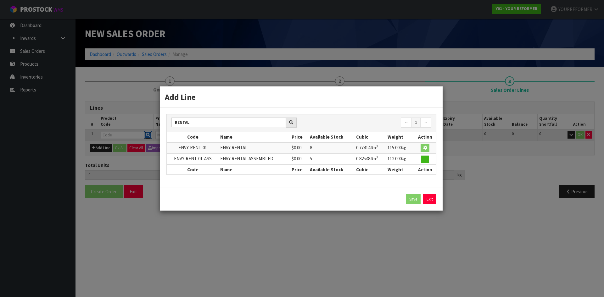
type input "ENVY RENTAL"
type input "0"
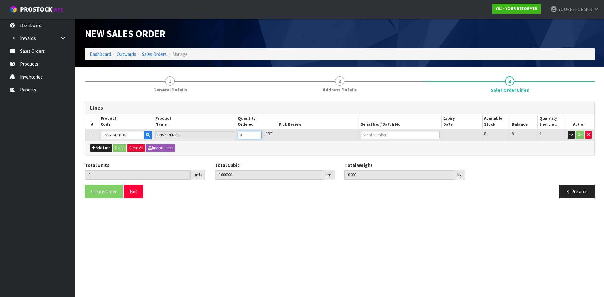
type input "1"
type input "0.774144"
type input "115"
type input "1"
click at [257, 134] on input "1" at bounding box center [250, 135] width 24 height 8
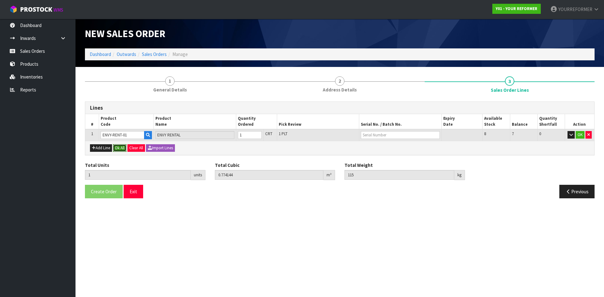
click at [124, 148] on button "Ok All" at bounding box center [120, 148] width 14 height 8
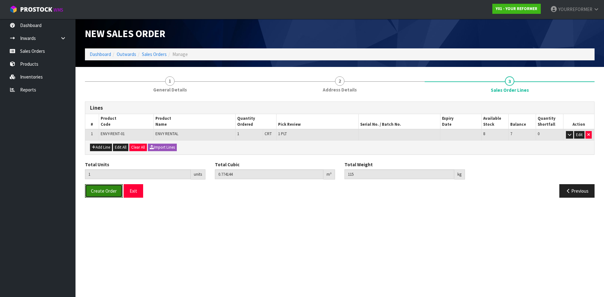
drag, startPoint x: 102, startPoint y: 192, endPoint x: 16, endPoint y: 146, distance: 97.1
click at [101, 191] on span "Create Order" at bounding box center [104, 191] width 26 height 6
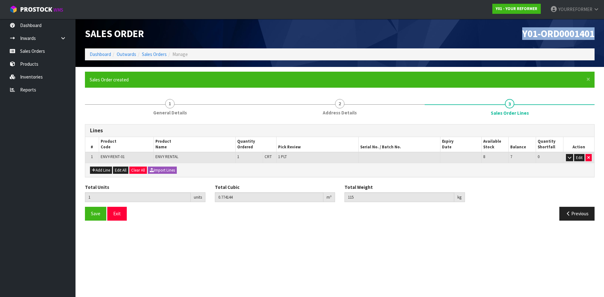
drag, startPoint x: 574, startPoint y: 32, endPoint x: 480, endPoint y: 36, distance: 93.8
click at [480, 36] on div "Y01-ORD0001401" at bounding box center [469, 34] width 259 height 30
copy span "Y01-ORD0001401"
click at [56, 54] on link "Sales Orders" at bounding box center [37, 51] width 75 height 13
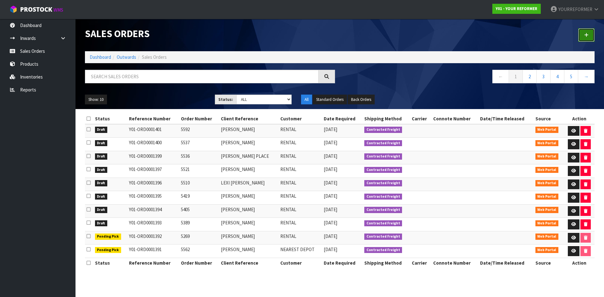
click at [483, 31] on link at bounding box center [586, 35] width 16 height 14
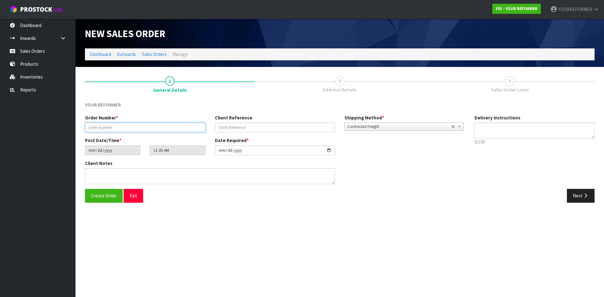
drag, startPoint x: 125, startPoint y: 124, endPoint x: 82, endPoint y: 138, distance: 45.0
click at [125, 124] on input "text" at bounding box center [145, 128] width 120 height 10
paste input "5626"
type input "5626"
click at [243, 124] on input "text" at bounding box center [275, 128] width 120 height 10
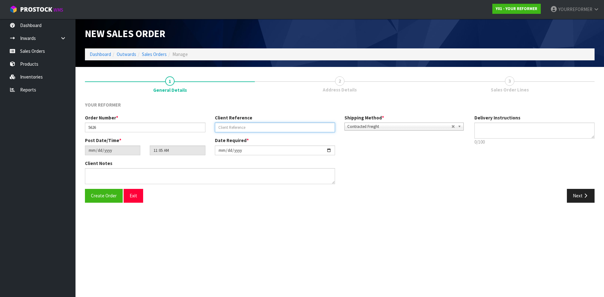
paste input "[PERSON_NAME]"
type input "[PERSON_NAME]"
click at [483, 139] on p "0/100" at bounding box center [534, 142] width 120 height 7
click at [483, 137] on textarea at bounding box center [534, 131] width 120 height 16
click at [483, 131] on textarea at bounding box center [534, 131] width 120 height 16
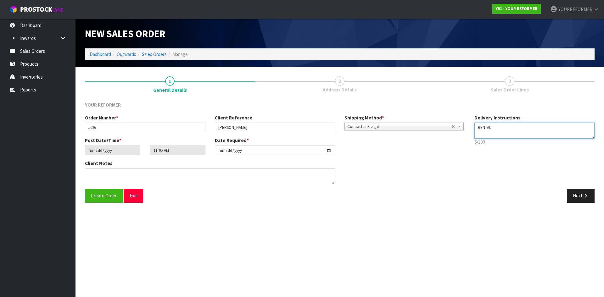
paste textarea "[PHONE_NUMBER]"
type textarea "RENTAL [PHONE_NUMBER]"
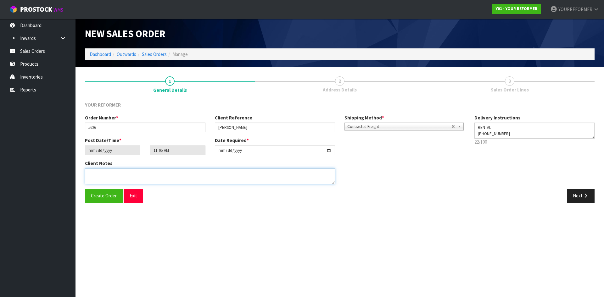
click at [125, 174] on textarea at bounding box center [210, 176] width 250 height 16
paste textarea "[PERSON_NAME] [STREET_ADDRESS] [PHONE_NUMBER]"
type textarea "[PERSON_NAME] [STREET_ADDRESS] [PHONE_NUMBER]"
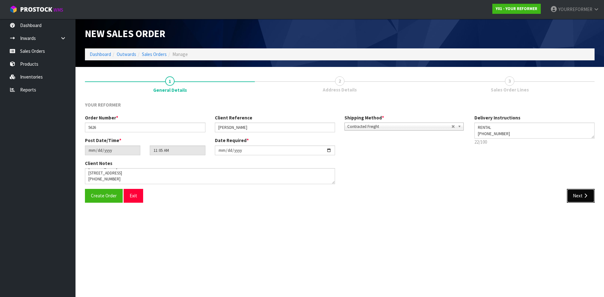
click at [483, 202] on button "Next" at bounding box center [581, 196] width 28 height 14
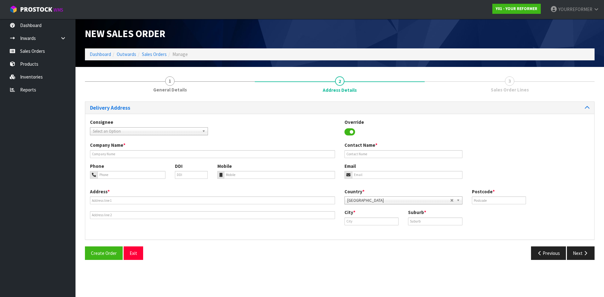
click at [106, 161] on div "Company Name * Contact Name *" at bounding box center [339, 152] width 509 height 21
click at [108, 159] on div "Company Name * Contact Name *" at bounding box center [339, 152] width 509 height 21
click at [109, 153] on input "text" at bounding box center [212, 154] width 245 height 8
type input "RENTAL"
click at [256, 179] on input "tel" at bounding box center [279, 175] width 111 height 8
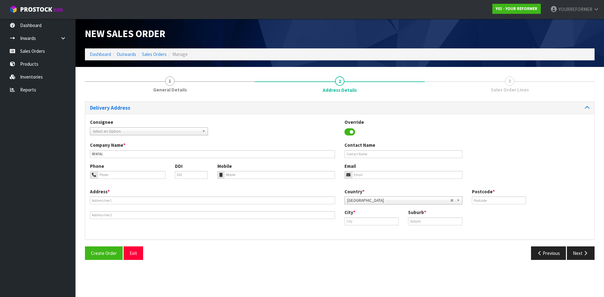
click at [256, 164] on div "Mobile" at bounding box center [276, 171] width 127 height 16
click at [254, 170] on div "Mobile" at bounding box center [276, 171] width 127 height 16
click at [249, 176] on input "tel" at bounding box center [279, 175] width 111 height 8
paste input "[PHONE_NUMBER]"
type input "[PHONE_NUMBER]"
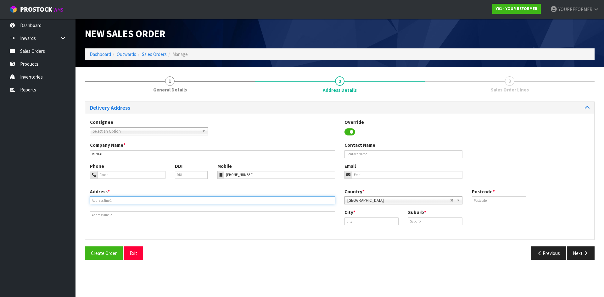
click at [114, 198] on input "text" at bounding box center [212, 201] width 245 height 8
paste input "[STREET_ADDRESS]"
type input "[STREET_ADDRESS]"
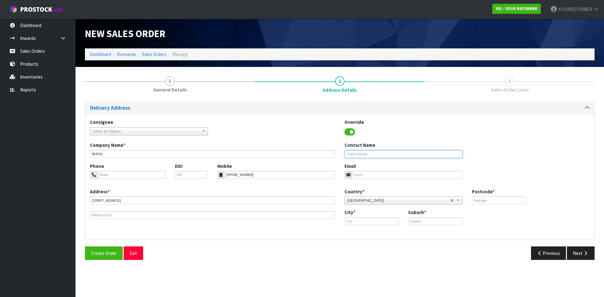
click at [371, 154] on input "text" at bounding box center [403, 154] width 118 height 8
paste input "[PERSON_NAME]"
type input "[PERSON_NAME]"
click at [364, 174] on input "email" at bounding box center [407, 175] width 110 height 8
drag, startPoint x: 374, startPoint y: 174, endPoint x: 481, endPoint y: 191, distance: 108.0
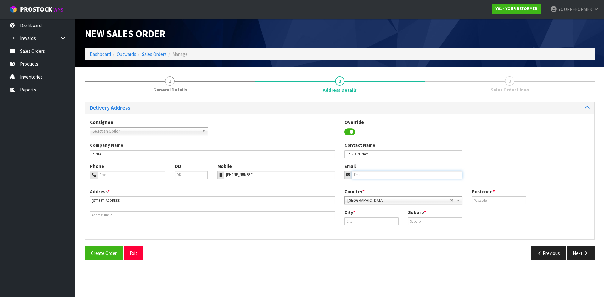
click at [377, 175] on input "email" at bounding box center [407, 175] width 110 height 8
paste input "[EMAIL_ADDRESS][DOMAIN_NAME]"
type input "[EMAIL_ADDRESS][DOMAIN_NAME]"
click at [483, 198] on input "text" at bounding box center [499, 201] width 54 height 8
type input "0632"
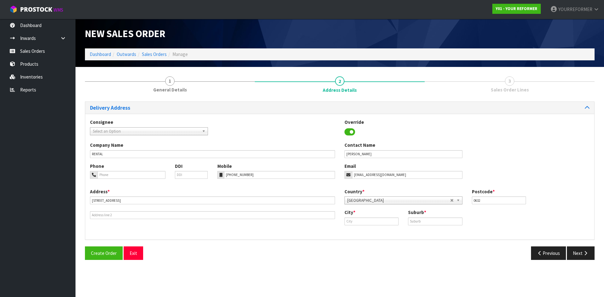
click at [434, 226] on div "City * Suburb *" at bounding box center [467, 219] width 254 height 21
drag, startPoint x: 432, startPoint y: 222, endPoint x: 422, endPoint y: 221, distance: 9.4
click at [430, 222] on input "text" at bounding box center [435, 222] width 54 height 8
paste input "GREENHITHE"
type input "GREENHITHE"
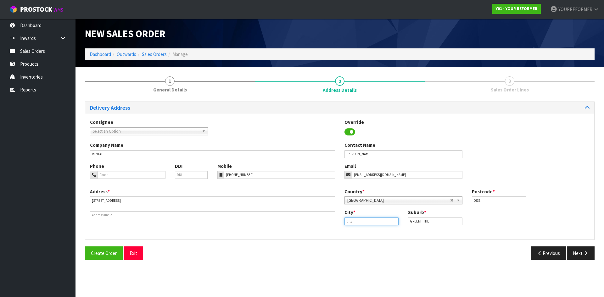
click at [377, 222] on input "text" at bounding box center [371, 222] width 54 height 8
click at [365, 236] on link "[PERSON_NAME] land" at bounding box center [373, 232] width 57 height 8
type input "[GEOGRAPHIC_DATA]"
click at [483, 253] on button "Next" at bounding box center [581, 254] width 28 height 14
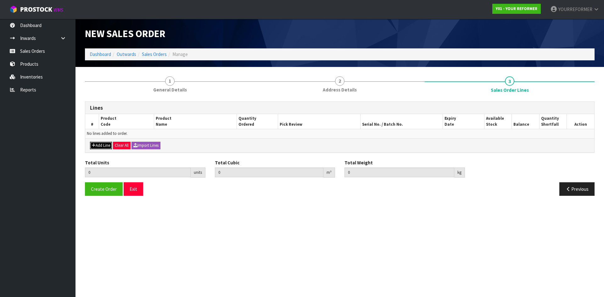
click at [98, 143] on button "Add Line" at bounding box center [101, 146] width 22 height 8
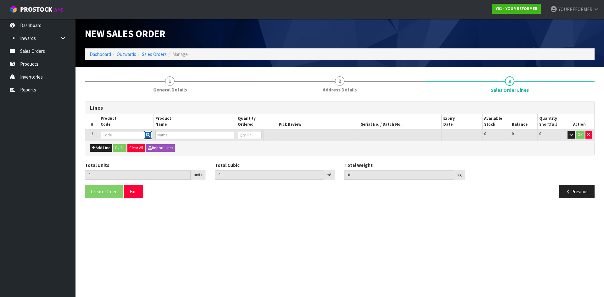
click at [150, 132] on button "button" at bounding box center [148, 135] width 8 height 8
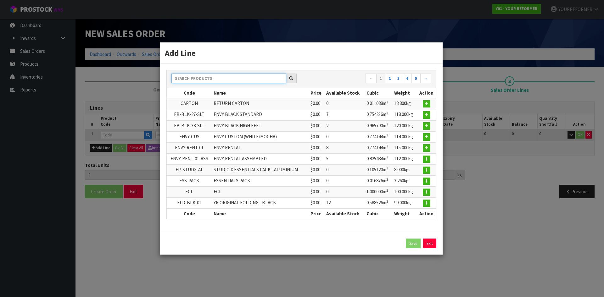
click at [187, 75] on input "text" at bounding box center [228, 79] width 114 height 10
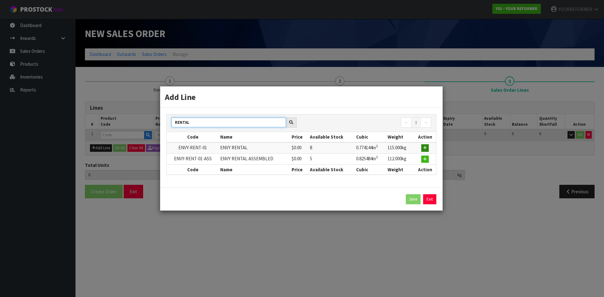
type input "RENTAL"
click at [429, 149] on button "button" at bounding box center [425, 148] width 8 height 8
type input "0.000000"
type input "0.000"
type input "ENVY-RENT-01"
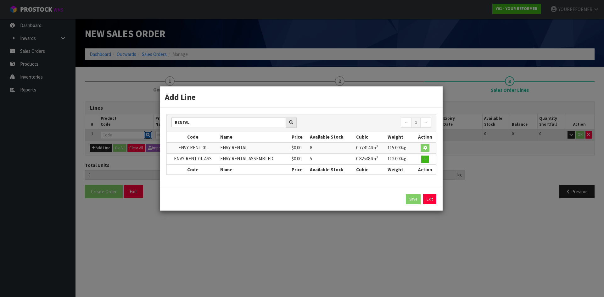
type input "ENVY RENTAL"
type input "0"
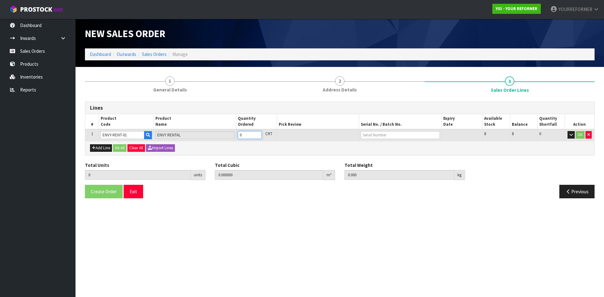
type input "1"
type input "0.774144"
type input "115"
type input "1"
click at [258, 135] on input "1" at bounding box center [250, 135] width 24 height 8
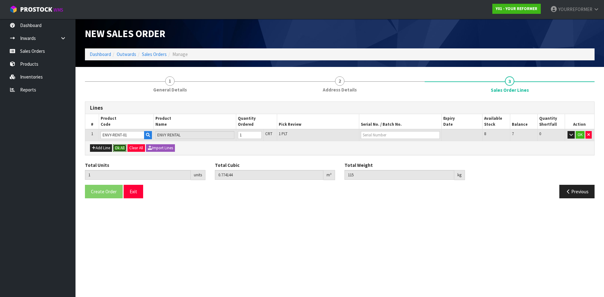
click at [124, 148] on button "Ok All" at bounding box center [120, 148] width 14 height 8
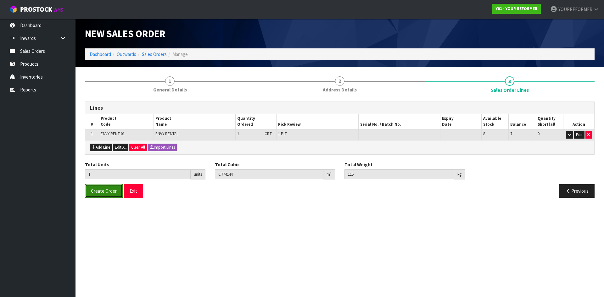
click at [109, 192] on span "Create Order" at bounding box center [104, 191] width 26 height 6
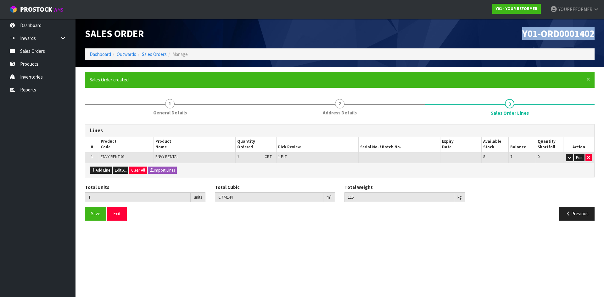
drag, startPoint x: 498, startPoint y: 35, endPoint x: 463, endPoint y: 39, distance: 35.2
click at [474, 35] on div "Y01-ORD0001402" at bounding box center [469, 34] width 259 height 30
copy span "Y01-ORD0001402"
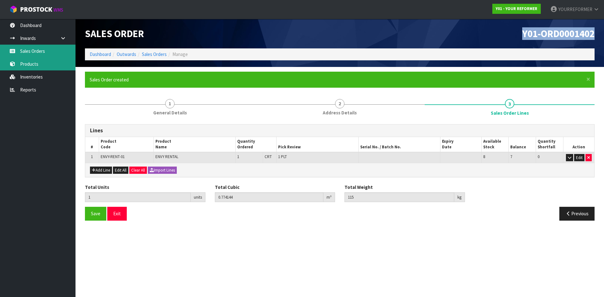
drag, startPoint x: 52, startPoint y: 52, endPoint x: 18, endPoint y: 58, distance: 34.4
click at [52, 52] on link "Sales Orders" at bounding box center [37, 51] width 75 height 13
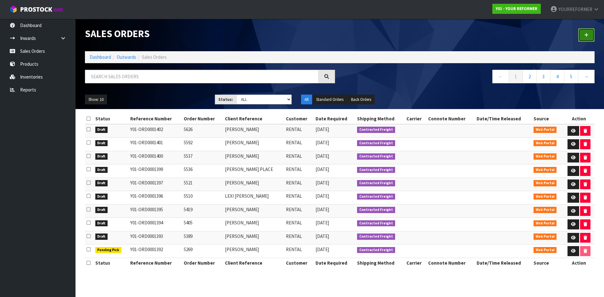
click at [483, 33] on link at bounding box center [586, 35] width 16 height 14
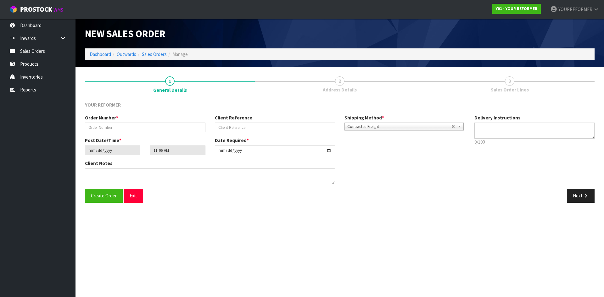
drag, startPoint x: 111, startPoint y: 121, endPoint x: 114, endPoint y: 127, distance: 6.3
click at [111, 121] on div "Order Number *" at bounding box center [145, 123] width 130 height 18
drag, startPoint x: 114, startPoint y: 127, endPoint x: 209, endPoint y: 126, distance: 95.0
click at [114, 127] on input "text" at bounding box center [145, 128] width 120 height 10
paste input "Y01-ORD0001402"
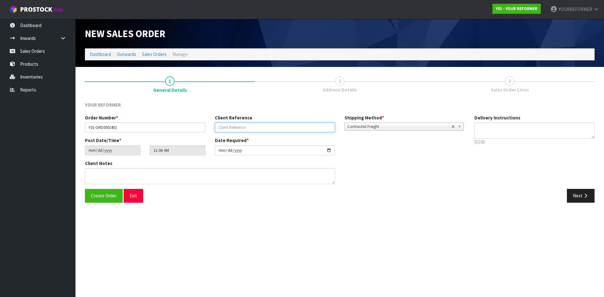
click at [282, 129] on input "text" at bounding box center [275, 128] width 120 height 10
drag, startPoint x: 85, startPoint y: 125, endPoint x: 12, endPoint y: 125, distance: 73.3
click at [12, 125] on body "Toggle navigation ProStock WMS Y01 - YOUR REFORMER YOURREFORMER Logout Dashboar…" at bounding box center [302, 148] width 604 height 297
paste input "5626"
type input "5627"
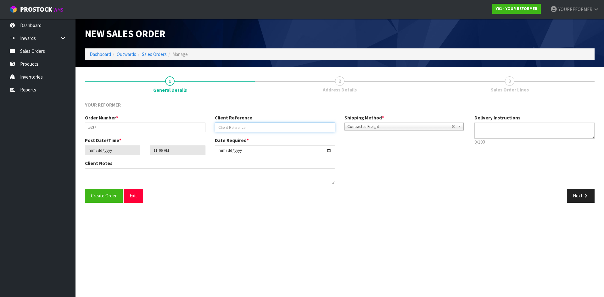
click at [293, 127] on input "text" at bounding box center [275, 128] width 120 height 10
paste input "[PERSON_NAME]"
type input "[PERSON_NAME]"
drag, startPoint x: 495, startPoint y: 134, endPoint x: 510, endPoint y: 131, distance: 15.4
click at [483, 133] on textarea at bounding box center [534, 131] width 120 height 16
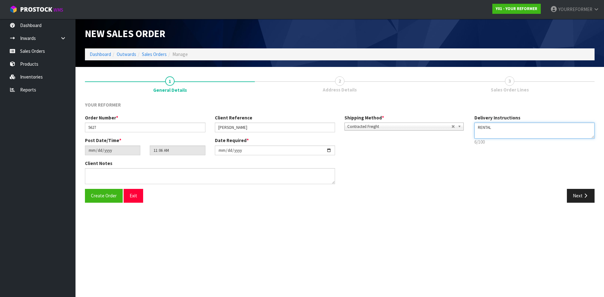
click at [483, 135] on textarea at bounding box center [534, 131] width 120 height 16
paste textarea "[PHONE_NUMBER]"
type textarea "RENTAL [PHONE_NUMBER]"
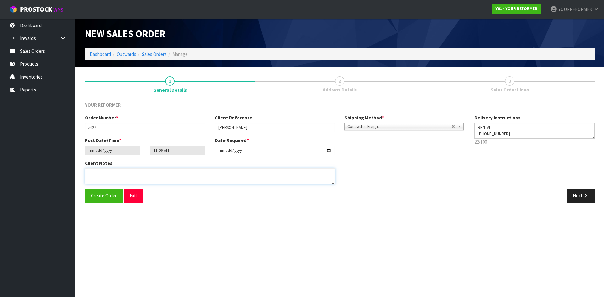
click at [174, 173] on textarea at bounding box center [210, 176] width 250 height 16
paste textarea "[PERSON_NAME] [STREET_ADDRESS][PERSON_NAME] [PHONE_NUMBER]"
type textarea "[PERSON_NAME] [STREET_ADDRESS][PERSON_NAME] [PHONE_NUMBER]"
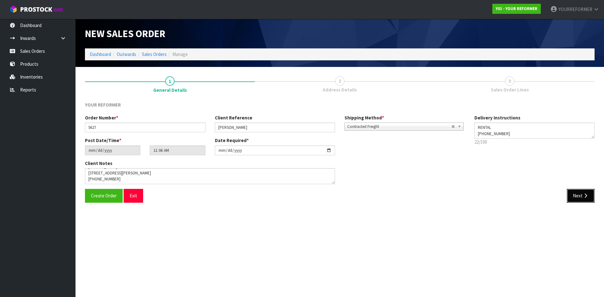
drag, startPoint x: 582, startPoint y: 195, endPoint x: 157, endPoint y: 154, distance: 427.3
click at [483, 195] on button "Next" at bounding box center [581, 196] width 28 height 14
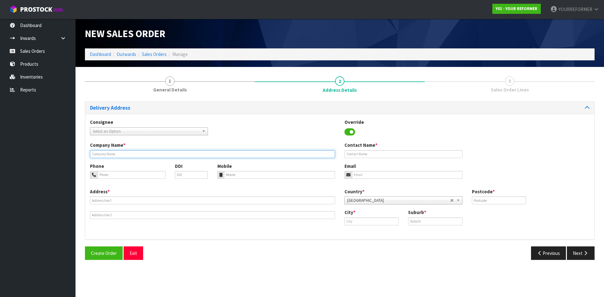
drag, startPoint x: 104, startPoint y: 157, endPoint x: 117, endPoint y: 163, distance: 14.4
click at [104, 157] on input "text" at bounding box center [212, 154] width 245 height 8
type input "RENTAL"
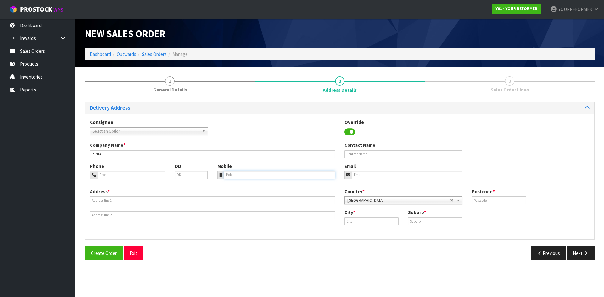
click at [250, 173] on input "tel" at bounding box center [279, 175] width 111 height 8
drag, startPoint x: 226, startPoint y: 177, endPoint x: 220, endPoint y: 178, distance: 5.7
click at [226, 177] on input "tel" at bounding box center [279, 175] width 111 height 8
paste input "[PHONE_NUMBER]"
type input "[PHONE_NUMBER]"
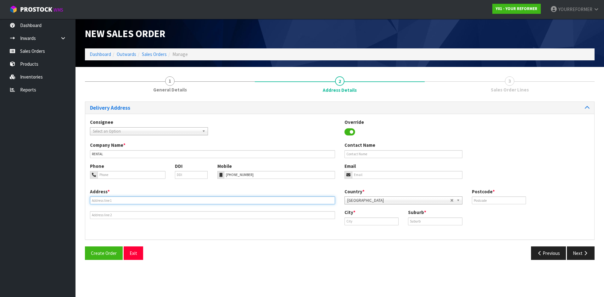
click at [108, 198] on input "text" at bounding box center [212, 201] width 245 height 8
paste input "[STREET_ADDRESS]"
type input "[STREET_ADDRESS]"
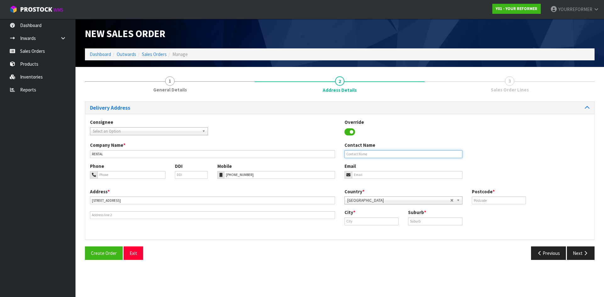
click at [361, 153] on input "text" at bounding box center [403, 154] width 118 height 8
paste input "[PERSON_NAME]"
type input "[PERSON_NAME]"
click at [365, 177] on input "email" at bounding box center [407, 175] width 110 height 8
click at [361, 175] on input "email" at bounding box center [407, 175] width 110 height 8
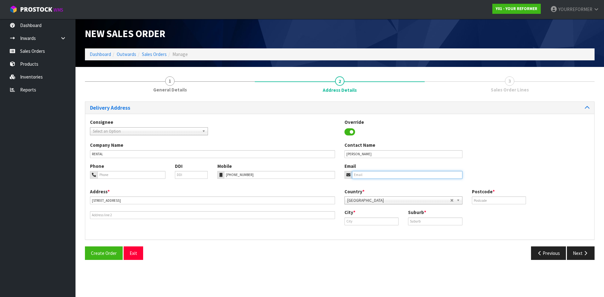
paste input "[EMAIL_ADDRESS][DOMAIN_NAME]"
type input "[EMAIL_ADDRESS][DOMAIN_NAME]"
click at [483, 199] on input "text" at bounding box center [499, 201] width 54 height 8
type input "2123"
click at [367, 219] on input "text" at bounding box center [371, 222] width 54 height 8
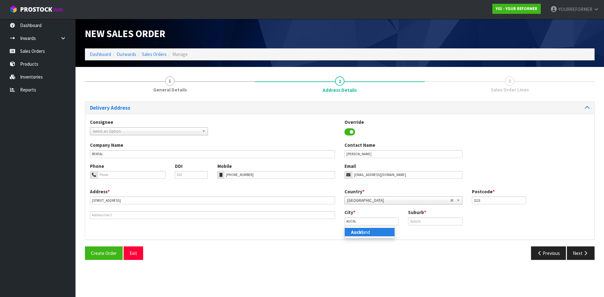
drag, startPoint x: 360, startPoint y: 232, endPoint x: 337, endPoint y: 230, distance: 23.4
click at [360, 232] on strong "Auckl" at bounding box center [357, 232] width 12 height 6
type input "[GEOGRAPHIC_DATA]"
click at [436, 224] on input "text" at bounding box center [435, 222] width 54 height 8
click at [428, 220] on input "text" at bounding box center [435, 222] width 54 height 8
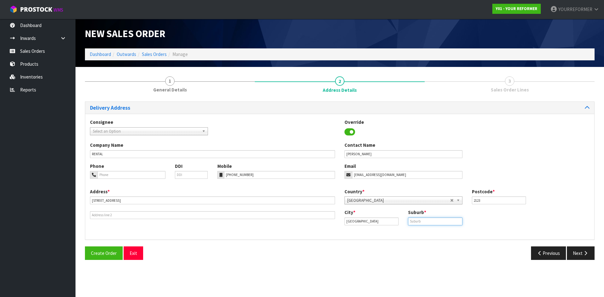
paste input "WAIUKU"
type input "WAIUKU"
click at [430, 220] on input "WAIUKU" at bounding box center [435, 222] width 54 height 8
drag, startPoint x: 430, startPoint y: 223, endPoint x: 357, endPoint y: 221, distance: 73.0
click at [357, 221] on div "City * [GEOGRAPHIC_DATA] Suburb * [GEOGRAPHIC_DATA]" at bounding box center [467, 219] width 254 height 21
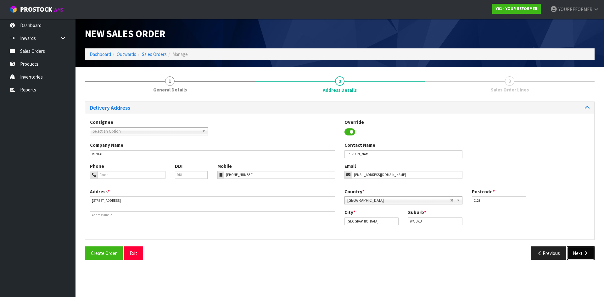
click at [483, 252] on icon "button" at bounding box center [586, 253] width 6 height 5
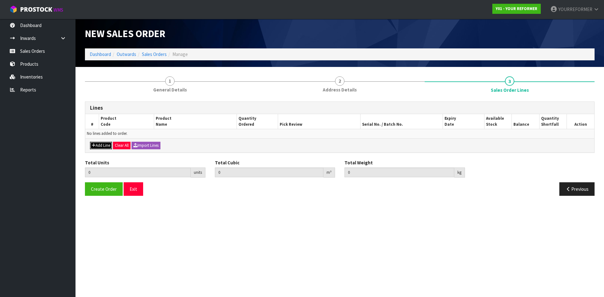
drag, startPoint x: 93, startPoint y: 147, endPoint x: 110, endPoint y: 154, distance: 18.5
click at [93, 147] on icon "button" at bounding box center [94, 145] width 4 height 4
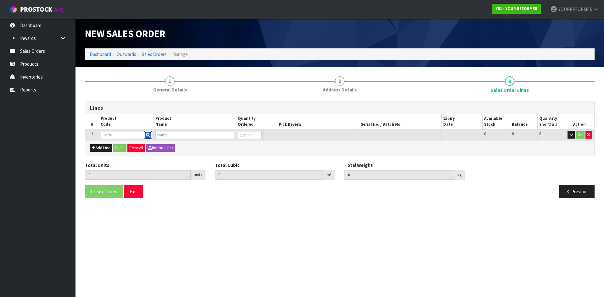
click at [147, 131] on button "button" at bounding box center [148, 135] width 8 height 8
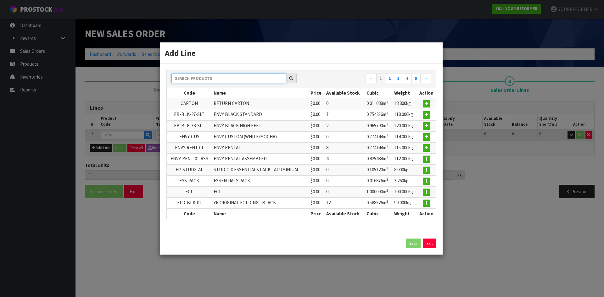
click at [197, 78] on input "text" at bounding box center [228, 79] width 114 height 10
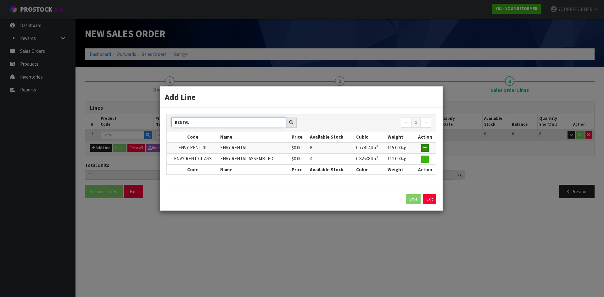
type input "RENTAL"
click at [425, 145] on button "button" at bounding box center [425, 148] width 8 height 8
type input "0.000000"
type input "0.000"
type input "ENVY-RENT-01"
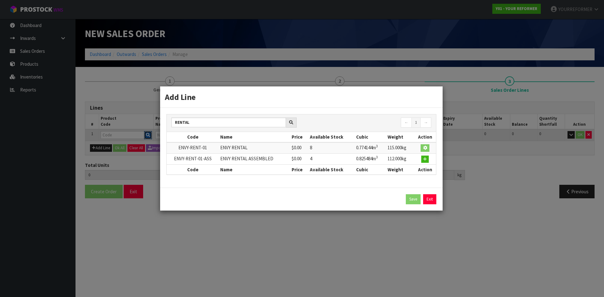
type input "ENVY RENTAL"
type input "0"
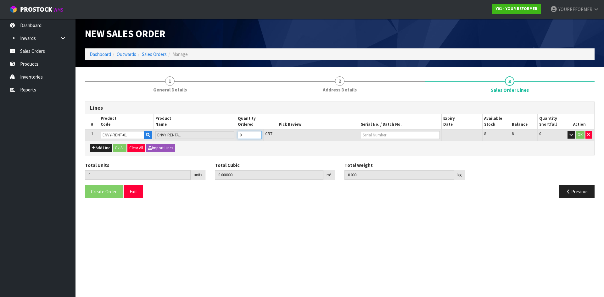
type input "1"
type input "0.774144"
type input "115"
type input "1"
click at [257, 133] on input "1" at bounding box center [250, 135] width 24 height 8
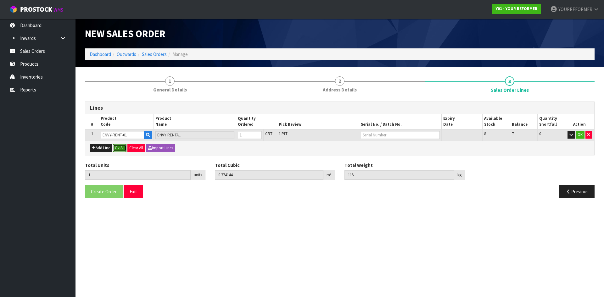
click at [122, 147] on button "Ok All" at bounding box center [120, 148] width 14 height 8
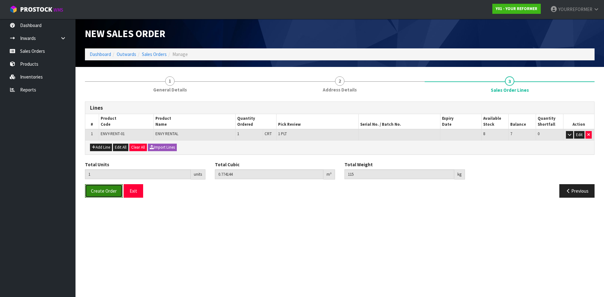
click at [105, 196] on button "Create Order" at bounding box center [104, 191] width 38 height 14
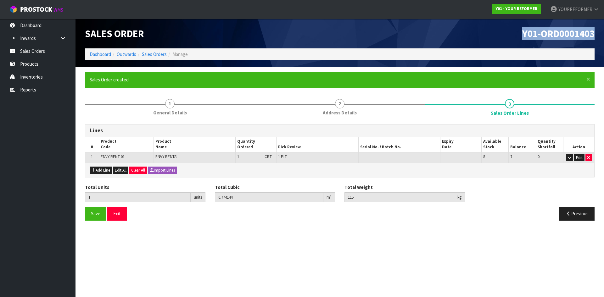
drag, startPoint x: 592, startPoint y: 34, endPoint x: 260, endPoint y: 53, distance: 332.7
click at [345, 33] on h1 "Y01-ORD0001403" at bounding box center [469, 33] width 250 height 11
copy span "Y01-ORD0001403"
click at [37, 48] on link "Sales Orders" at bounding box center [37, 51] width 75 height 13
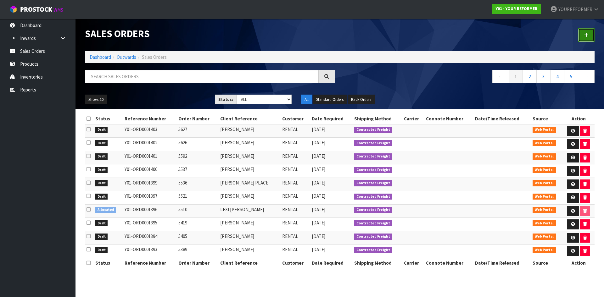
click at [483, 31] on link at bounding box center [586, 35] width 16 height 14
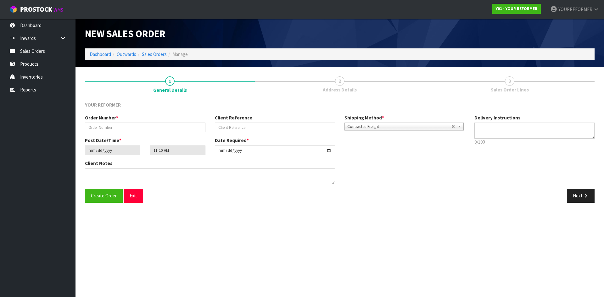
click at [102, 122] on div "Order Number *" at bounding box center [145, 123] width 130 height 18
click at [103, 126] on input "text" at bounding box center [145, 128] width 120 height 10
paste input "5628"
type input "5628"
drag, startPoint x: 225, startPoint y: 129, endPoint x: 345, endPoint y: 133, distance: 119.9
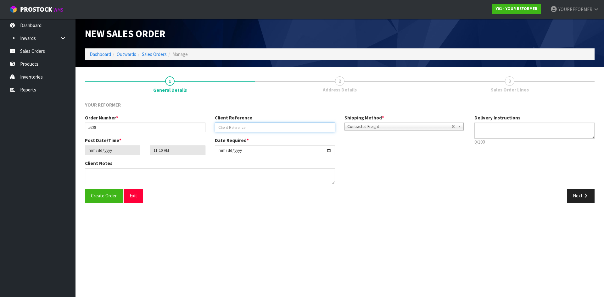
click at [225, 129] on input "text" at bounding box center [275, 128] width 120 height 10
paste input "[PERSON_NAME]"
type input "[PERSON_NAME]"
click at [483, 139] on p "0/100" at bounding box center [534, 142] width 120 height 7
click at [483, 136] on textarea at bounding box center [534, 131] width 120 height 16
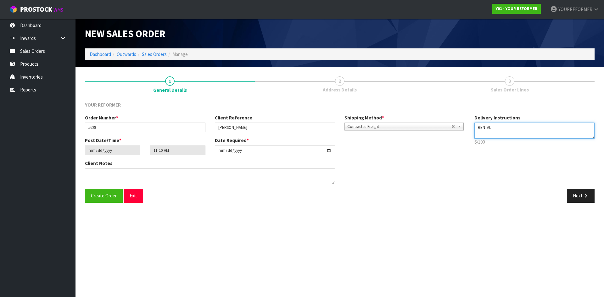
click at [483, 135] on textarea at bounding box center [534, 131] width 120 height 16
paste textarea "[PHONE_NUMBER]"
type textarea "RENTAL [PHONE_NUMBER]"
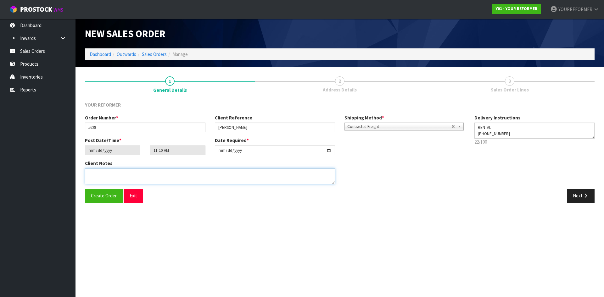
drag, startPoint x: 121, startPoint y: 181, endPoint x: 404, endPoint y: 204, distance: 283.4
click at [124, 180] on textarea at bounding box center [210, 176] width 250 height 16
paste textarea "[PERSON_NAME] [STREET_ADDRESS][PERSON_NAME] [PHONE_NUMBER]"
type textarea "[PERSON_NAME] [STREET_ADDRESS][PERSON_NAME] [PHONE_NUMBER]"
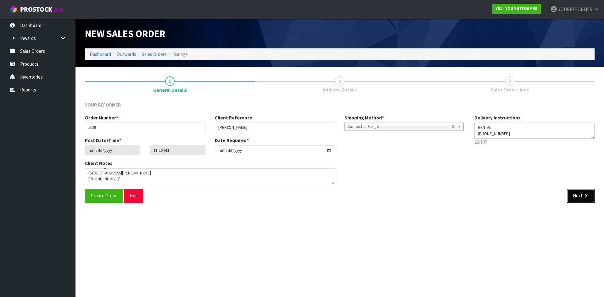
drag, startPoint x: 582, startPoint y: 199, endPoint x: 171, endPoint y: 150, distance: 413.1
click at [483, 200] on button "Next" at bounding box center [581, 196] width 28 height 14
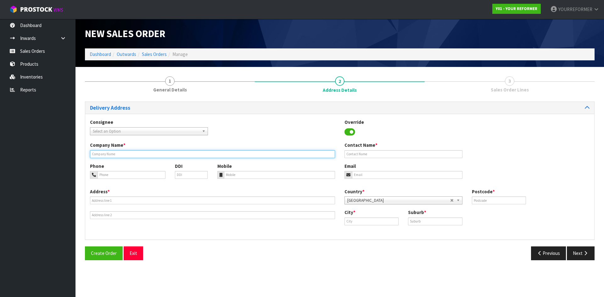
click at [111, 155] on input "text" at bounding box center [212, 154] width 245 height 8
type input "RENTAL"
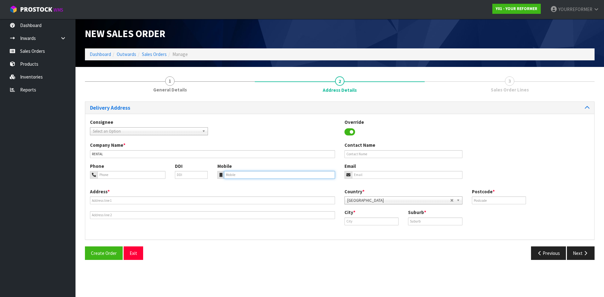
drag, startPoint x: 246, startPoint y: 172, endPoint x: 222, endPoint y: 173, distance: 24.0
click at [246, 171] on input "tel" at bounding box center [279, 175] width 111 height 8
click at [238, 176] on input "tel" at bounding box center [279, 175] width 111 height 8
paste input "[PHONE_NUMBER]"
type input "[PHONE_NUMBER]"
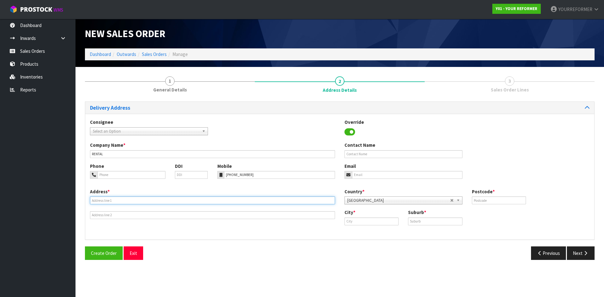
drag, startPoint x: 127, startPoint y: 203, endPoint x: 131, endPoint y: 204, distance: 3.5
click at [127, 203] on input "text" at bounding box center [212, 201] width 245 height 8
paste input "[STREET_ADDRESS][PERSON_NAME]"
type input "[STREET_ADDRESS][PERSON_NAME]"
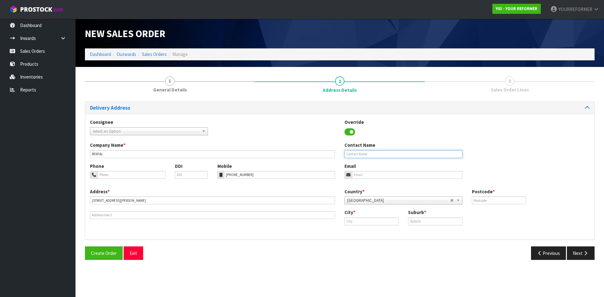
click at [373, 152] on input "text" at bounding box center [403, 154] width 118 height 8
paste input "[PERSON_NAME]"
type input "[PERSON_NAME]"
click at [427, 172] on div "Email" at bounding box center [403, 171] width 127 height 16
drag, startPoint x: 429, startPoint y: 172, endPoint x: 450, endPoint y: 176, distance: 21.8
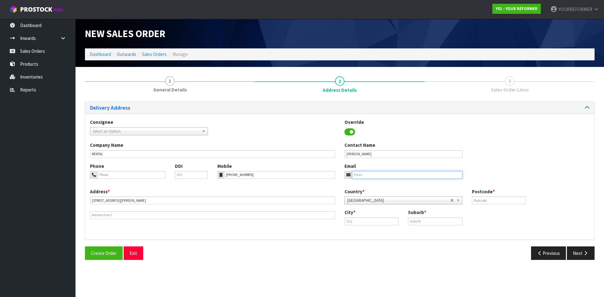
click at [429, 172] on input "email" at bounding box center [407, 175] width 110 height 8
paste input "[EMAIL_ADDRESS][DOMAIN_NAME]"
type input "[EMAIL_ADDRESS][DOMAIN_NAME]"
click at [483, 201] on input "text" at bounding box center [499, 201] width 54 height 8
type input "2124"
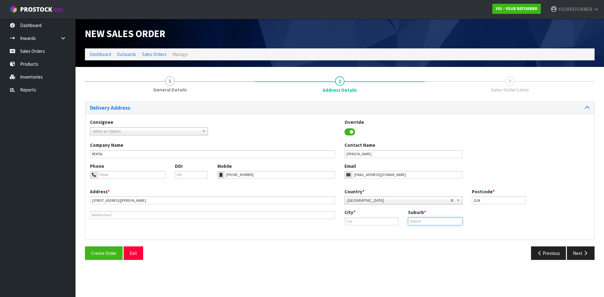
click at [422, 222] on input "text" at bounding box center [435, 222] width 54 height 8
paste input "PUKEKOHE"
type input "PUKEKOHE"
click at [361, 220] on input "text" at bounding box center [371, 222] width 54 height 8
click at [375, 231] on link "[GEOGRAPHIC_DATA]" at bounding box center [374, 232] width 58 height 8
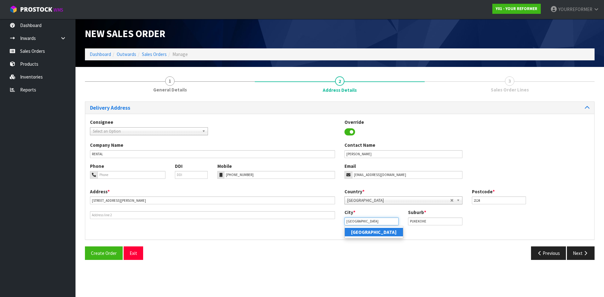
type input "[GEOGRAPHIC_DATA]"
click at [483, 255] on button "Next" at bounding box center [581, 254] width 28 height 14
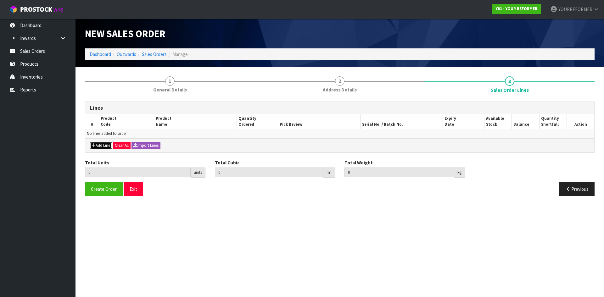
click at [100, 145] on button "Add Line" at bounding box center [101, 146] width 22 height 8
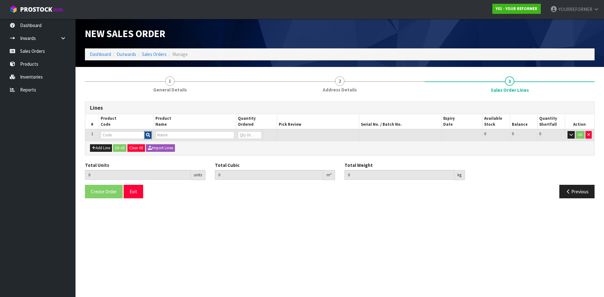
click at [147, 134] on icon "button" at bounding box center [148, 135] width 4 height 4
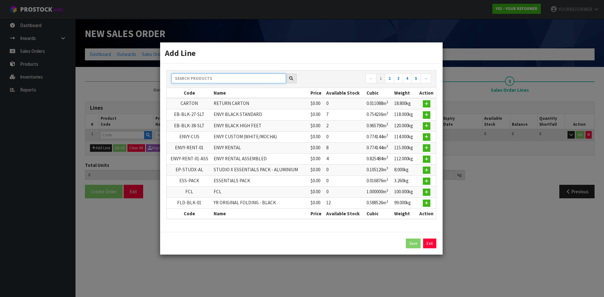
click at [192, 81] on input "text" at bounding box center [228, 79] width 114 height 10
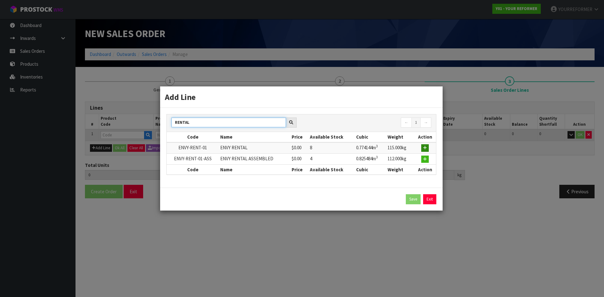
type input "RENTAL"
click at [427, 147] on button "button" at bounding box center [425, 148] width 8 height 8
type input "0.000000"
type input "0.000"
type input "ENVY-RENT-01"
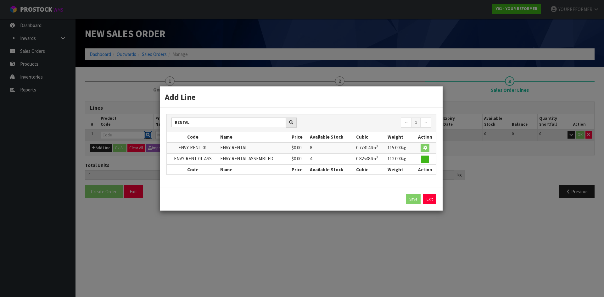
type input "ENVY RENTAL"
type input "0"
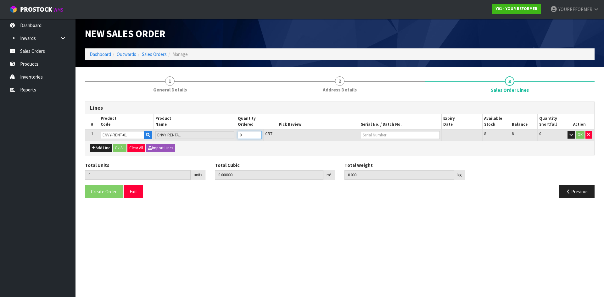
type input "1"
type input "0.774144"
type input "115"
type input "1"
click at [257, 134] on input "1" at bounding box center [250, 135] width 24 height 8
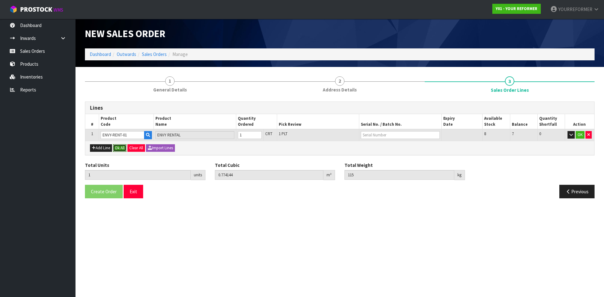
click at [120, 146] on button "Ok All" at bounding box center [120, 148] width 14 height 8
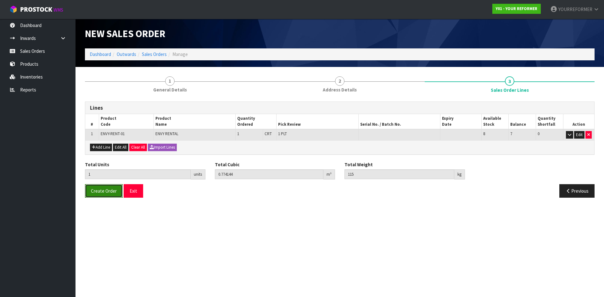
click at [99, 194] on button "Create Order" at bounding box center [104, 191] width 38 height 14
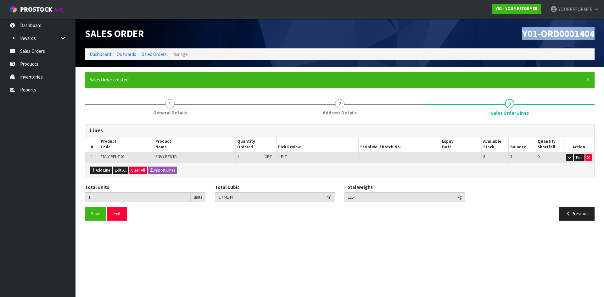
drag, startPoint x: 596, startPoint y: 35, endPoint x: 309, endPoint y: 62, distance: 289.1
click at [444, 36] on div "Y01-ORD0001404" at bounding box center [469, 34] width 259 height 30
